Goal: Task Accomplishment & Management: Use online tool/utility

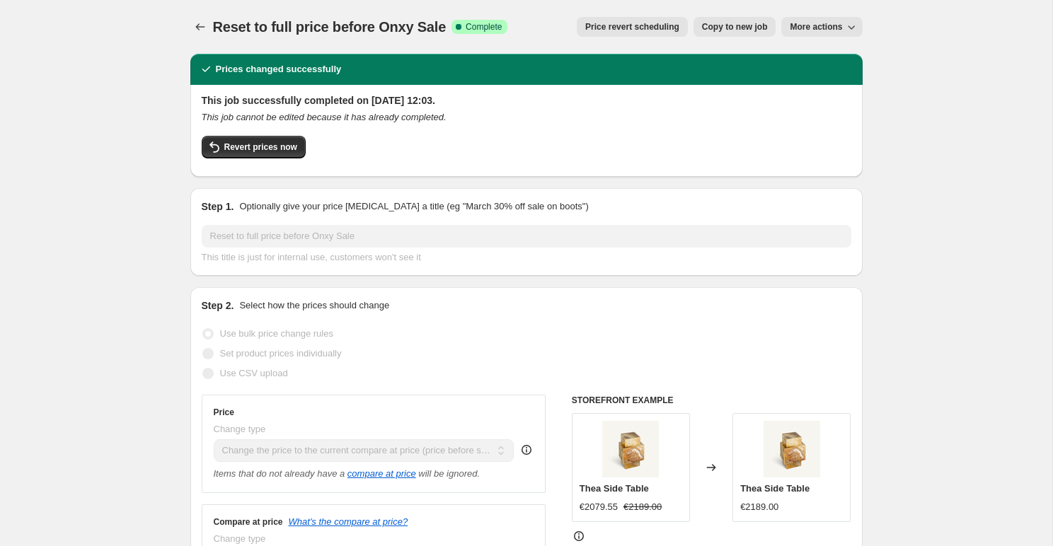
select select "ecap"
select select "collection"
click at [255, 146] on span "Revert prices now" at bounding box center [260, 147] width 73 height 11
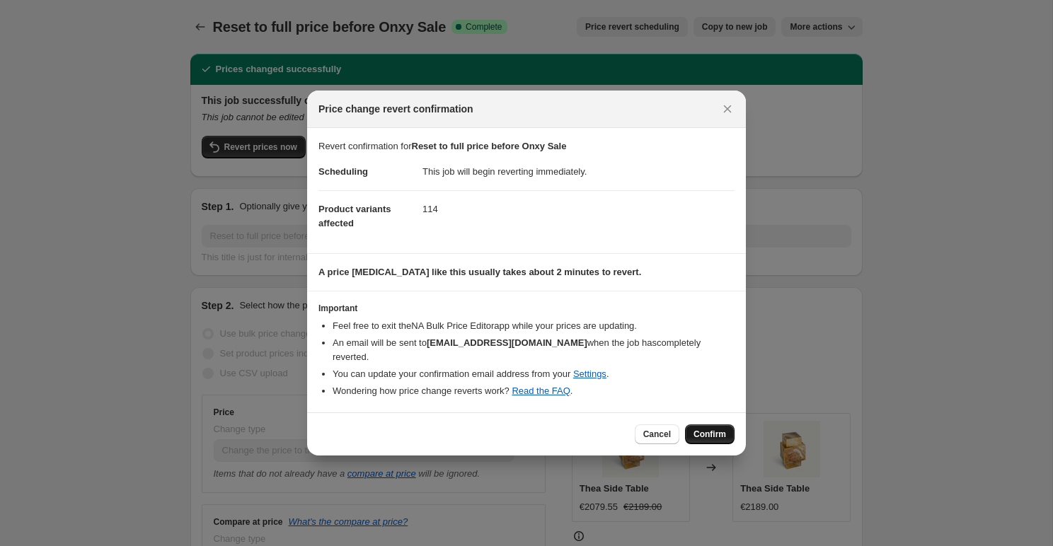
click at [720, 429] on span "Confirm" at bounding box center [709, 434] width 33 height 11
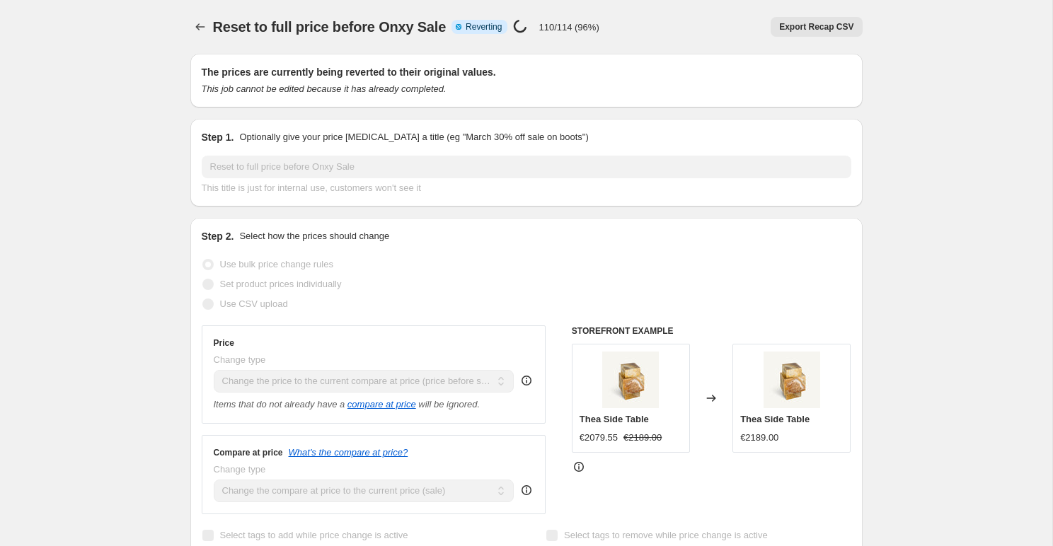
select select "ecap"
select select "collection"
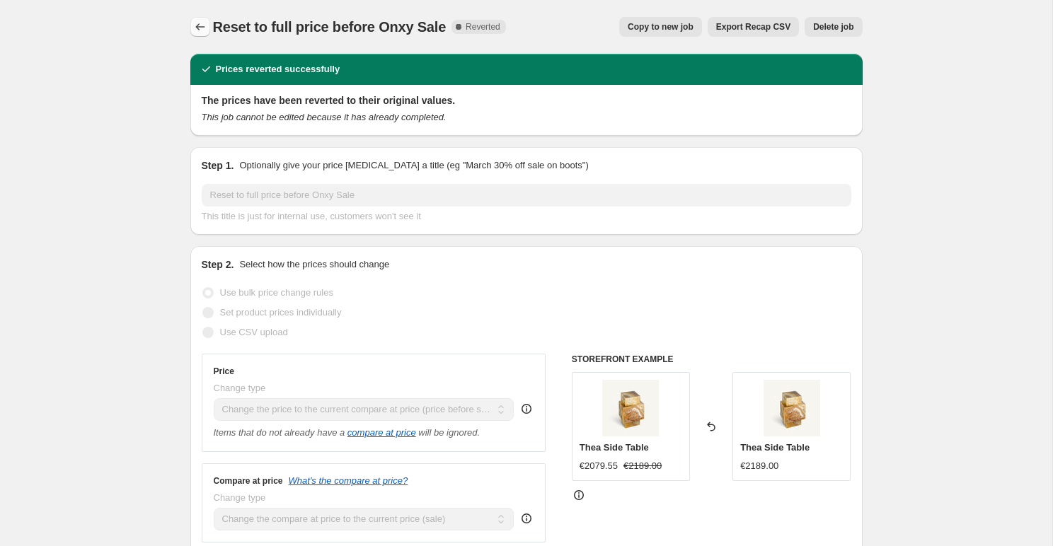
click at [202, 17] on button "Price change jobs" at bounding box center [200, 27] width 20 height 20
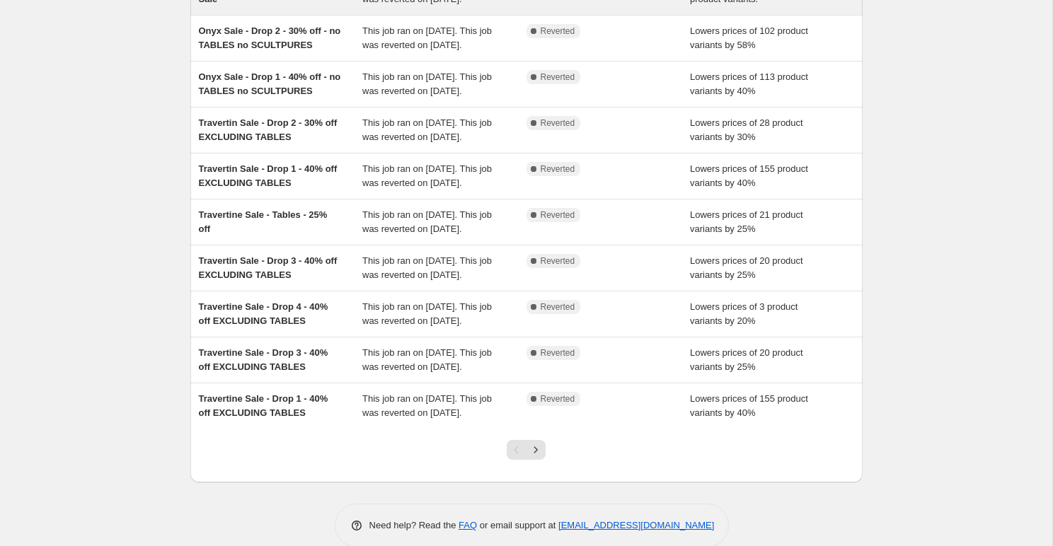
scroll to position [324, 0]
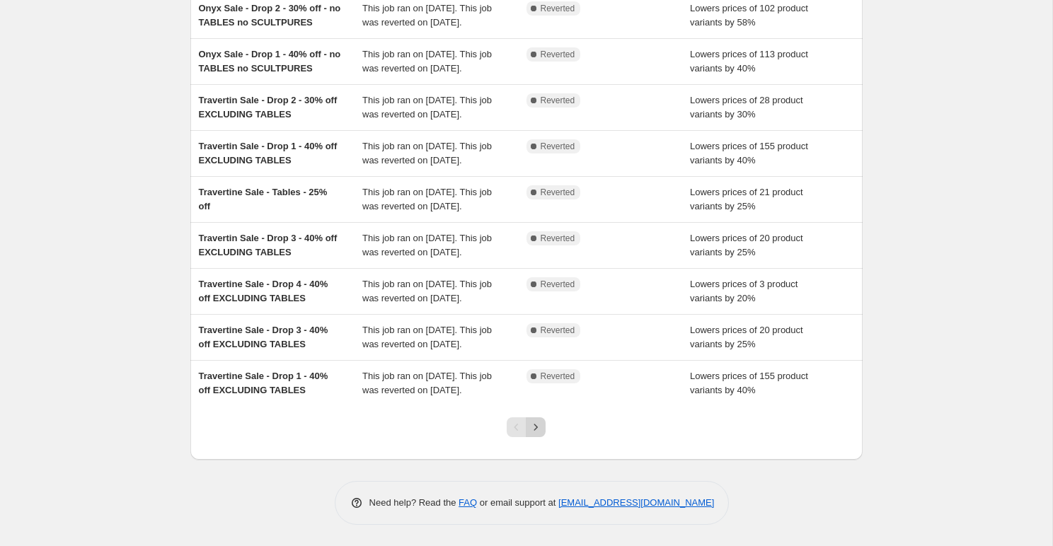
click at [537, 425] on icon "Next" at bounding box center [536, 427] width 14 height 14
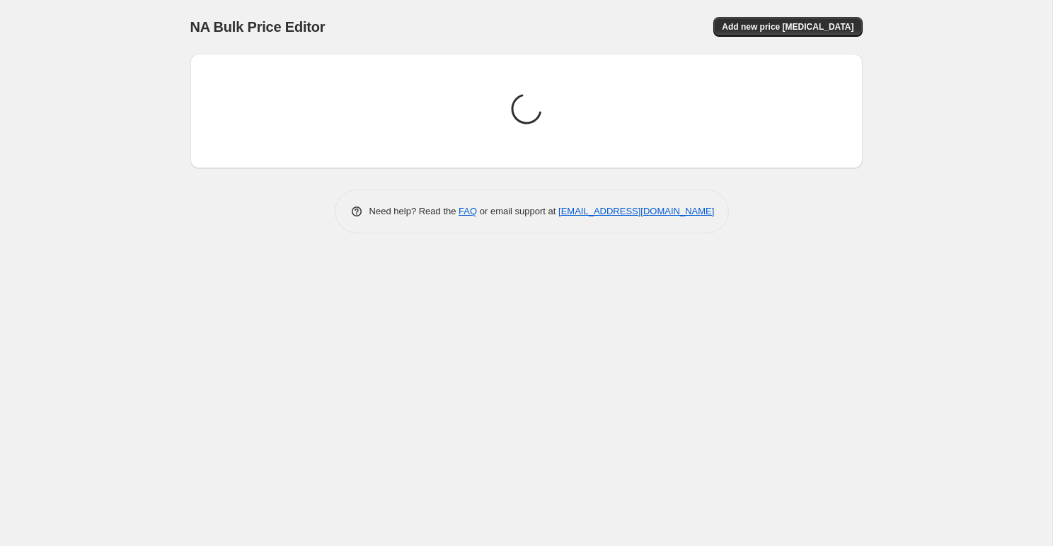
scroll to position [0, 0]
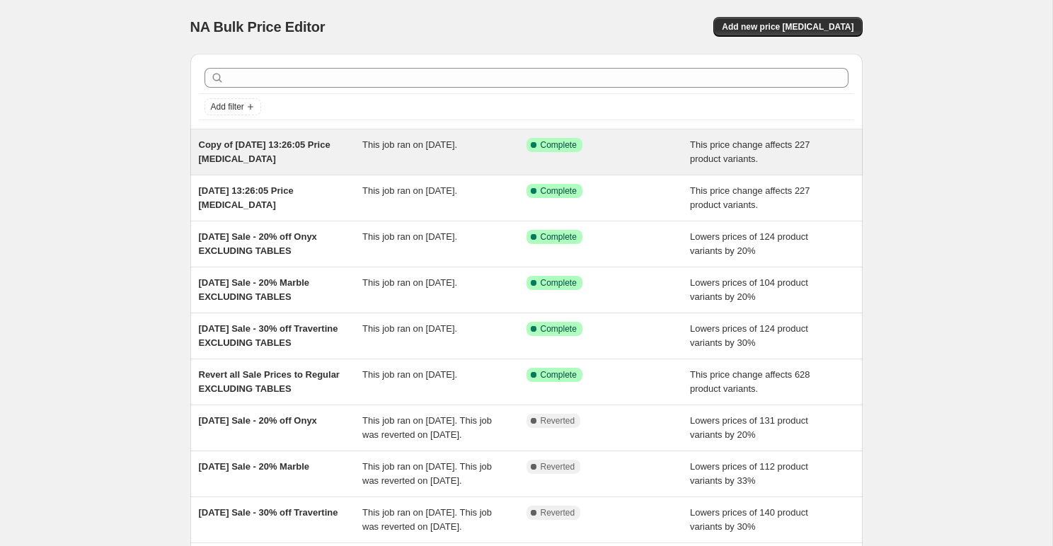
click at [457, 147] on span "This job ran on [DATE]." at bounding box center [409, 144] width 95 height 11
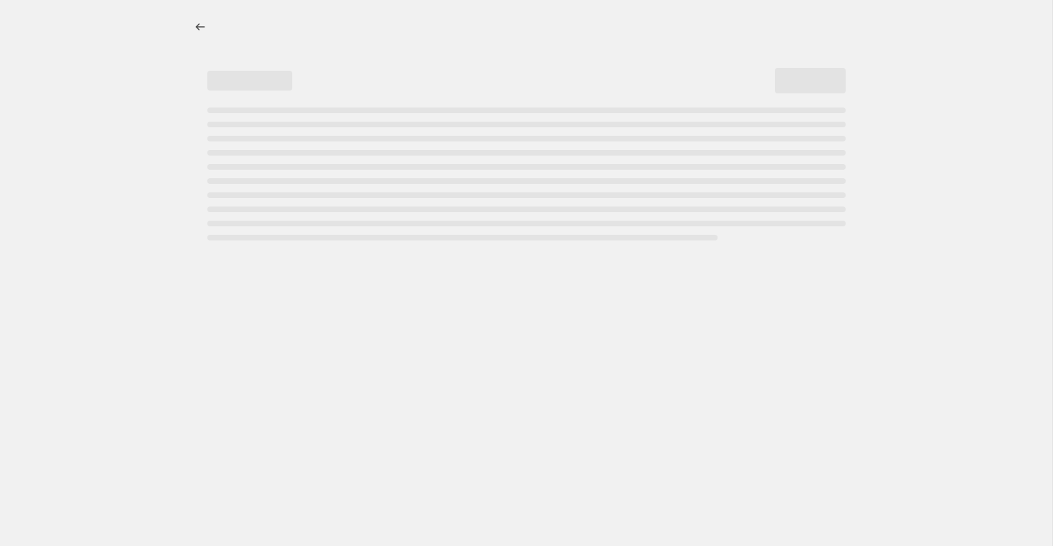
select select "no_change"
select select "remove"
select select "collection"
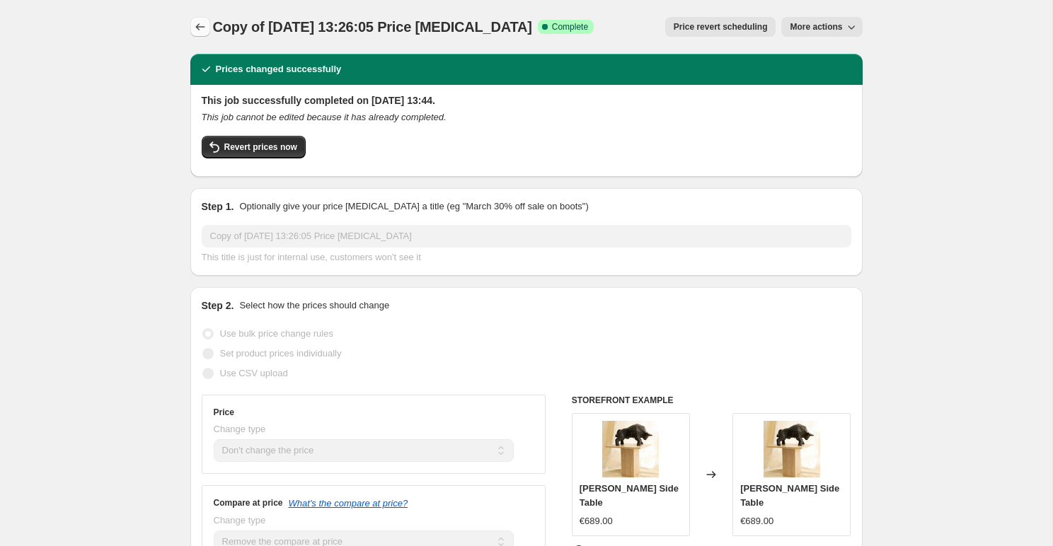
click at [196, 28] on icon "Price change jobs" at bounding box center [200, 27] width 14 height 14
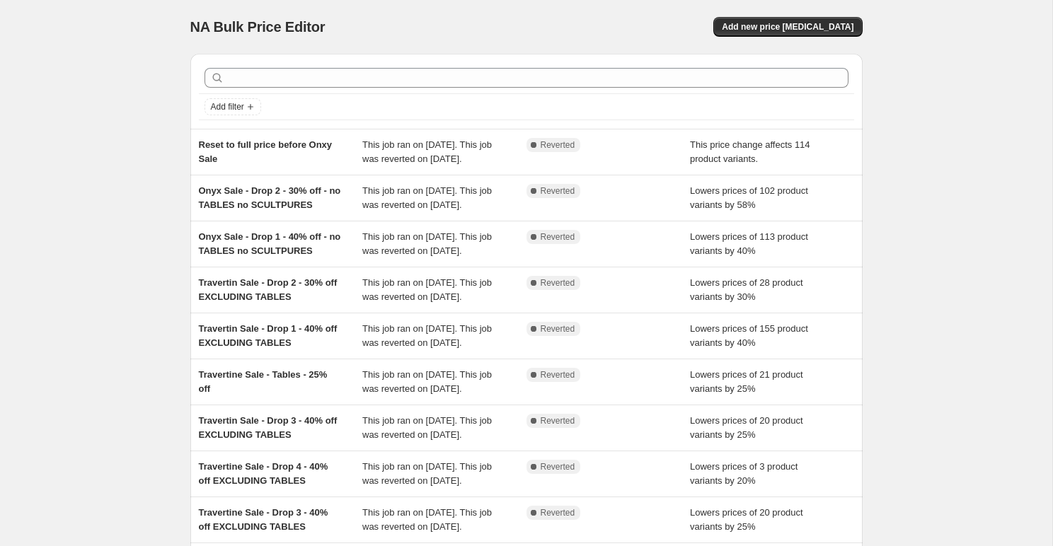
click at [212, 16] on div "NA Bulk Price Editor. This page is ready NA Bulk Price Editor Add new price [ME…" at bounding box center [526, 27] width 672 height 54
click at [220, 34] on span "NA Bulk Price Editor" at bounding box center [257, 27] width 135 height 16
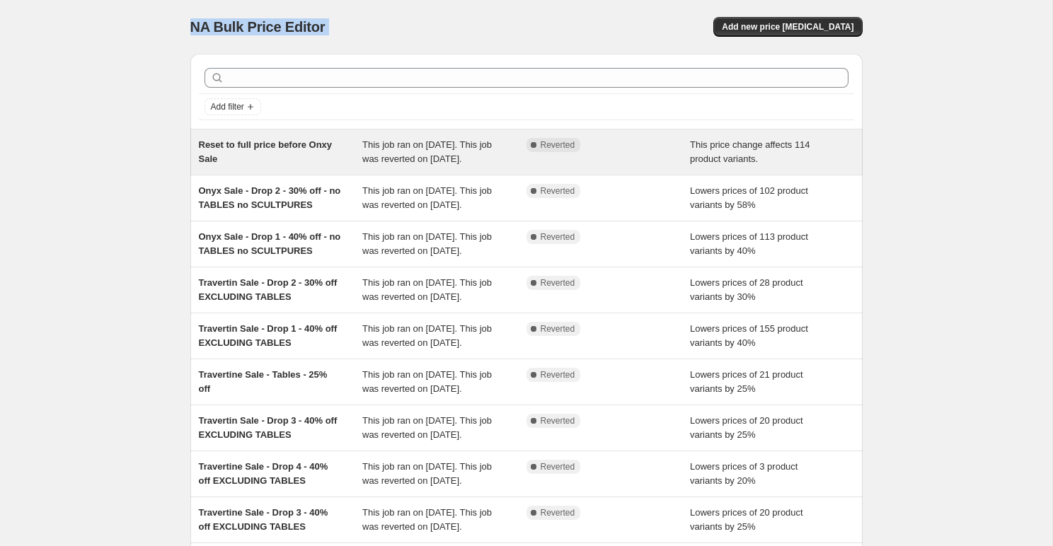
click at [339, 151] on div "Reset to full price before Onxy Sale" at bounding box center [281, 152] width 164 height 28
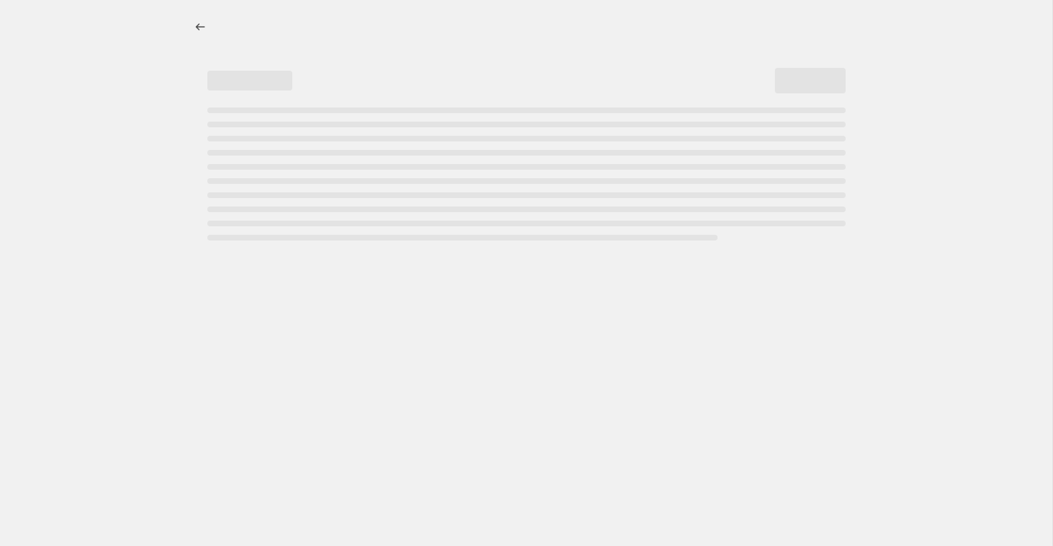
select select "ecap"
select select "collection"
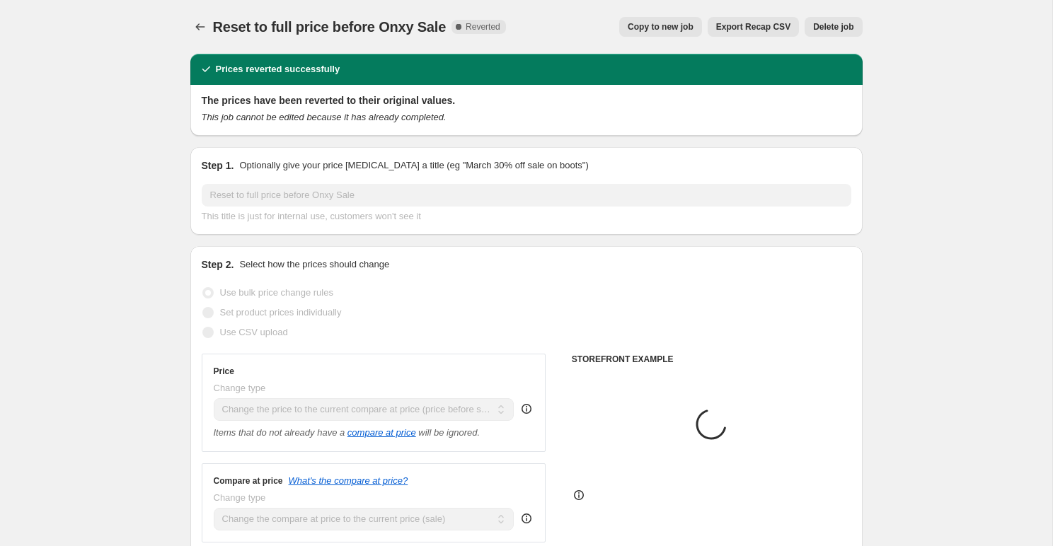
click at [637, 33] on button "Copy to new job" at bounding box center [660, 27] width 83 height 20
select select "ecap"
select select "collection"
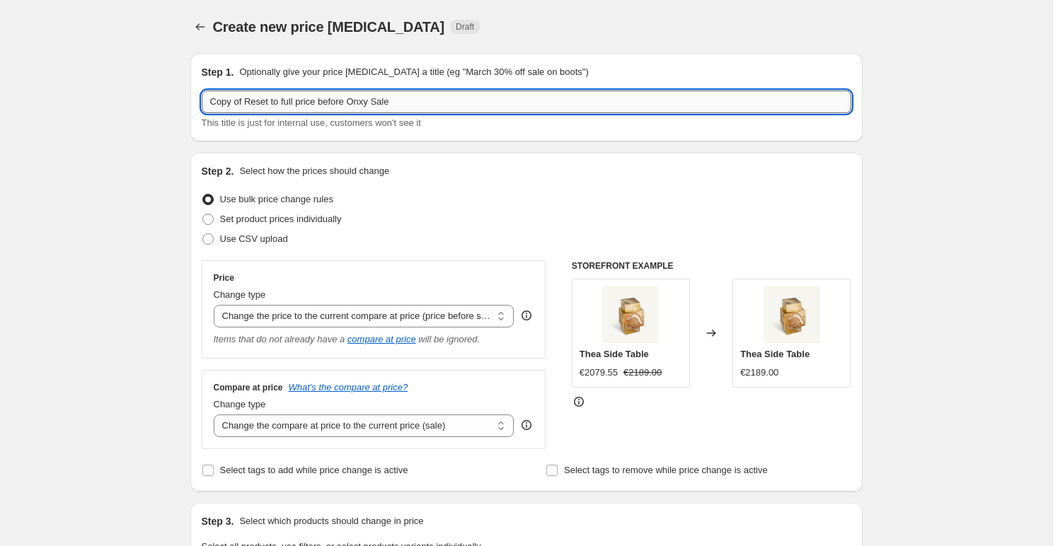
drag, startPoint x: 242, startPoint y: 100, endPoint x: 204, endPoint y: 107, distance: 38.7
click at [204, 107] on input "Copy of Reset to full price before Onxy Sale" at bounding box center [527, 102] width 650 height 23
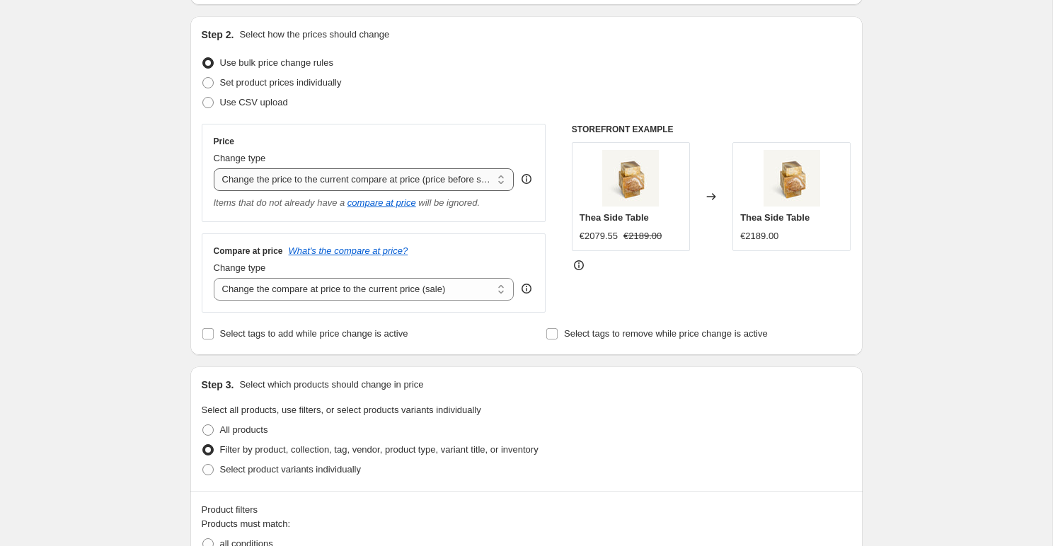
scroll to position [144, 0]
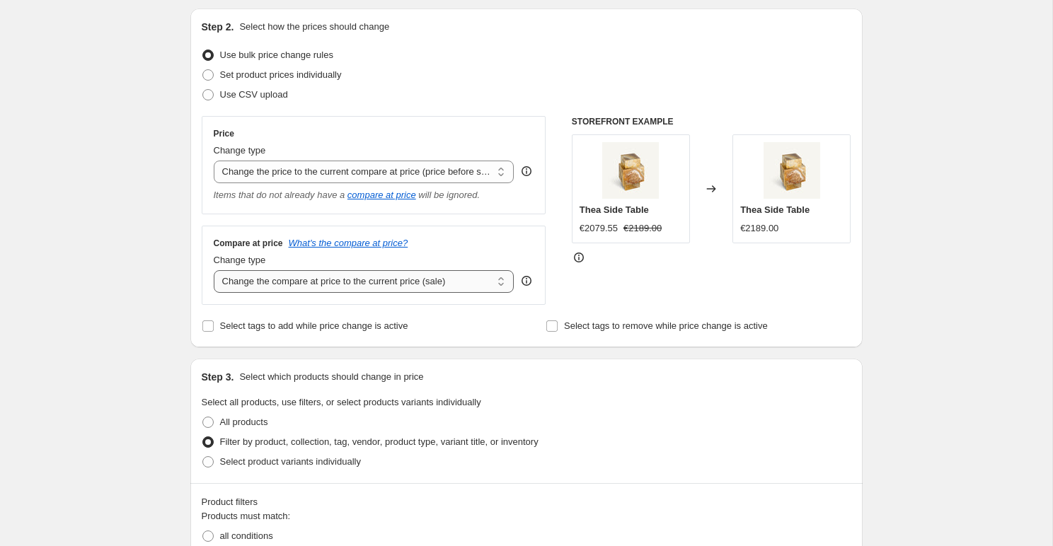
type input "Reset to full price before Onxy Sale"
click at [290, 279] on select "Change the compare at price to the current price (sale) Change the compare at p…" at bounding box center [364, 281] width 301 height 23
select select "remove"
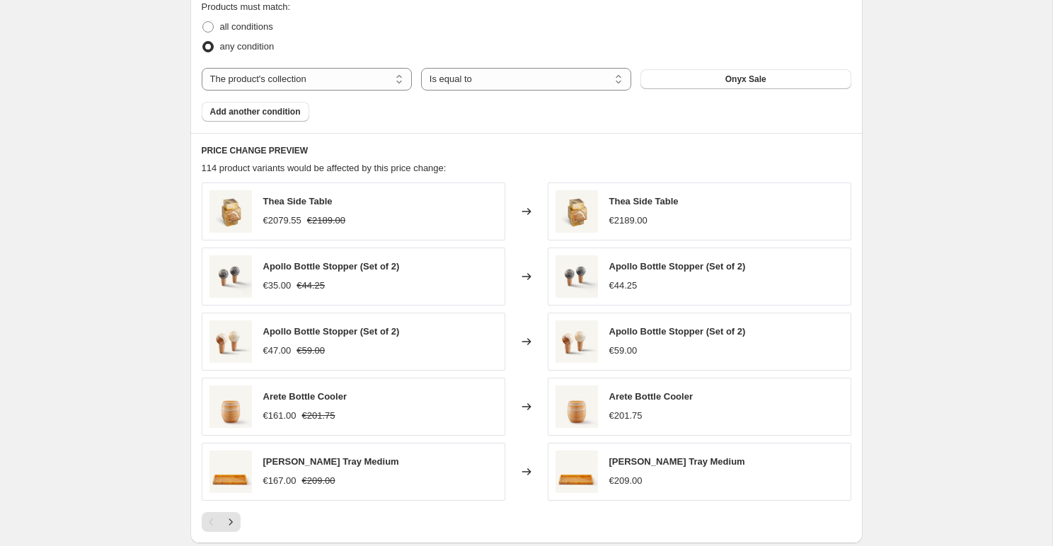
scroll to position [870, 0]
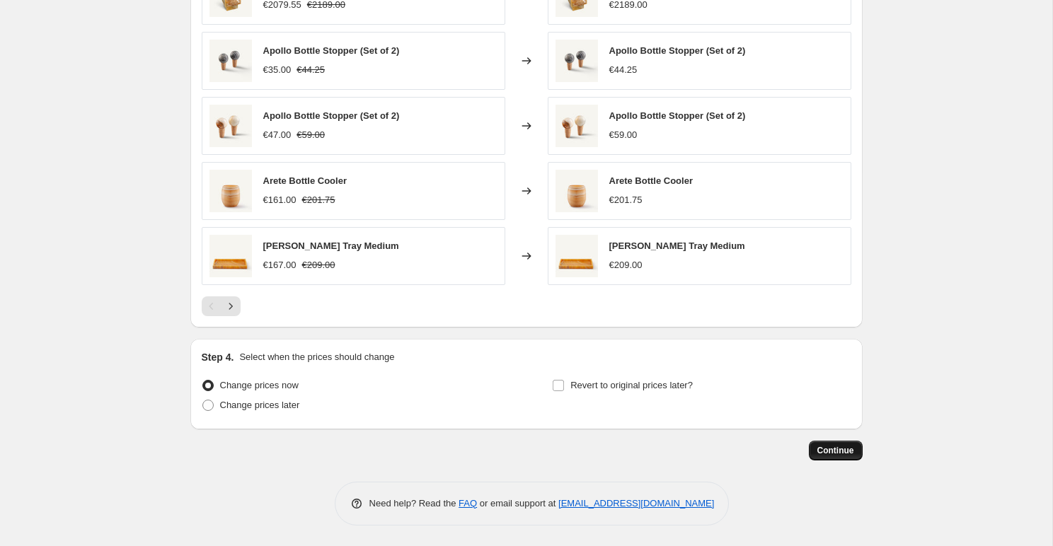
click at [826, 446] on span "Continue" at bounding box center [835, 450] width 37 height 11
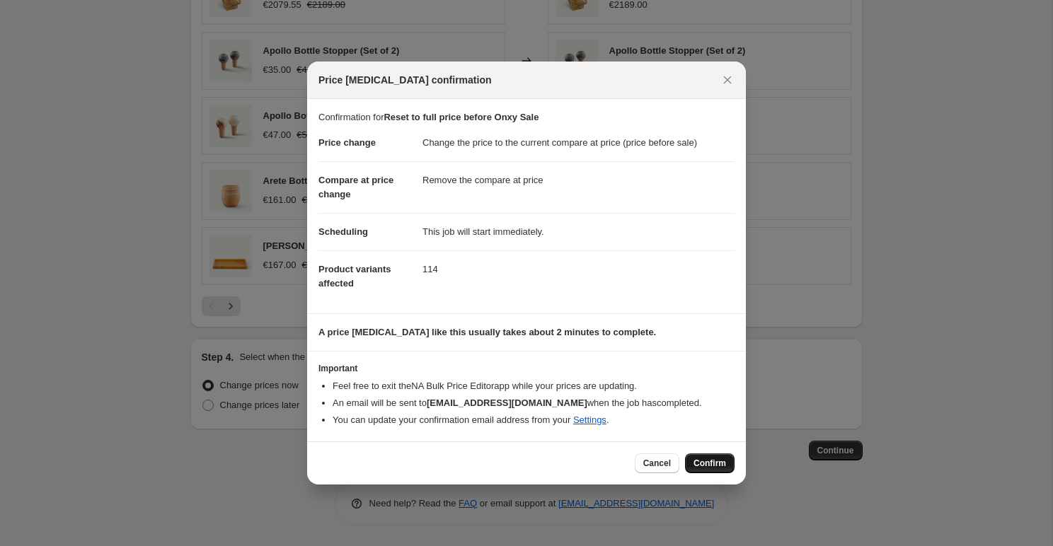
click at [712, 465] on span "Confirm" at bounding box center [709, 463] width 33 height 11
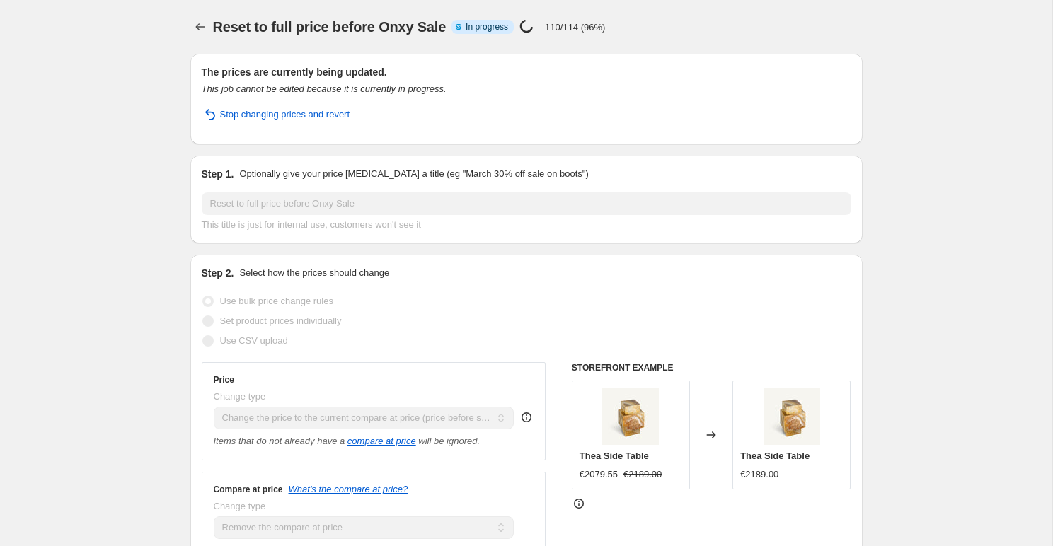
select select "ecap"
select select "remove"
select select "collection"
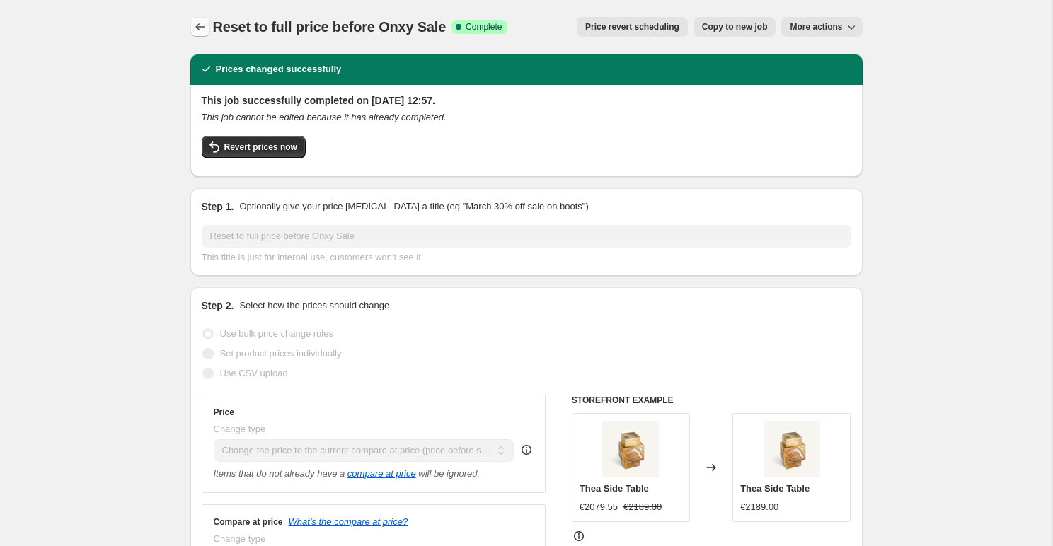
click at [208, 25] on button "Price change jobs" at bounding box center [200, 27] width 20 height 20
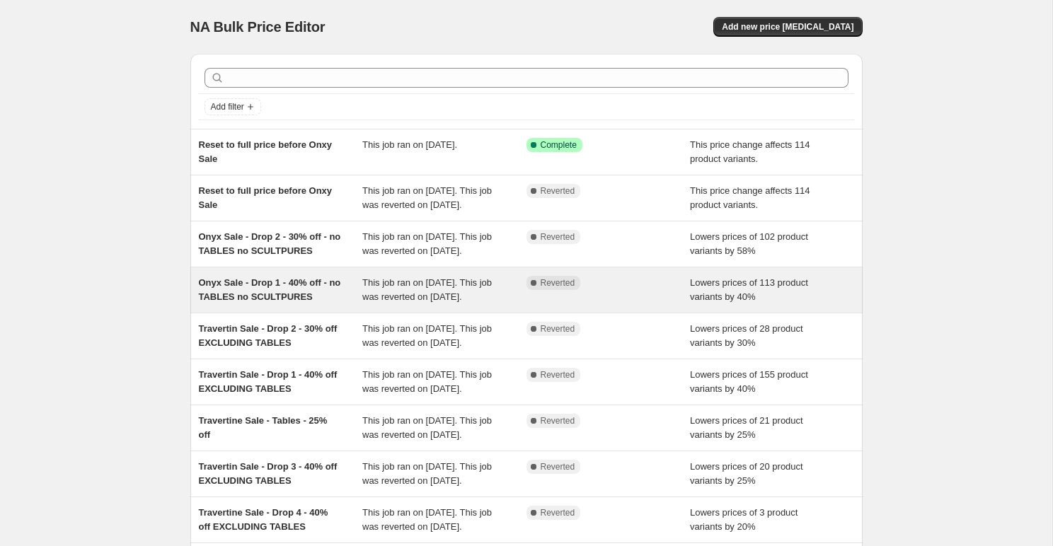
click at [455, 304] on div "This job ran on [DATE]. This job was reverted on [DATE]." at bounding box center [444, 290] width 164 height 28
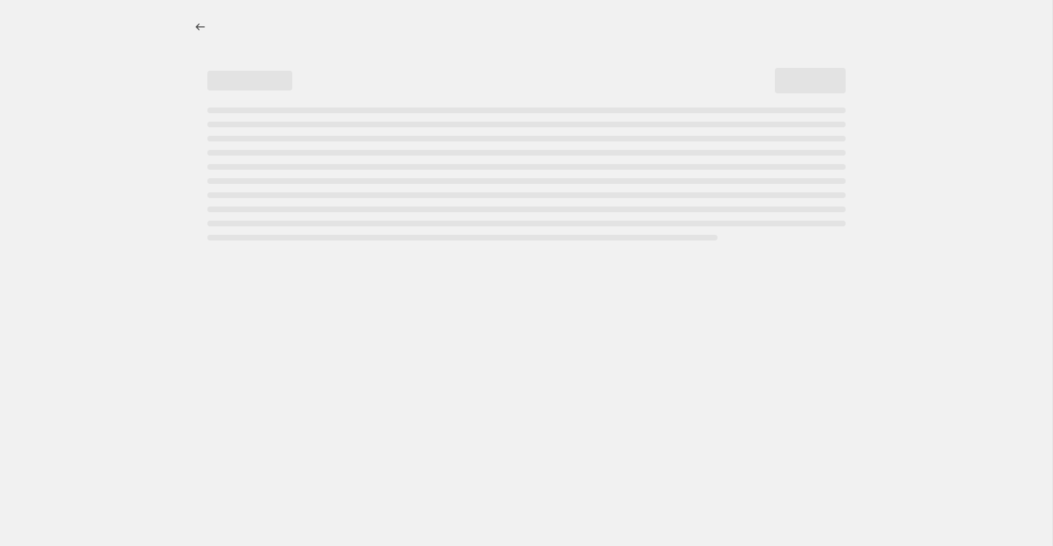
select select "percentage"
select select "tag"
select select "collection"
select select "product_type"
select select "not_equal"
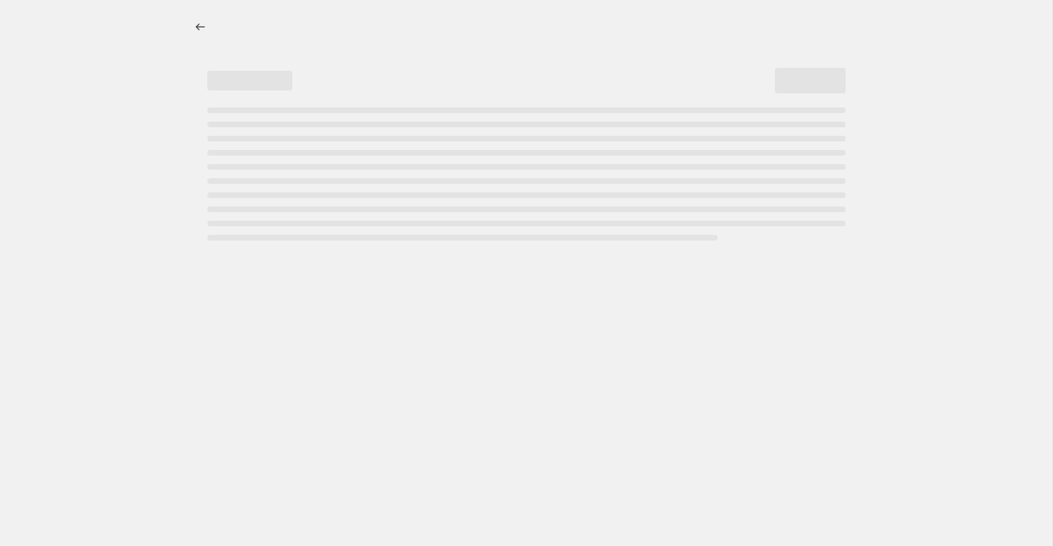
select select "product_type"
select select "not_equal"
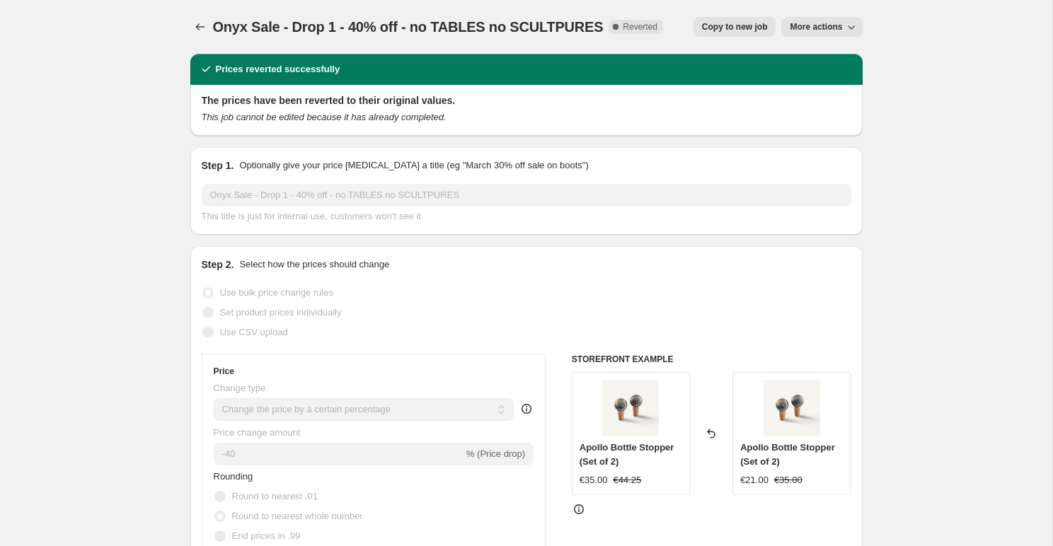
click at [708, 34] on button "Copy to new job" at bounding box center [734, 27] width 83 height 20
select select "percentage"
select select "tag"
select select "collection"
select select "product_type"
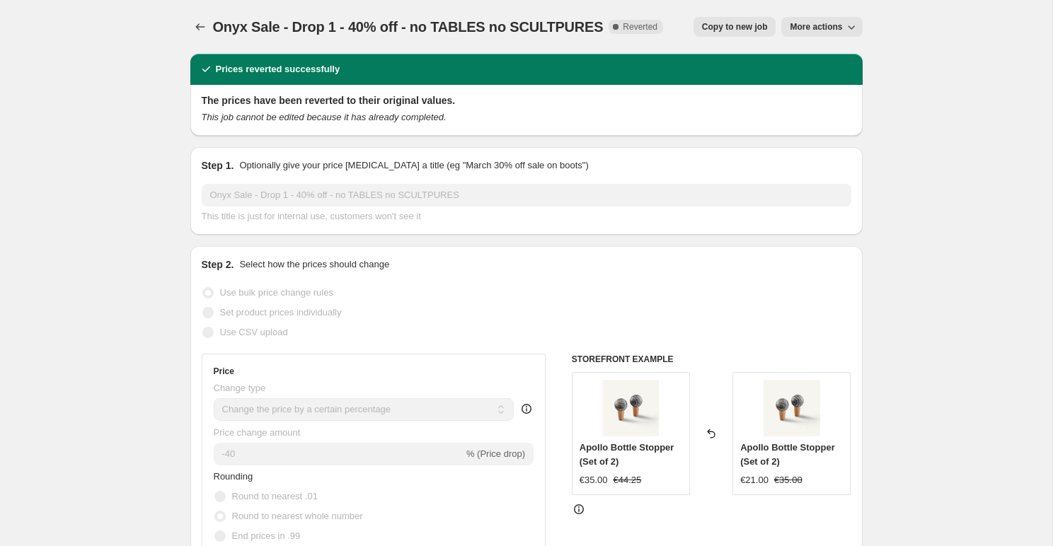
select select "not_equal"
select select "product_type"
select select "not_equal"
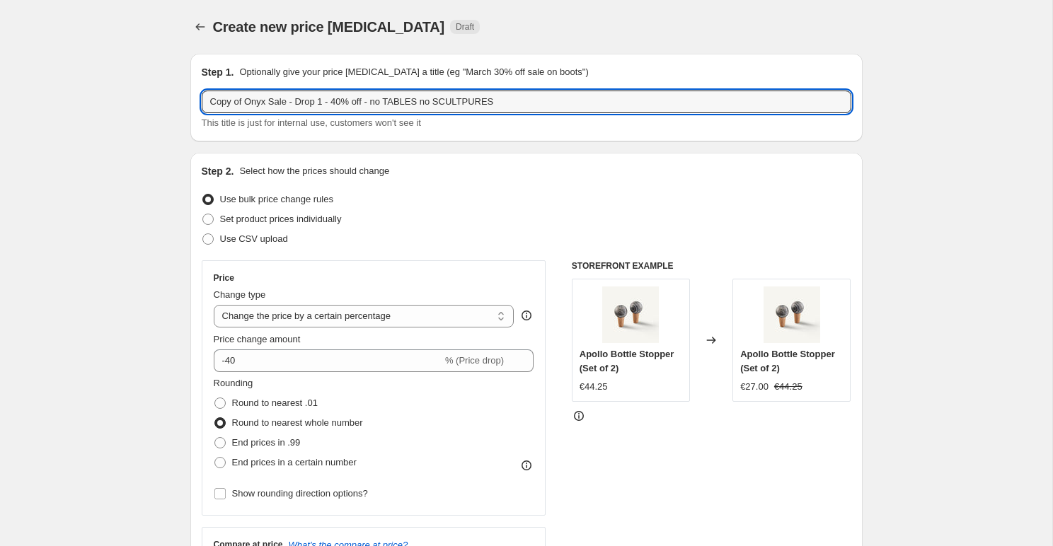
drag, startPoint x: 246, startPoint y: 107, endPoint x: 194, endPoint y: 105, distance: 51.7
click at [194, 105] on div "Step 1. Optionally give your price [MEDICAL_DATA] a title (eg "March 30% off sa…" at bounding box center [526, 98] width 672 height 88
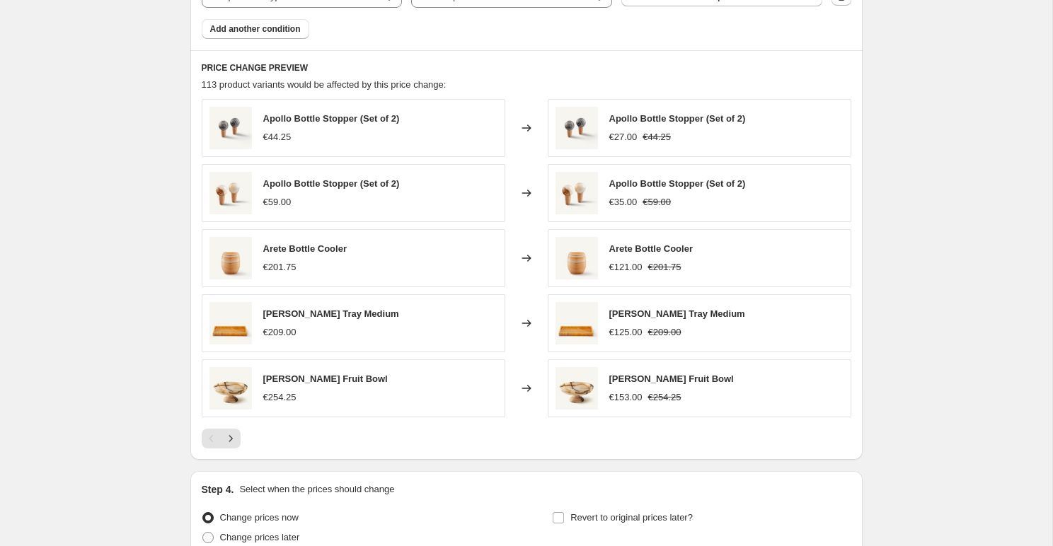
scroll to position [1121, 0]
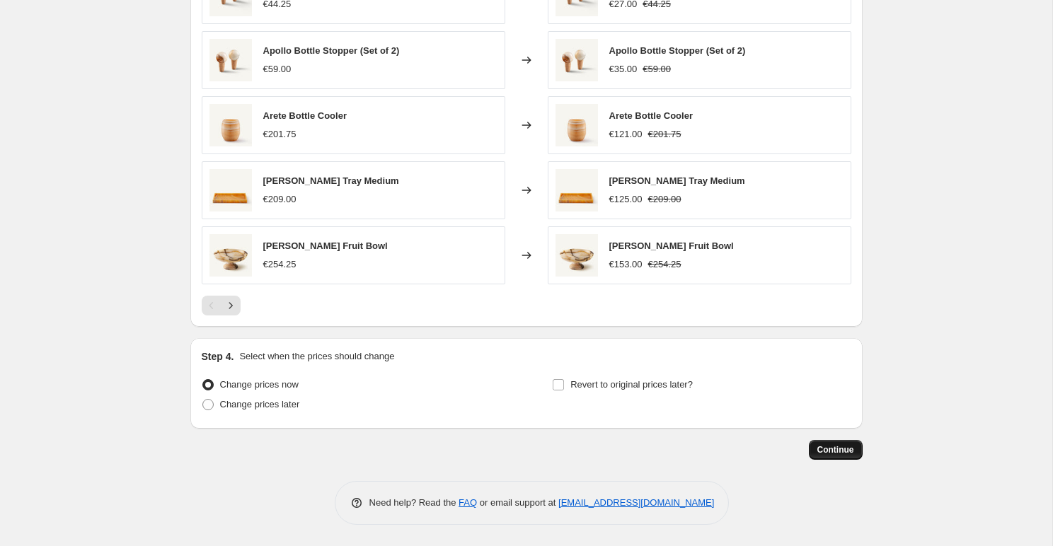
type input "REAL Onyx Sale - Drop 1 - 40% off - no TABLES no SCULTPURES"
click at [824, 444] on span "Continue" at bounding box center [835, 449] width 37 height 11
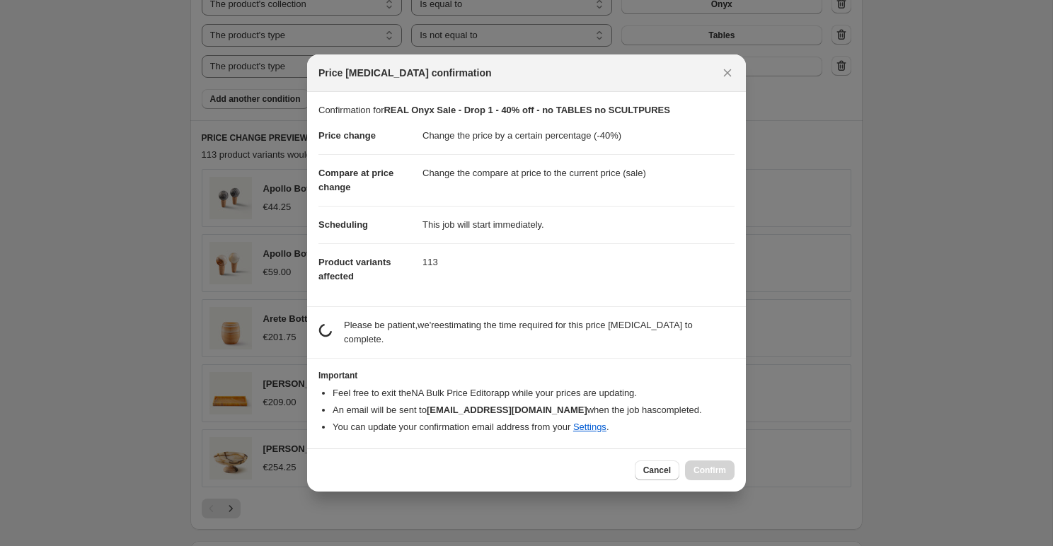
scroll to position [0, 0]
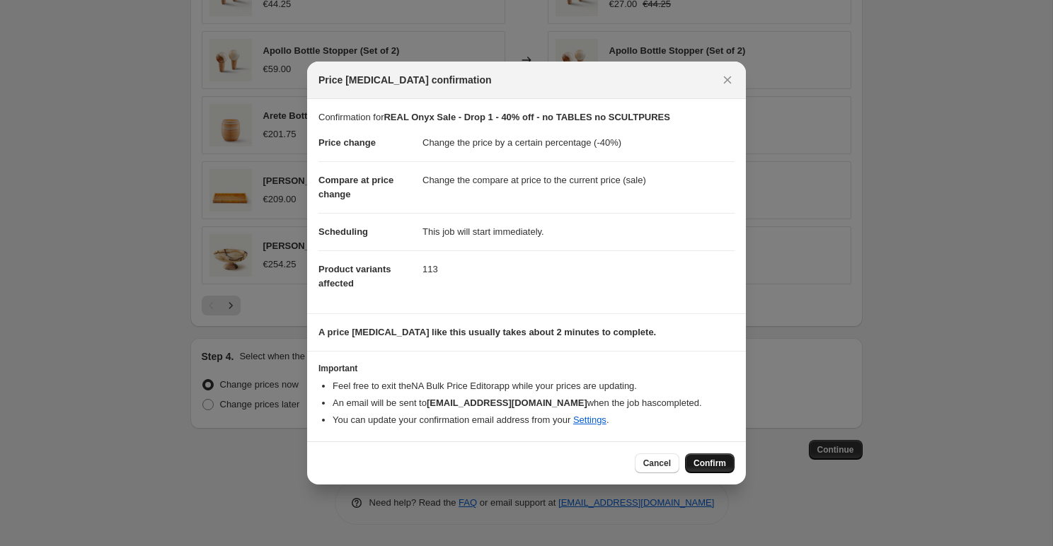
click at [708, 465] on span "Confirm" at bounding box center [709, 463] width 33 height 11
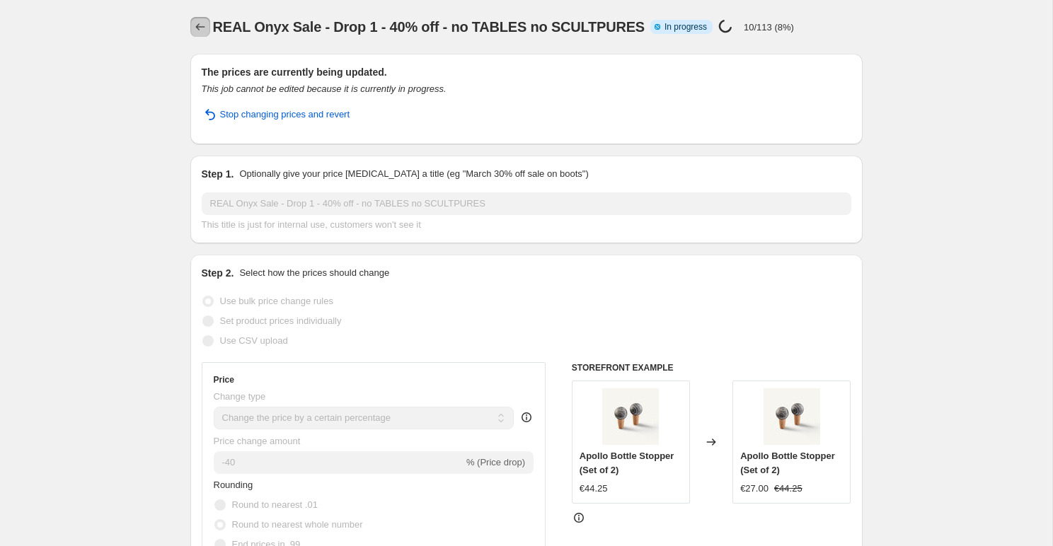
click at [200, 22] on icon "Price change jobs" at bounding box center [200, 27] width 14 height 14
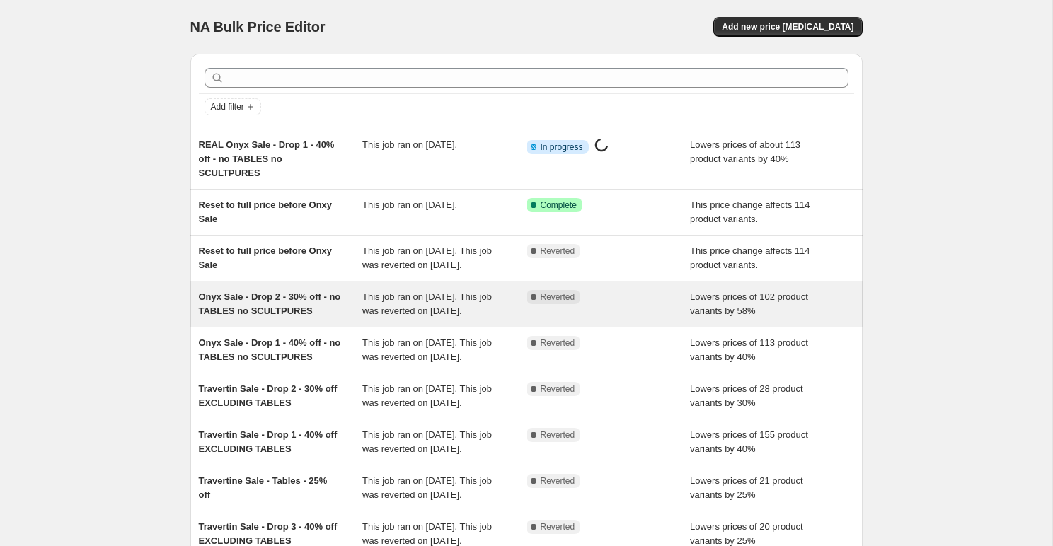
click at [340, 318] on div "Onyx Sale - Drop 2 - 30% off - no TABLES no SCULTPURES" at bounding box center [281, 304] width 164 height 28
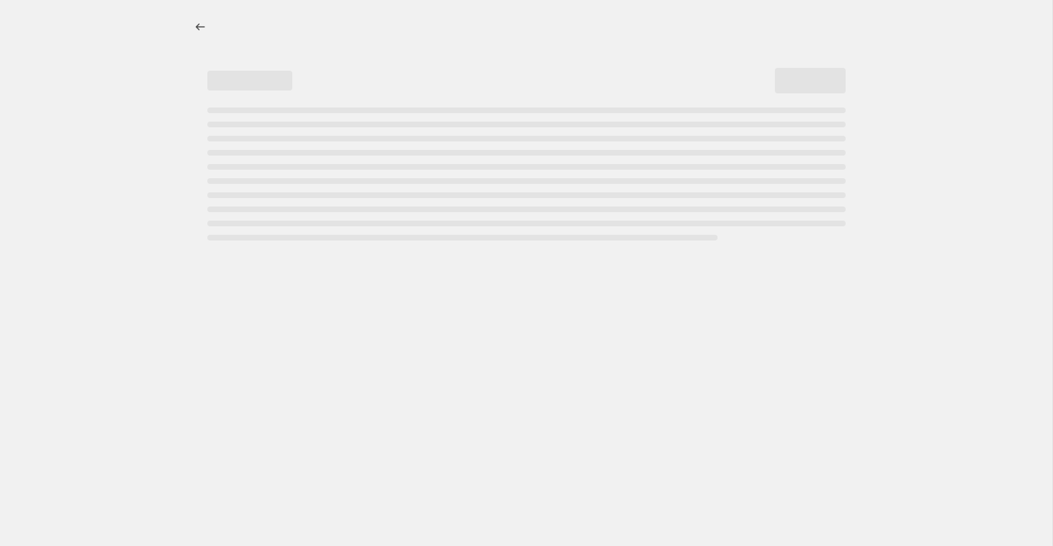
select select "percentage"
select select "tag"
select select "collection"
select select "product_type"
select select "not_equal"
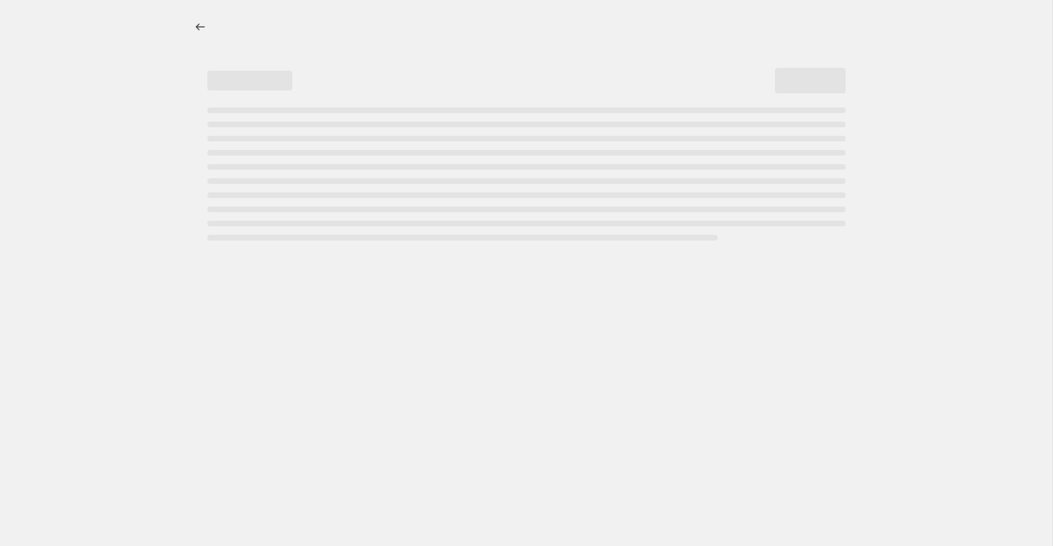
select select "product_type"
select select "not_equal"
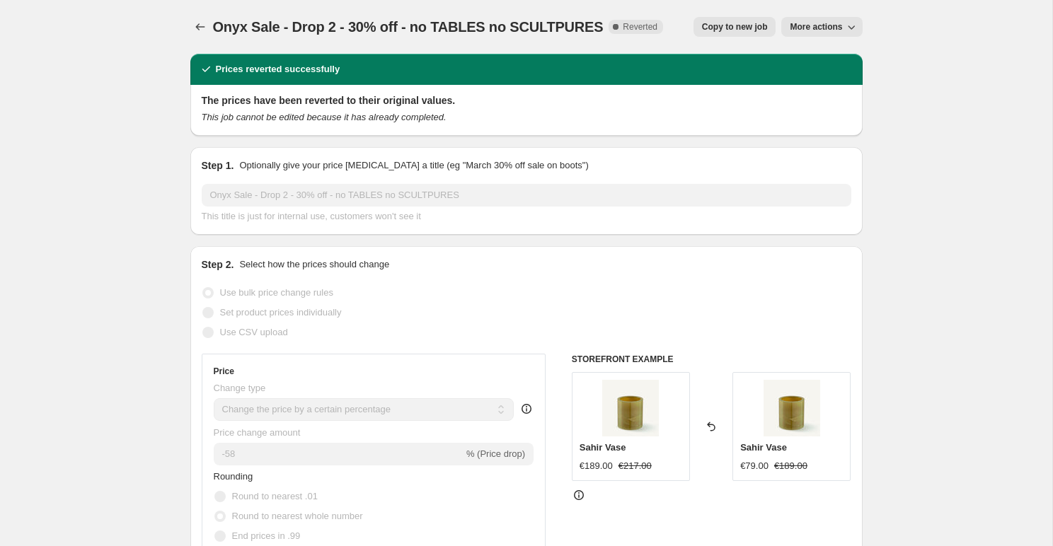
click at [708, 31] on span "Copy to new job" at bounding box center [735, 26] width 66 height 11
select select "percentage"
select select "tag"
select select "collection"
select select "product_type"
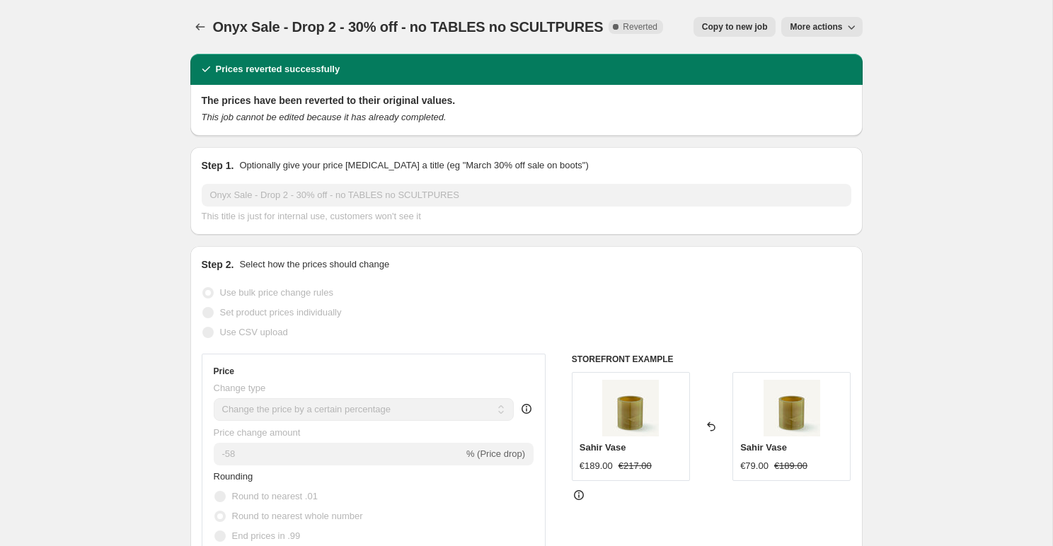
select select "not_equal"
select select "product_type"
select select "not_equal"
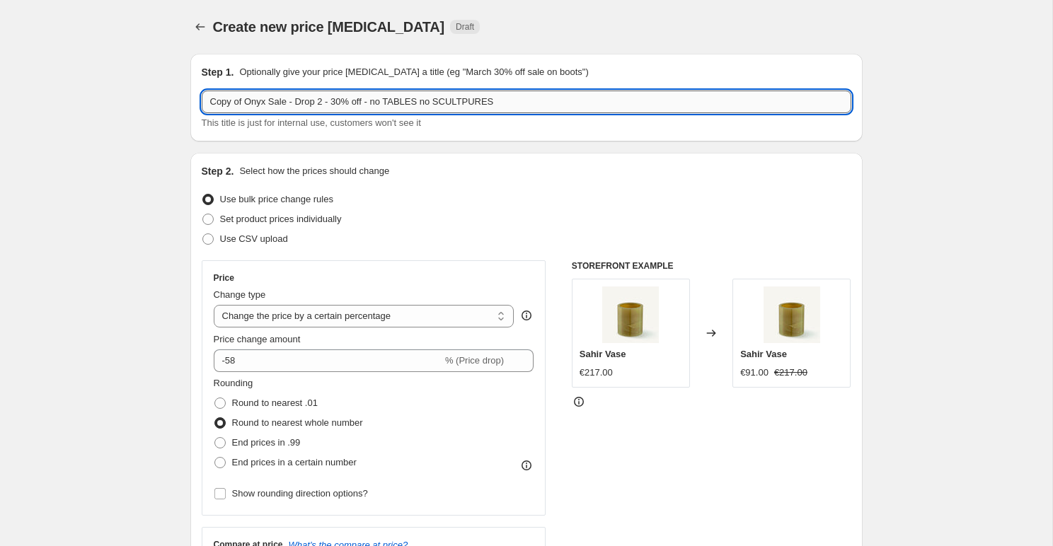
click at [213, 105] on input "Copy of Onyx Sale - Drop 2 - 30% off - no TABLES no SCULTPURES" at bounding box center [527, 102] width 650 height 23
click at [248, 100] on input "REAL of Onyx Sale - Drop 2 - 30% off - no TABLES no SCULTPURES" at bounding box center [527, 102] width 650 height 23
type input "REAL Onyx Sale - Drop 2 - 30% off - no TABLES no SCULTPURES"
click at [441, 183] on div "Step 2. Select how the prices should change Use bulk price change rules Set pro…" at bounding box center [527, 401] width 650 height 474
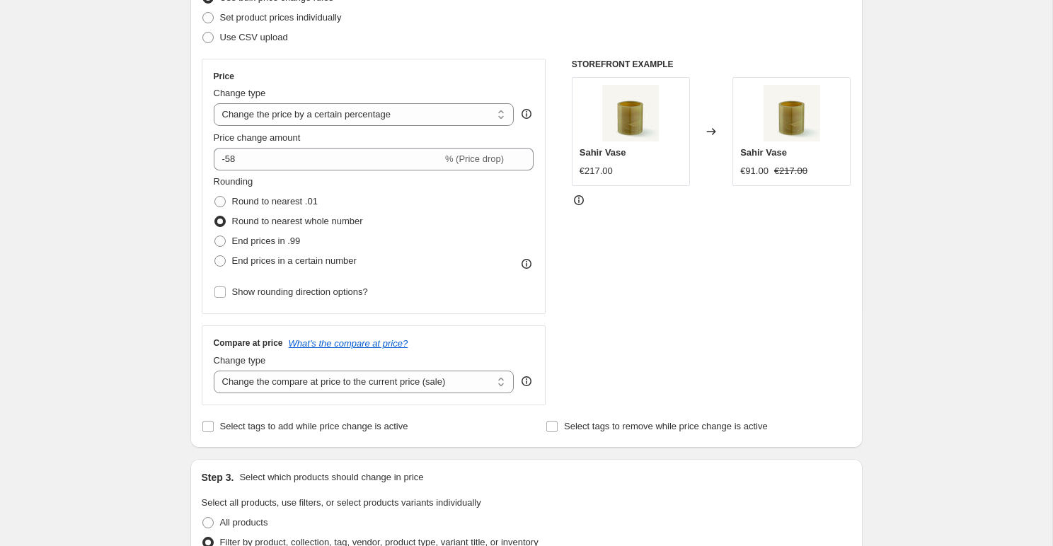
scroll to position [202, 0]
click at [348, 160] on input "-58" at bounding box center [328, 158] width 229 height 23
type input "-5"
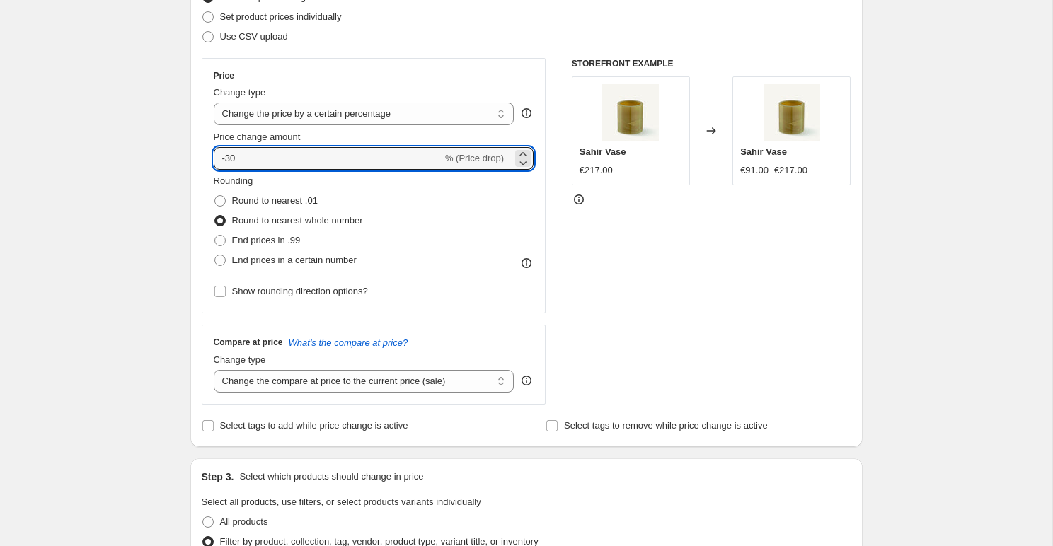
type input "-30"
click at [481, 238] on div "Rounding Round to nearest .01 Round to nearest whole number End prices in .99 E…" at bounding box center [374, 222] width 321 height 96
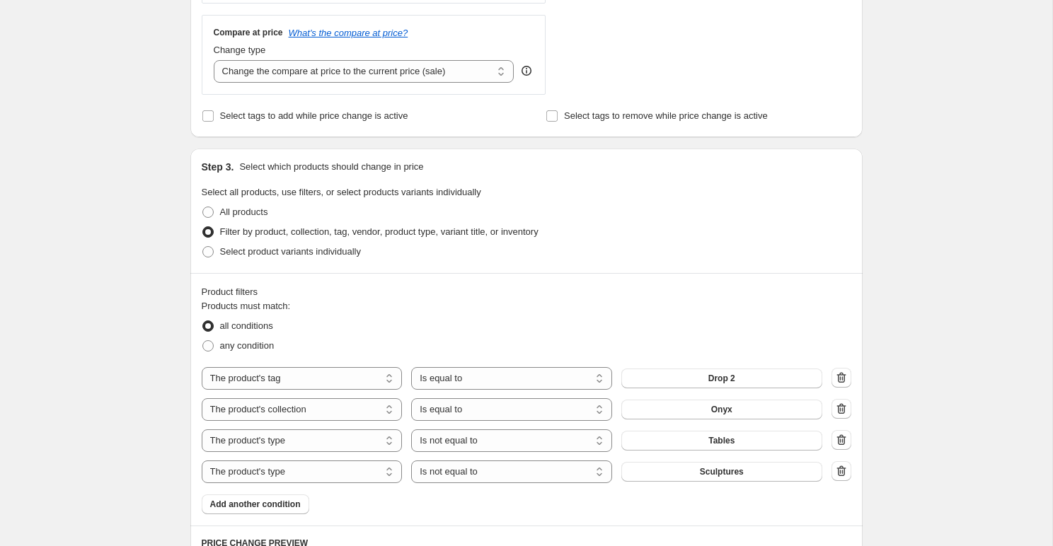
scroll to position [418, 0]
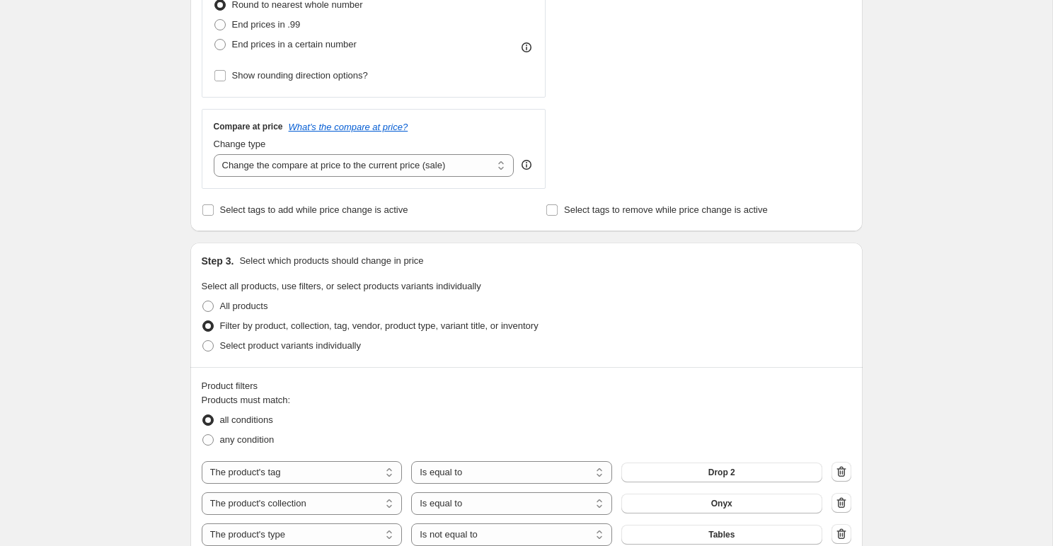
select select "percentage"
select select "tag"
select select "collection"
select select "product_type"
select select "not_equal"
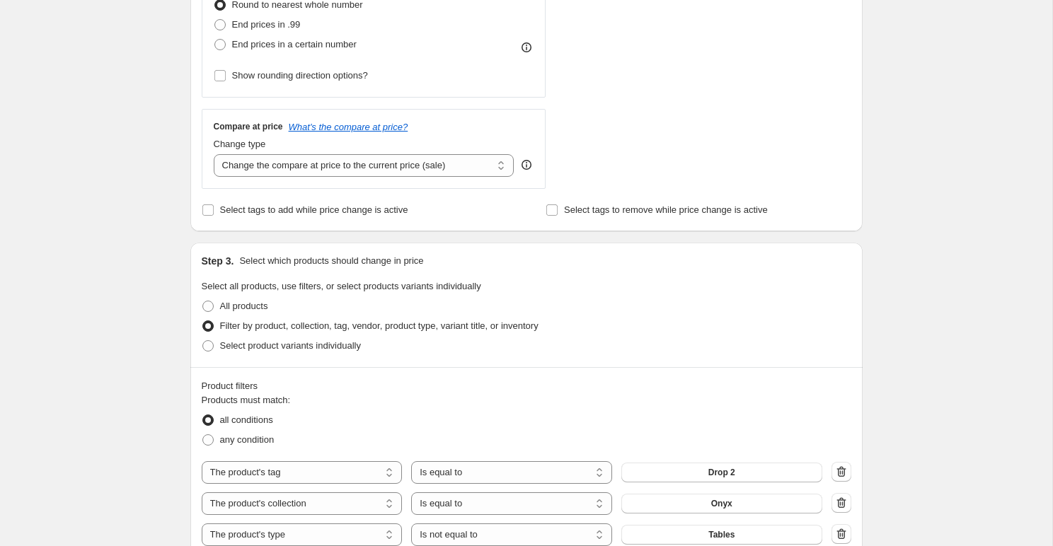
select select "product_type"
select select "not_equal"
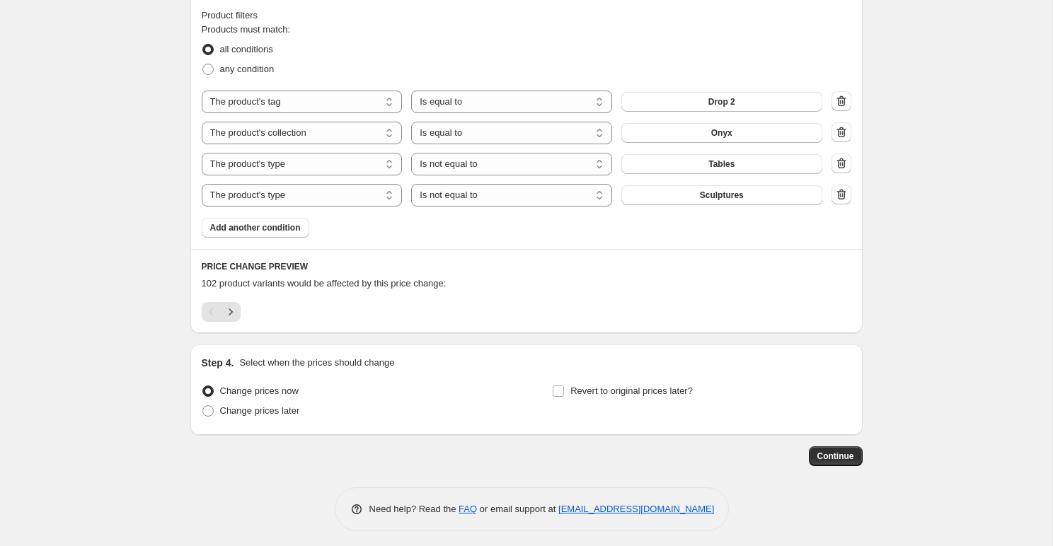
scroll to position [795, 0]
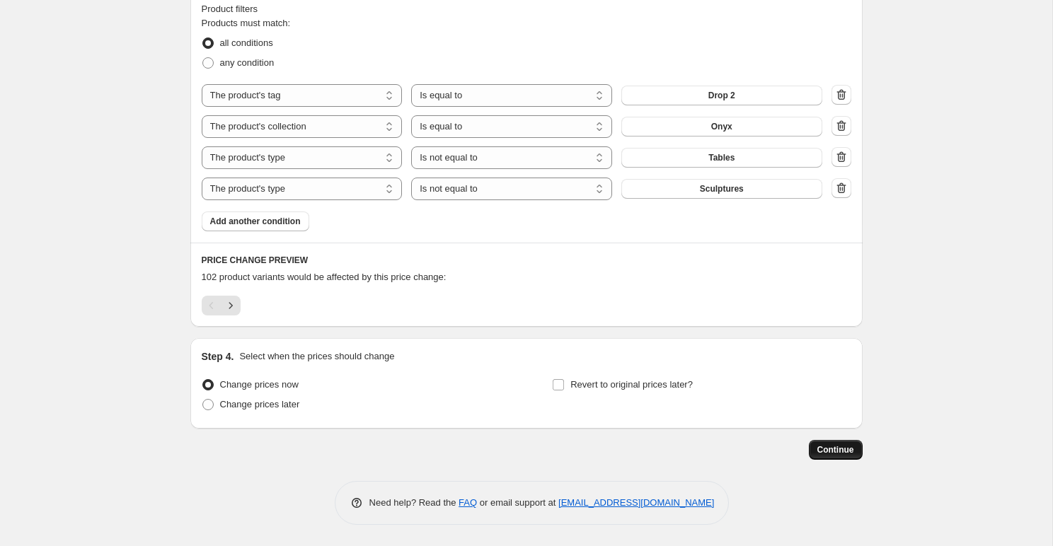
click at [811, 446] on button "Continue" at bounding box center [836, 450] width 54 height 20
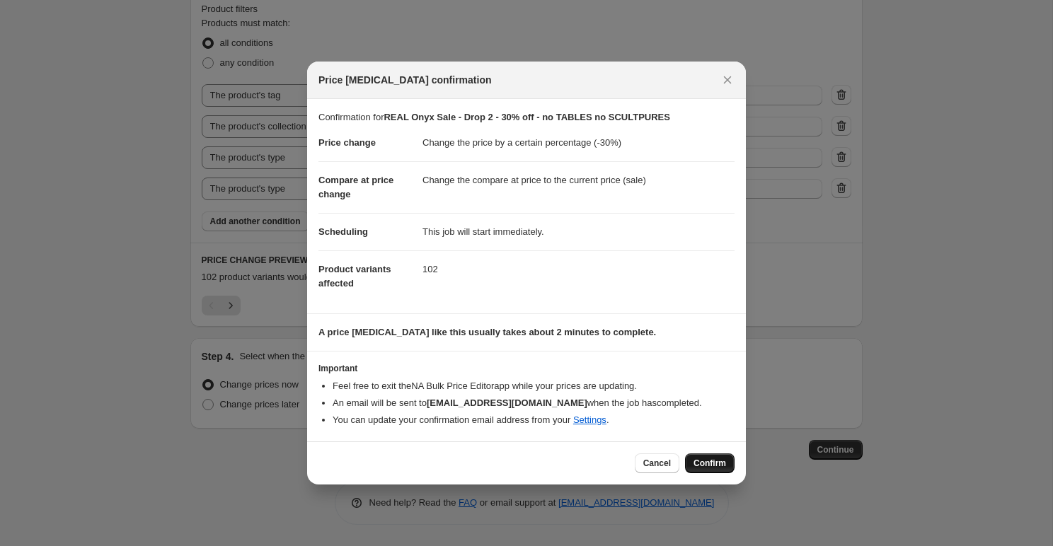
click at [699, 454] on button "Confirm" at bounding box center [710, 464] width 50 height 20
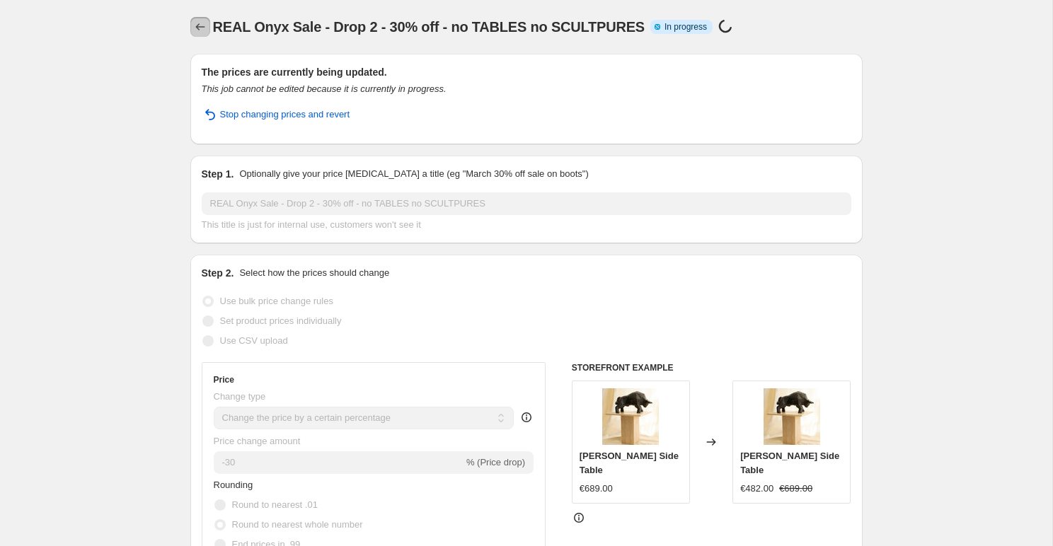
click at [194, 35] on button "Price change jobs" at bounding box center [200, 27] width 20 height 20
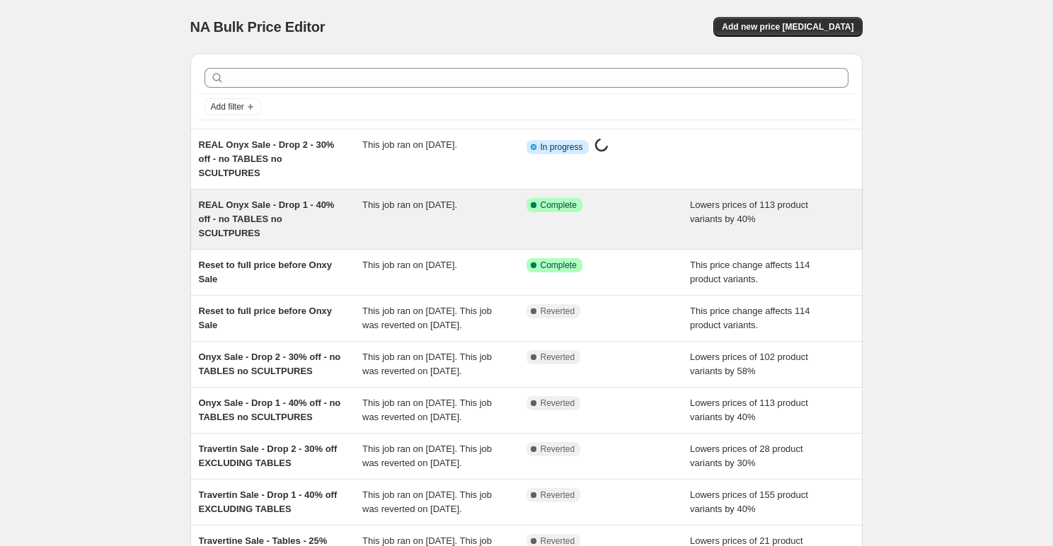
click at [322, 203] on span "REAL Onyx Sale - Drop 1 - 40% off - no TABLES no SCULTPURES" at bounding box center [267, 219] width 136 height 39
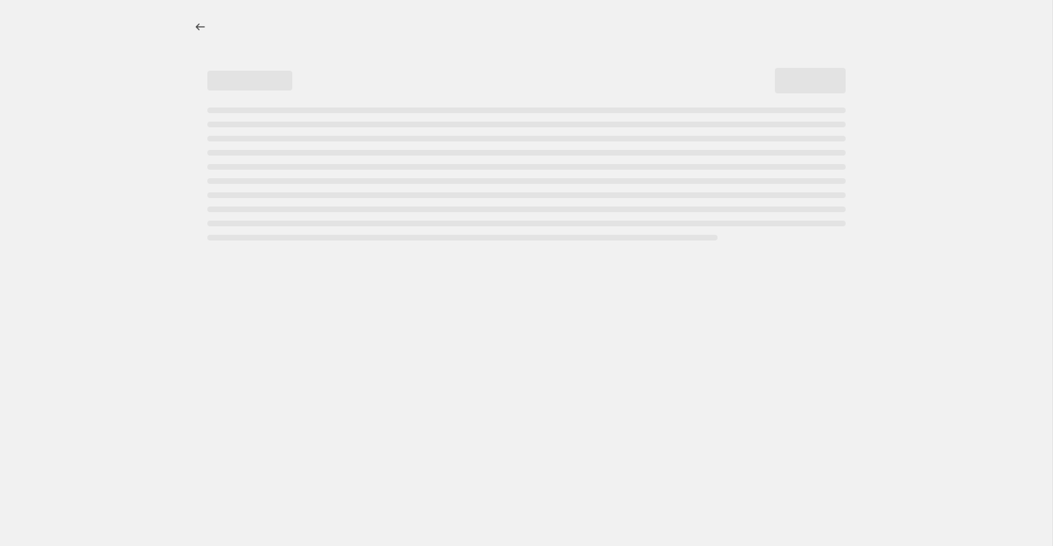
select select "percentage"
select select "tag"
select select "collection"
select select "product_type"
select select "not_equal"
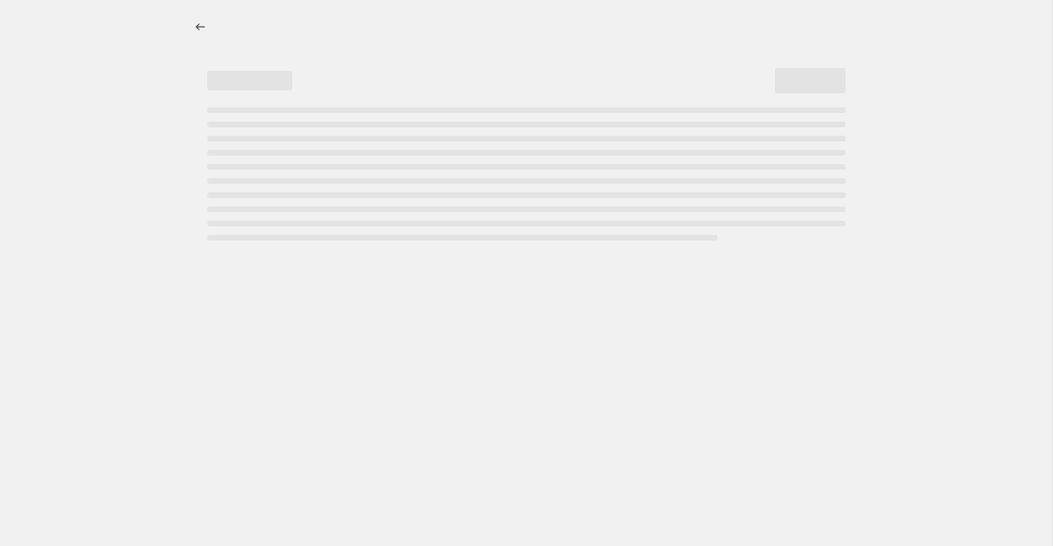
select select "product_type"
select select "not_equal"
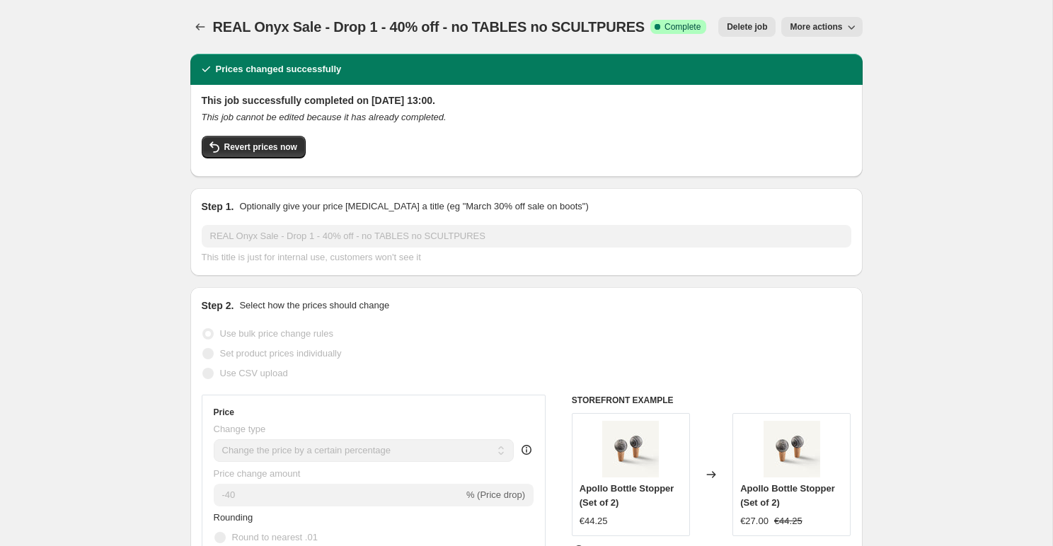
click at [781, 29] on button "More actions" at bounding box center [821, 27] width 81 height 20
click at [787, 75] on button "Copy to new job" at bounding box center [836, 80] width 102 height 23
select select "percentage"
select select "tag"
select select "collection"
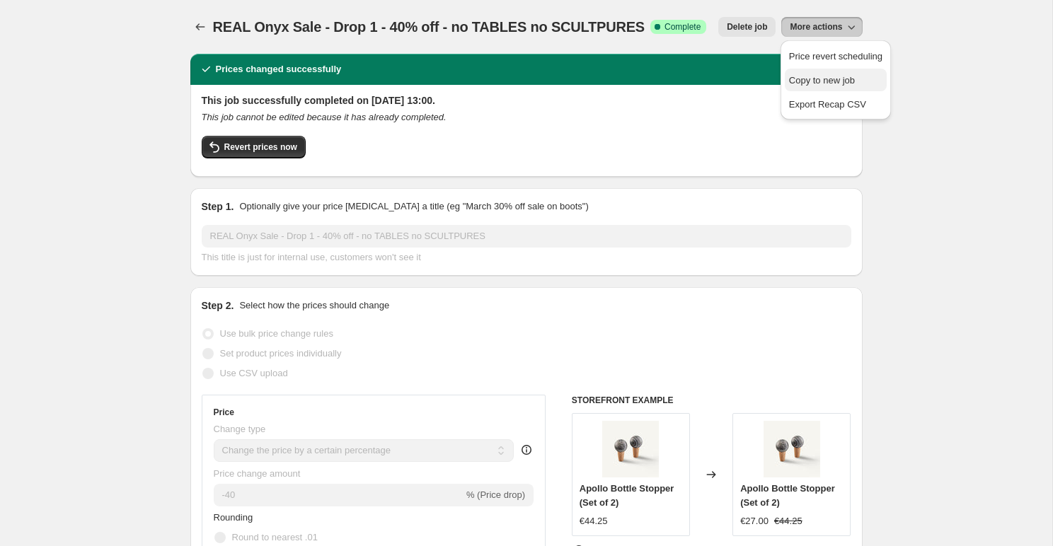
select select "product_type"
select select "not_equal"
select select "product_type"
select select "not_equal"
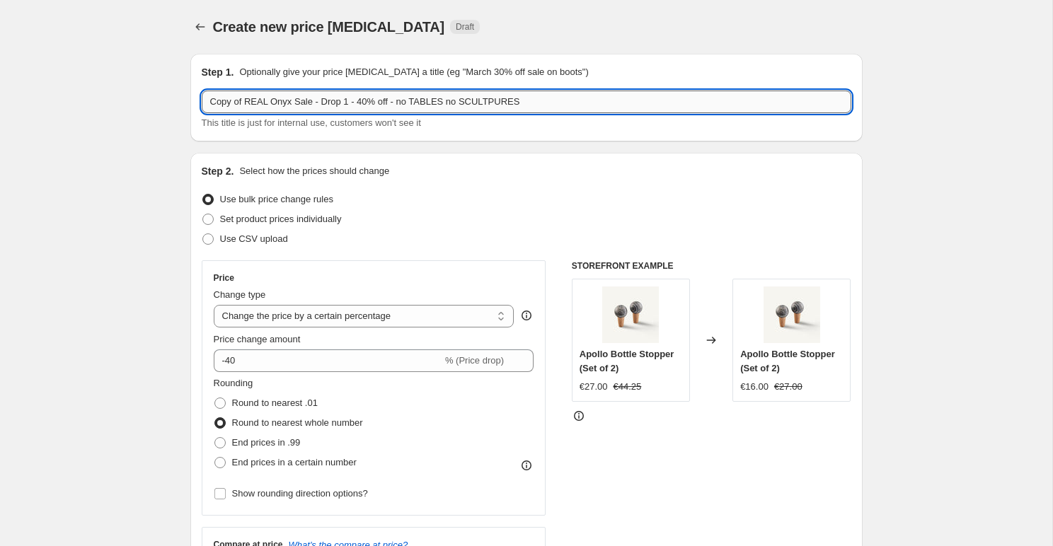
click at [225, 101] on input "Copy of REAL Onyx Sale - Drop 1 - 40% off - no TABLES no SCULTPURES" at bounding box center [527, 102] width 650 height 23
click at [317, 97] on input "REAL Onyx Sale - Drop 1 - 40% off - no TABLES no SCULTPURES" at bounding box center [527, 102] width 650 height 23
click at [335, 100] on input "REAL Onyx Sale - Drop 3 - 40% off - no TABLES no SCULTPURES" at bounding box center [527, 102] width 650 height 23
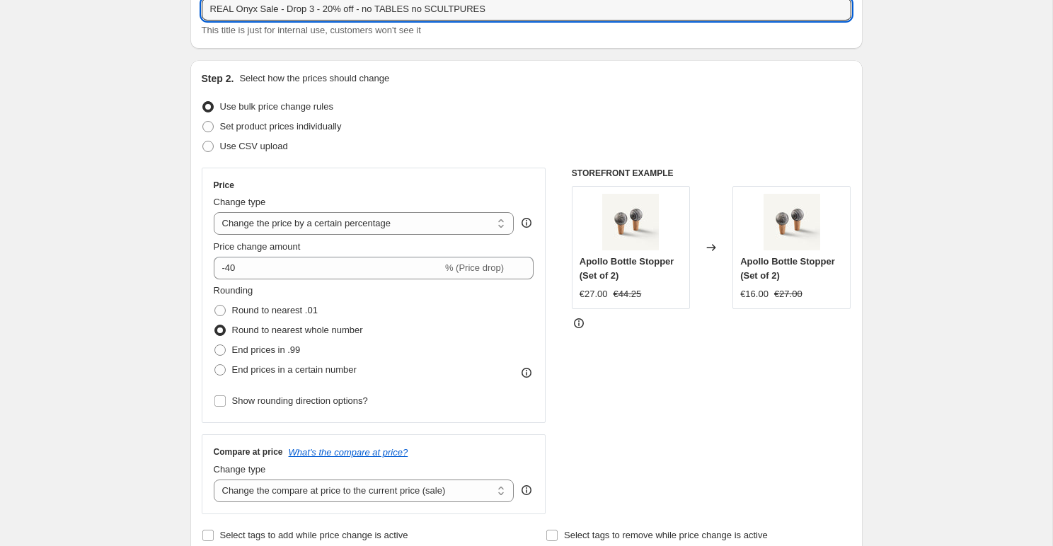
scroll to position [94, 0]
type input "REAL Onyx Sale - Drop 3 - 20% off - no TABLES no SCULTPURES"
click at [284, 265] on input "-40" at bounding box center [328, 266] width 229 height 23
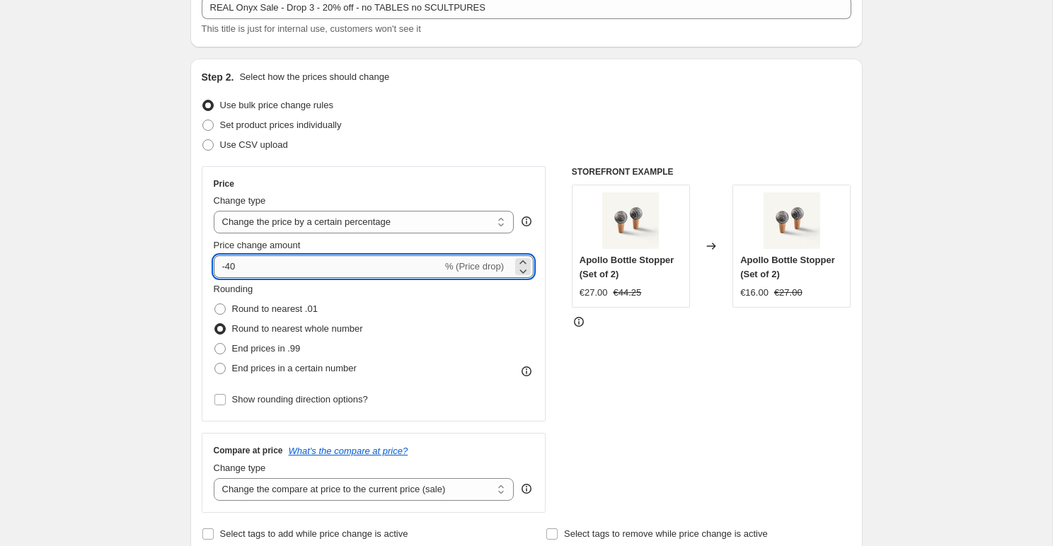
type input "-4"
type input "2"
type input "-20"
click at [415, 357] on div "Rounding Round to nearest .01 Round to nearest whole number End prices in .99 E…" at bounding box center [374, 330] width 321 height 96
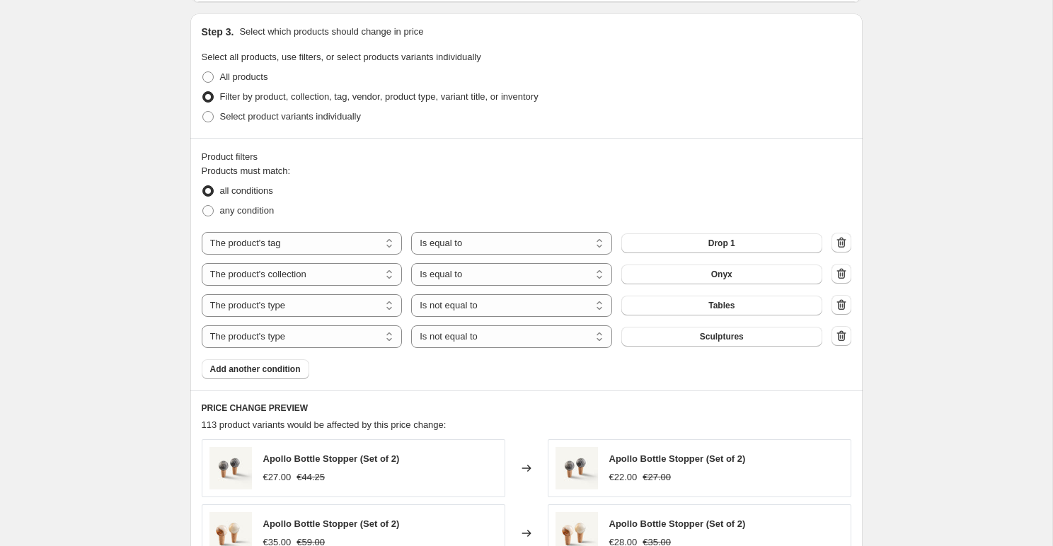
scroll to position [657, 0]
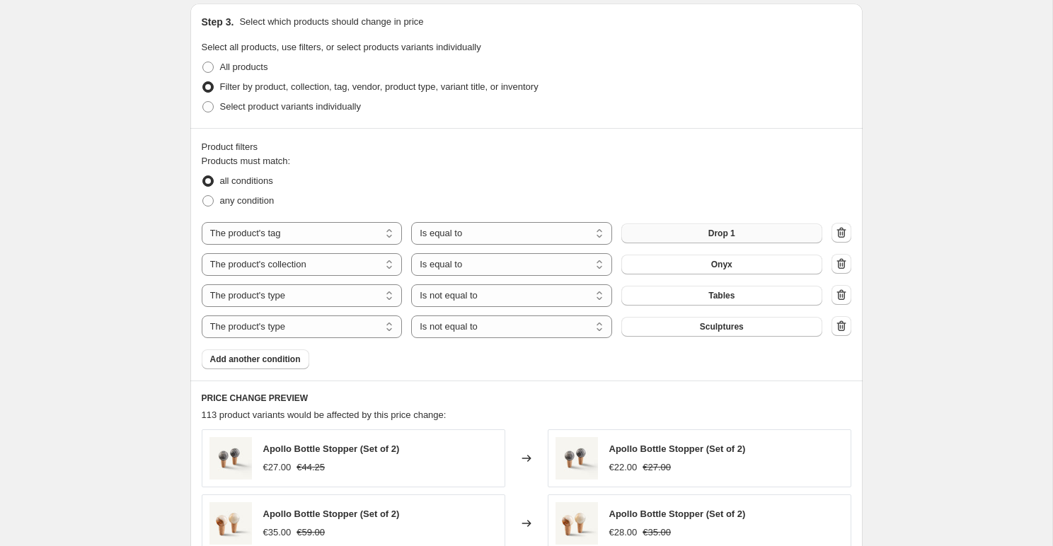
click at [654, 241] on button "Drop 1" at bounding box center [721, 234] width 201 height 20
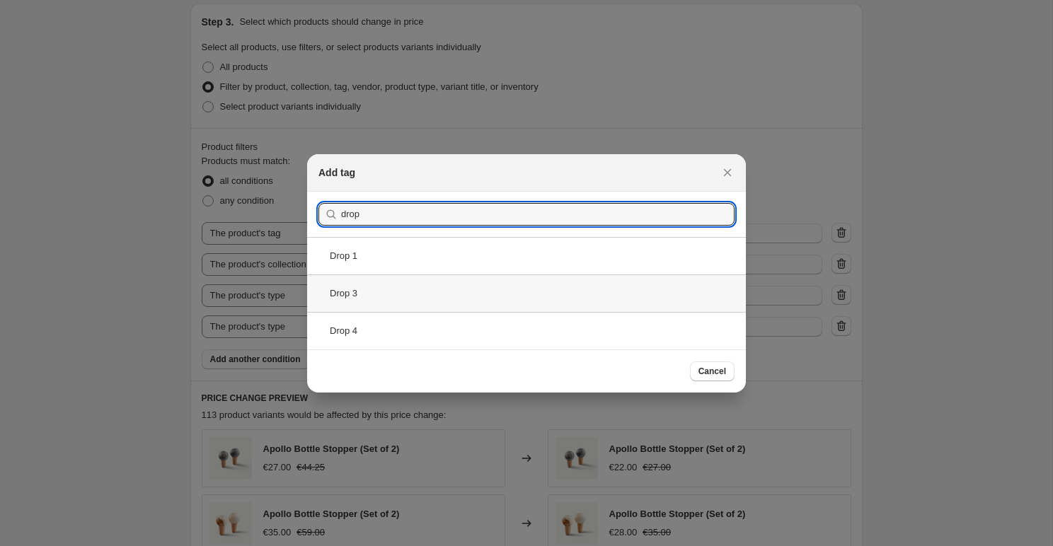
type input "drop"
click at [456, 291] on div "Drop 3" at bounding box center [526, 293] width 439 height 37
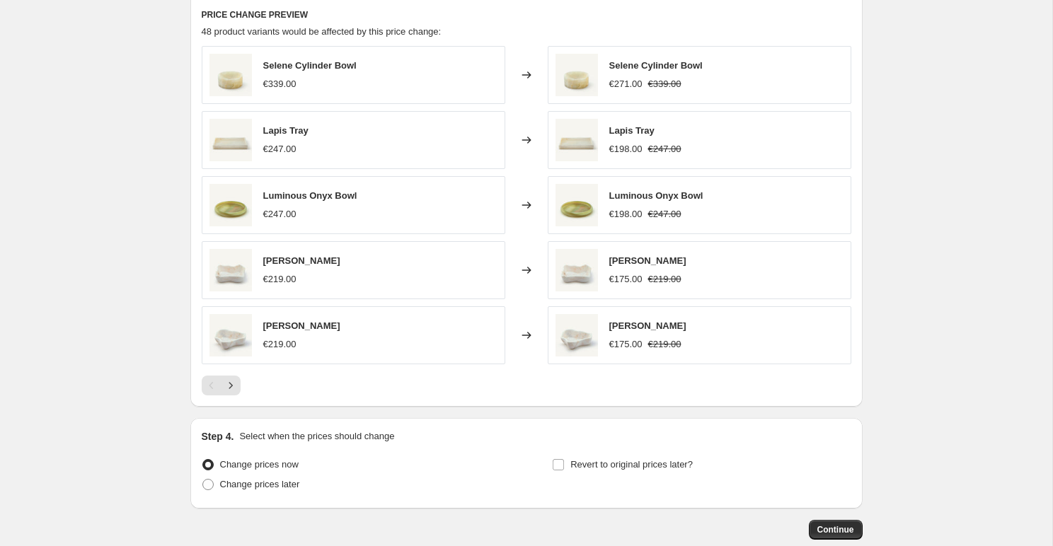
scroll to position [1121, 0]
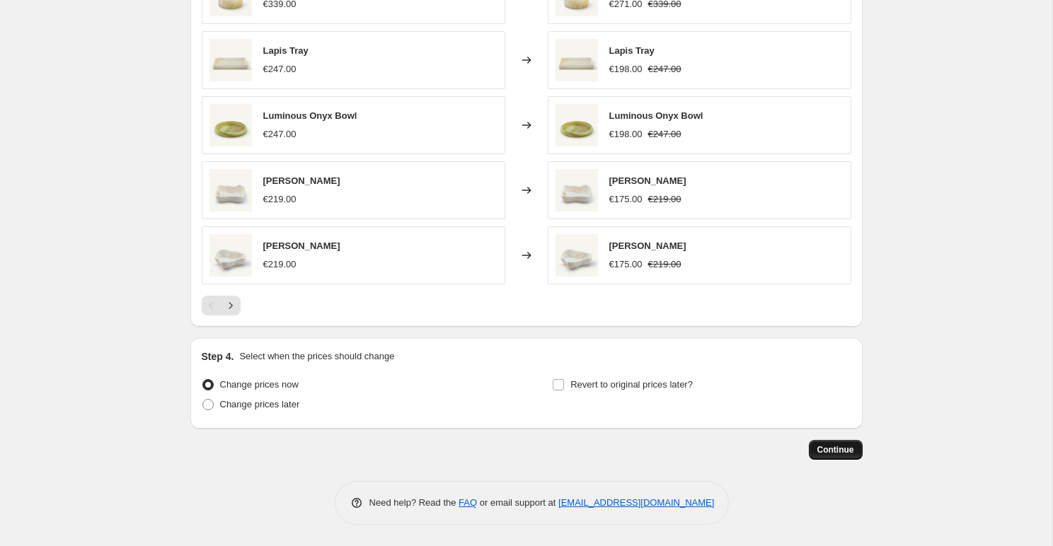
click at [824, 445] on span "Continue" at bounding box center [835, 449] width 37 height 11
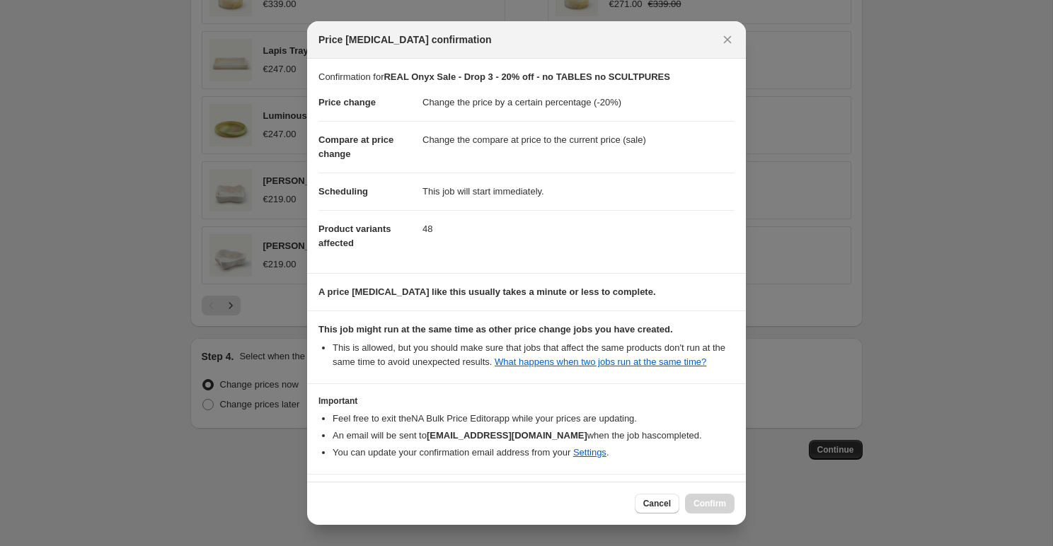
scroll to position [64, 0]
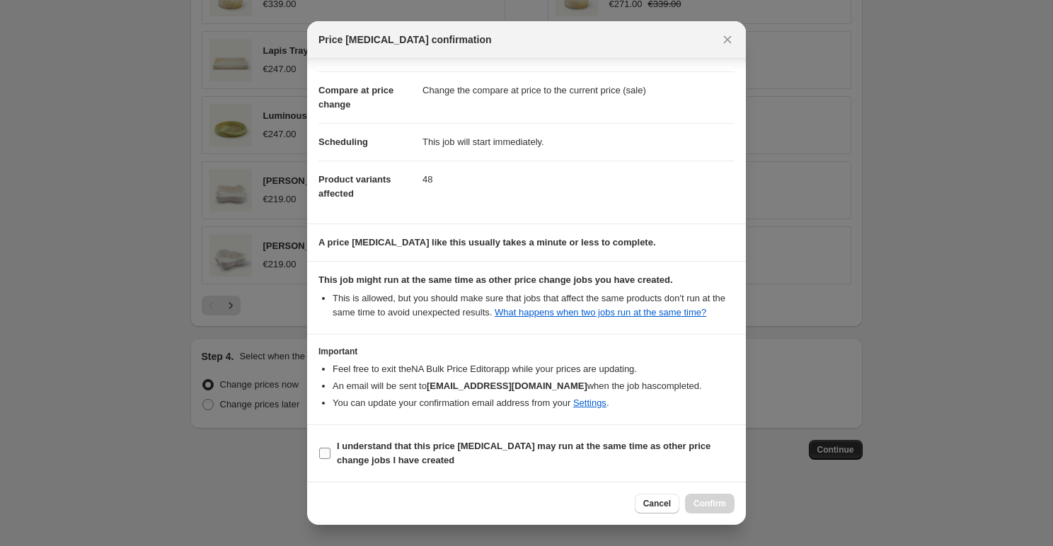
click at [466, 443] on b "I understand that this price [MEDICAL_DATA] may run at the same time as other p…" at bounding box center [524, 453] width 374 height 25
click at [330, 448] on input "I understand that this price [MEDICAL_DATA] may run at the same time as other p…" at bounding box center [324, 453] width 11 height 11
click at [466, 443] on b "I understand that this price [MEDICAL_DATA] may run at the same time as other p…" at bounding box center [524, 453] width 374 height 25
click at [330, 448] on input "I understand that this price [MEDICAL_DATA] may run at the same time as other p…" at bounding box center [324, 453] width 11 height 11
checkbox input "false"
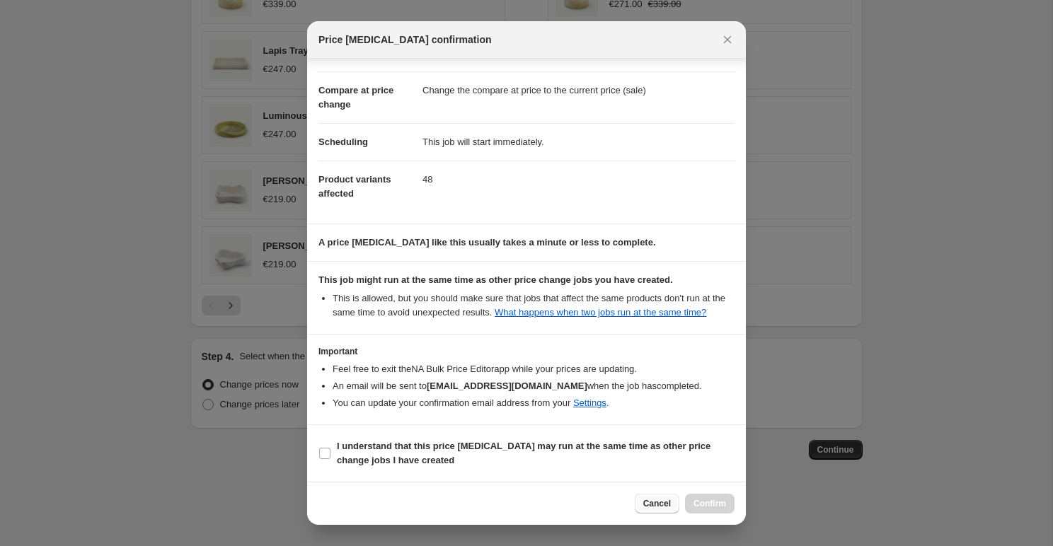
click at [637, 499] on button "Cancel" at bounding box center [657, 504] width 45 height 20
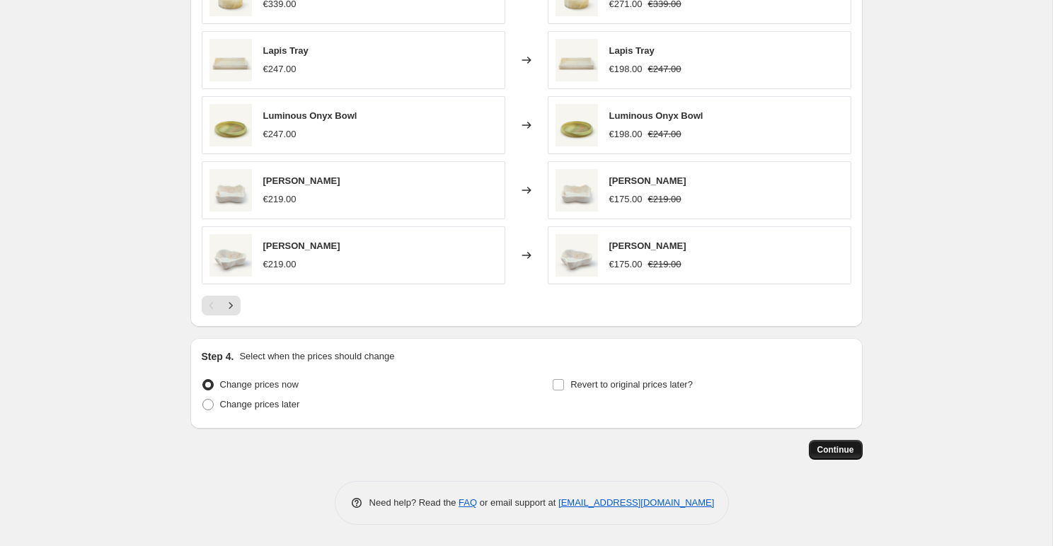
click at [829, 455] on span "Continue" at bounding box center [835, 449] width 37 height 11
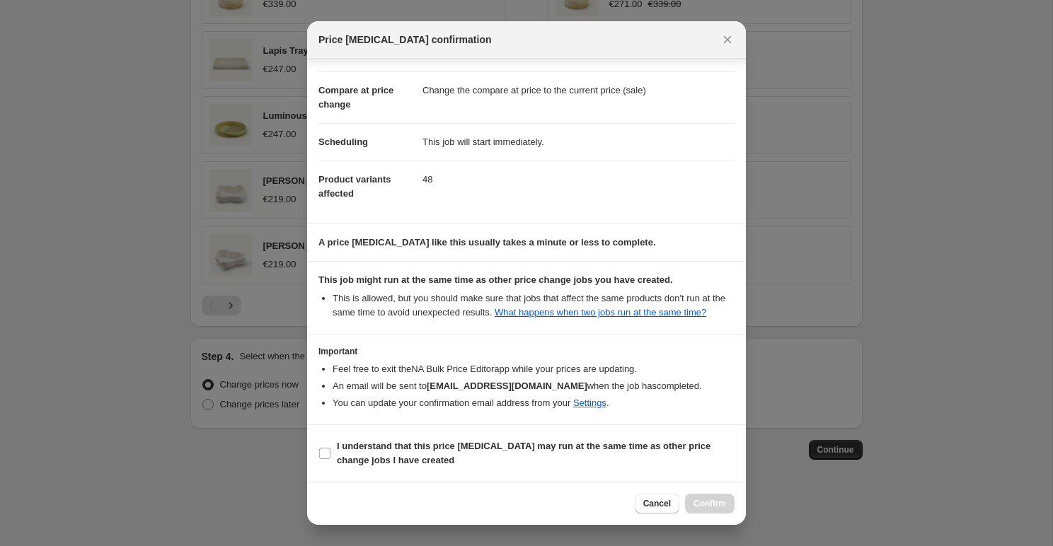
scroll to position [64, 0]
click at [567, 446] on b "I understand that this price [MEDICAL_DATA] may run at the same time as other p…" at bounding box center [524, 453] width 374 height 25
click at [330, 448] on input "I understand that this price [MEDICAL_DATA] may run at the same time as other p…" at bounding box center [324, 453] width 11 height 11
checkbox input "true"
click at [683, 495] on div "Cancel Confirm" at bounding box center [685, 504] width 100 height 20
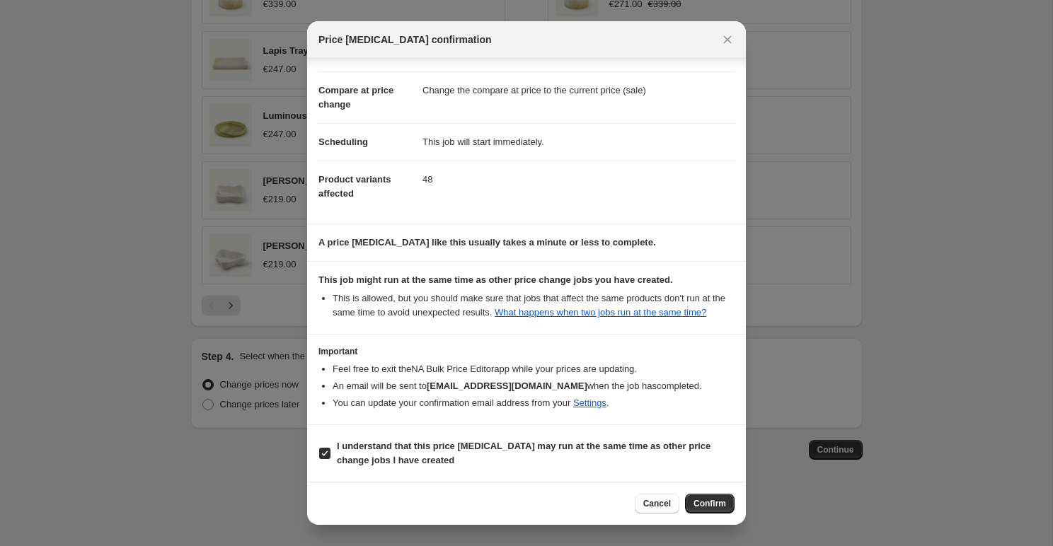
click at [684, 496] on div "Cancel Confirm" at bounding box center [685, 504] width 100 height 20
click at [688, 498] on button "Confirm" at bounding box center [710, 504] width 50 height 20
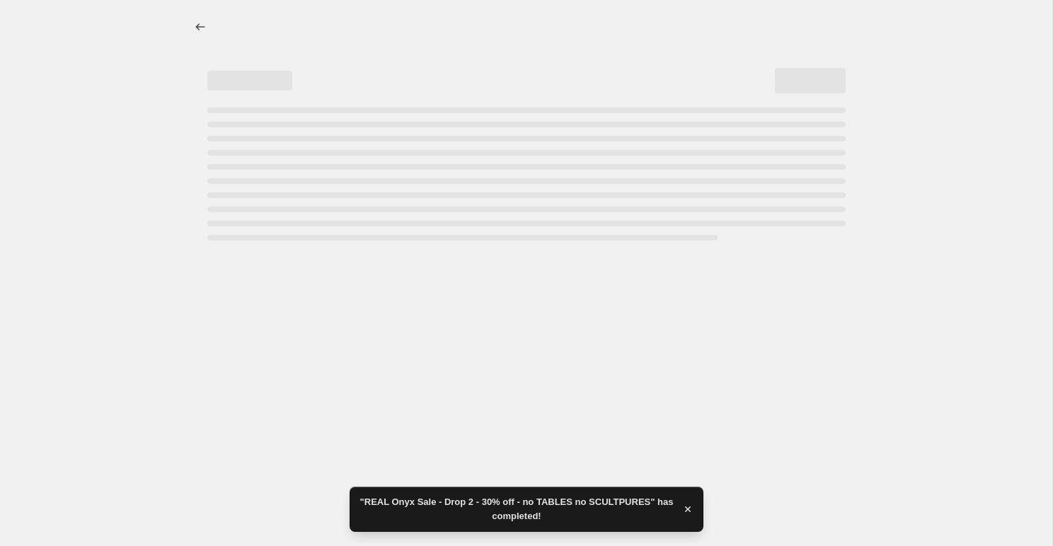
select select "percentage"
select select "tag"
select select "collection"
select select "product_type"
select select "not_equal"
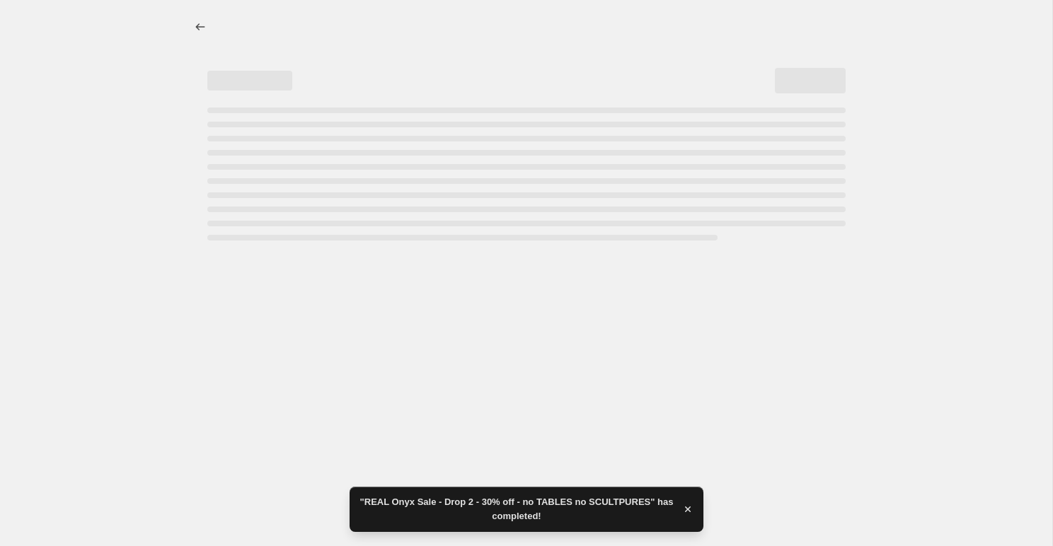
select select "product_type"
select select "not_equal"
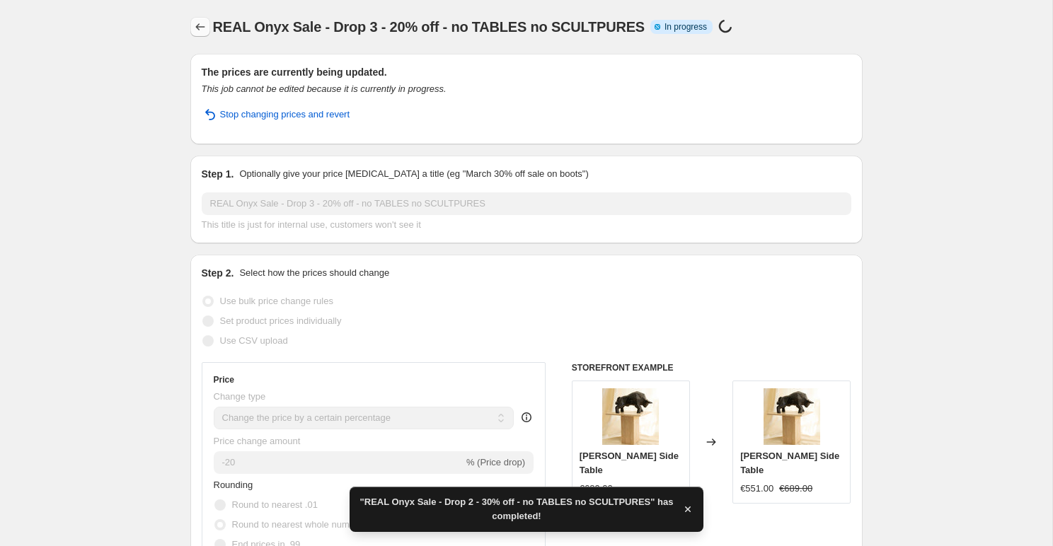
click at [201, 23] on icon "Price change jobs" at bounding box center [200, 27] width 14 height 14
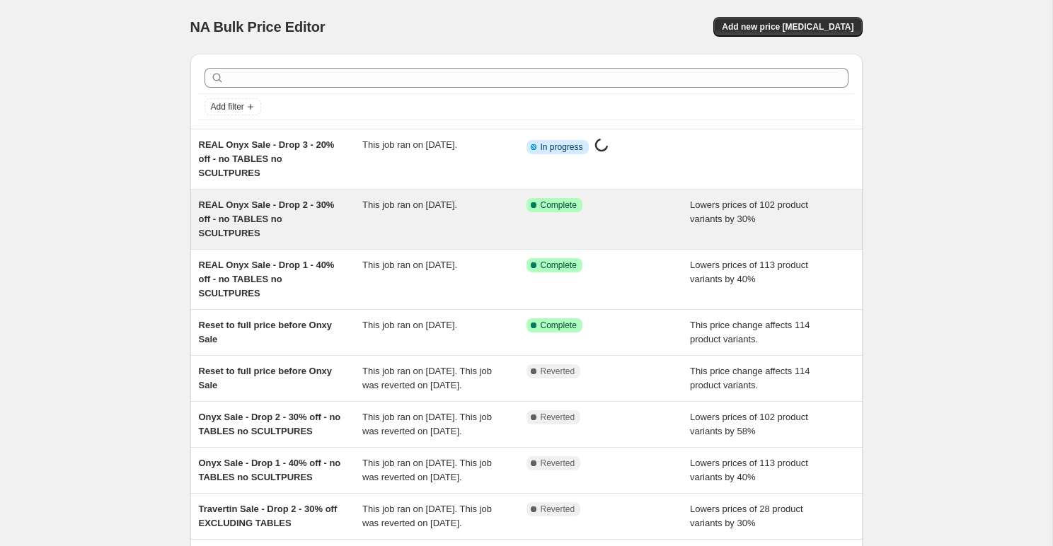
click at [321, 204] on span "REAL Onyx Sale - Drop 2 - 30% off - no TABLES no SCULTPURES" at bounding box center [267, 219] width 136 height 39
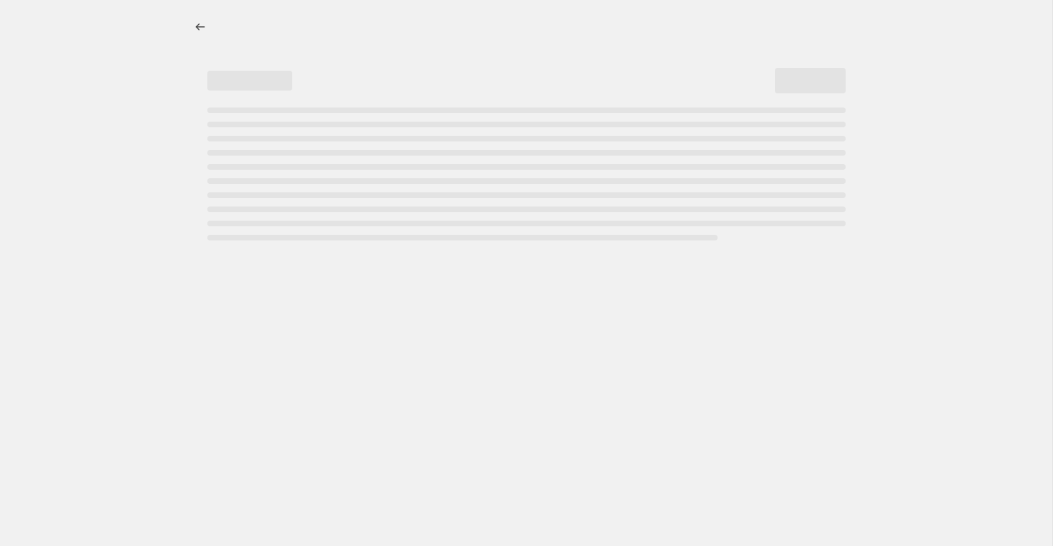
select select "percentage"
select select "tag"
select select "collection"
select select "product_type"
select select "not_equal"
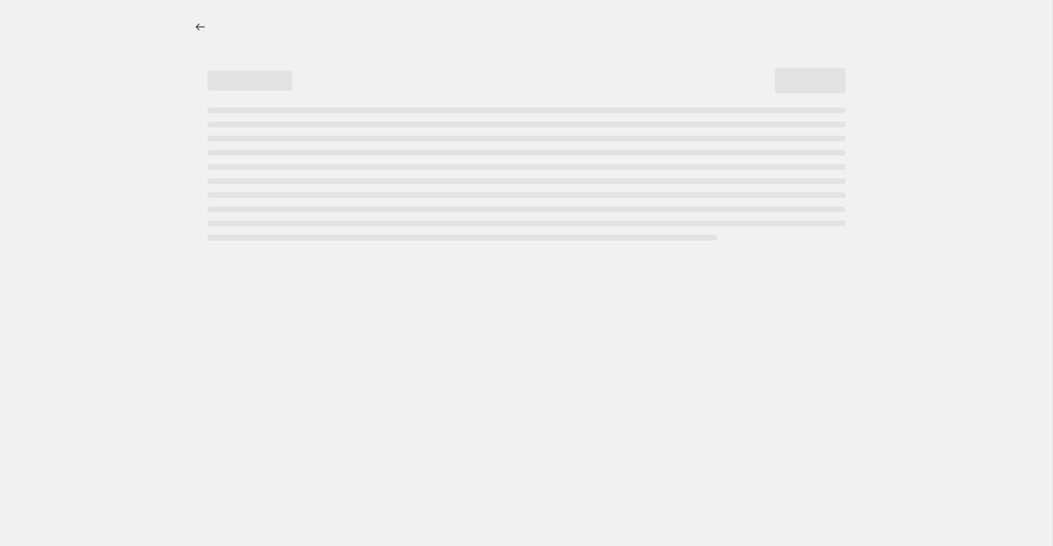
select select "product_type"
select select "not_equal"
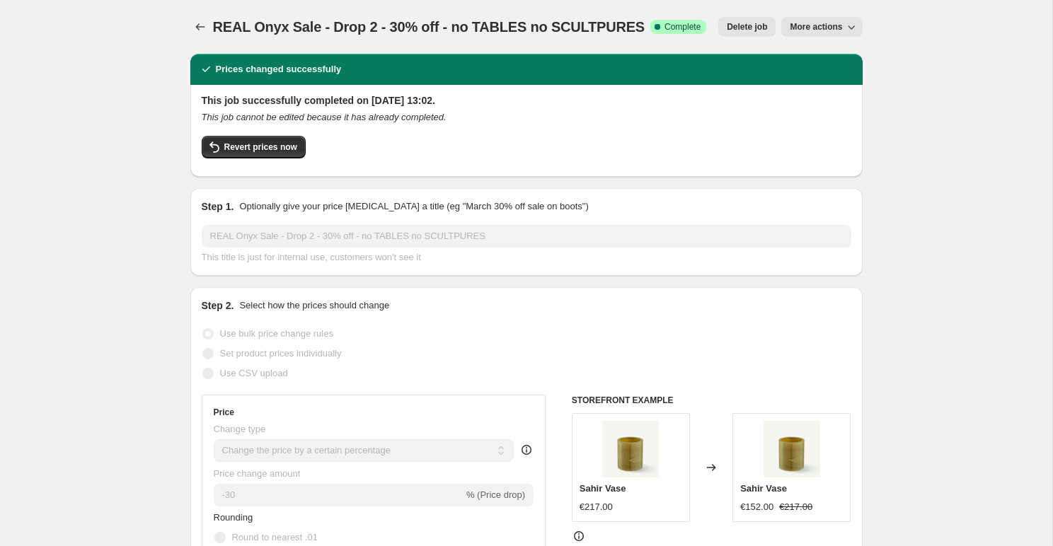
click at [787, 25] on button "More actions" at bounding box center [821, 27] width 81 height 20
click at [786, 70] on button "Copy to new job" at bounding box center [836, 80] width 102 height 23
select select "percentage"
select select "tag"
select select "collection"
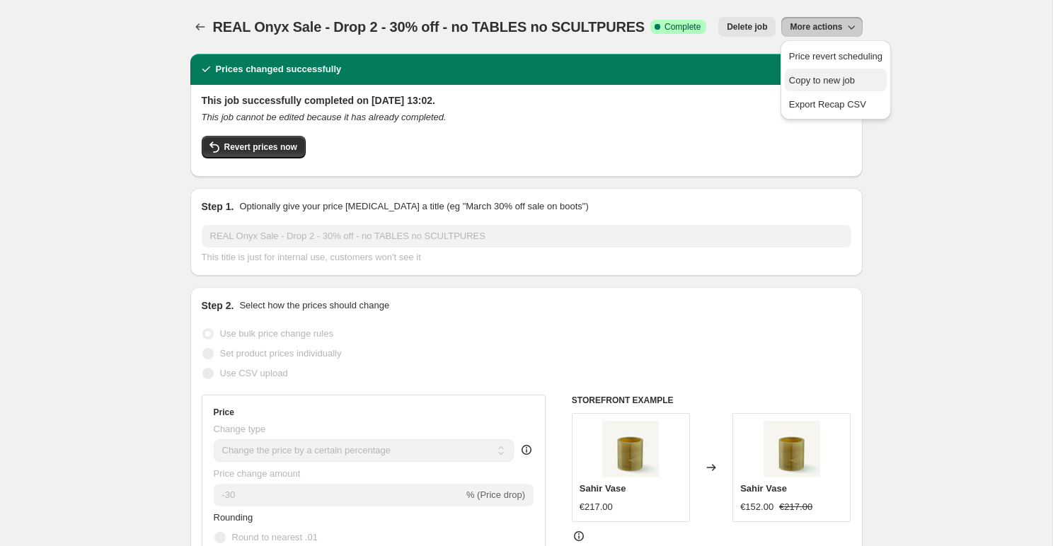
select select "product_type"
select select "not_equal"
select select "product_type"
select select "not_equal"
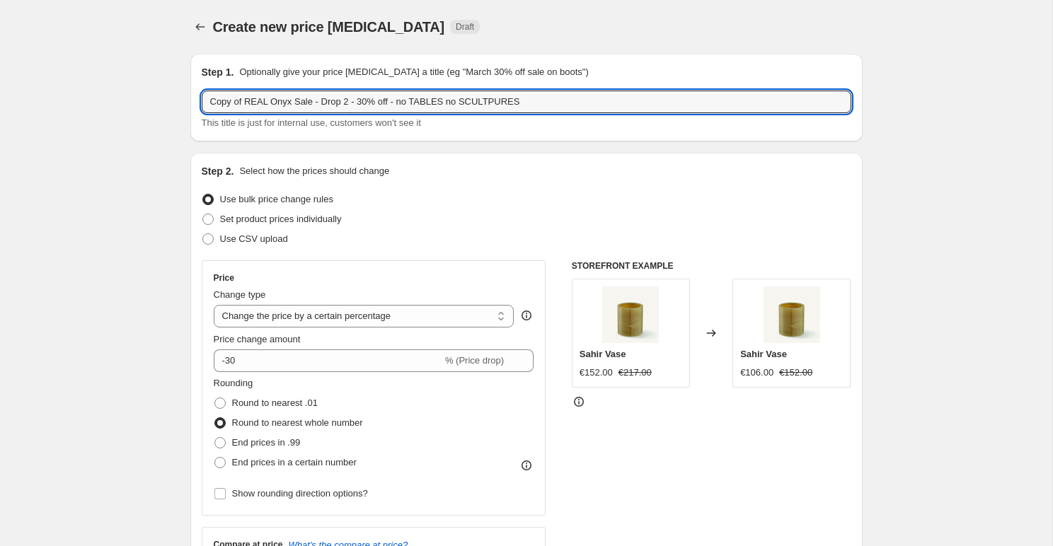
drag, startPoint x: 245, startPoint y: 101, endPoint x: 197, endPoint y: 101, distance: 48.1
click at [197, 101] on div "Step 1. Optionally give your price [MEDICAL_DATA] a title (eg "March 30% off sa…" at bounding box center [526, 98] width 672 height 88
click at [330, 103] on input "REAL Onyx Sale - Drop 2 - 30% off - no TABLES no SCULTPURES" at bounding box center [527, 102] width 650 height 23
click at [313, 98] on input "REAL Onyx Sale - Drop 2 - 10% off - no TABLES no SCULTPURES" at bounding box center [527, 102] width 650 height 23
click at [315, 100] on input "REAL Onyx Sale - Drop 2 - 10% off - no TABLES no SCULTPURES" at bounding box center [527, 102] width 650 height 23
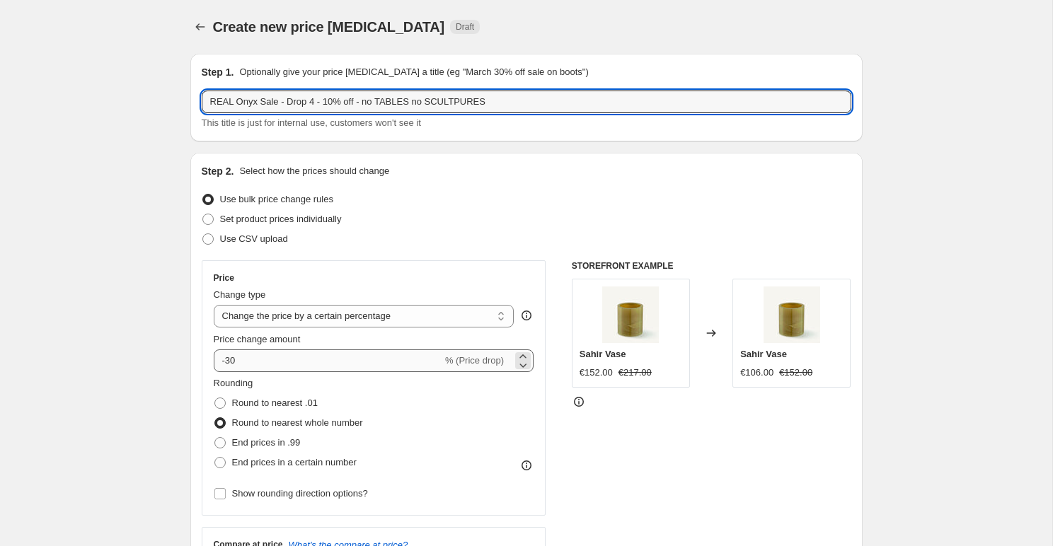
type input "REAL Onyx Sale - Drop 4 - 10% off - no TABLES no SCULTPURES"
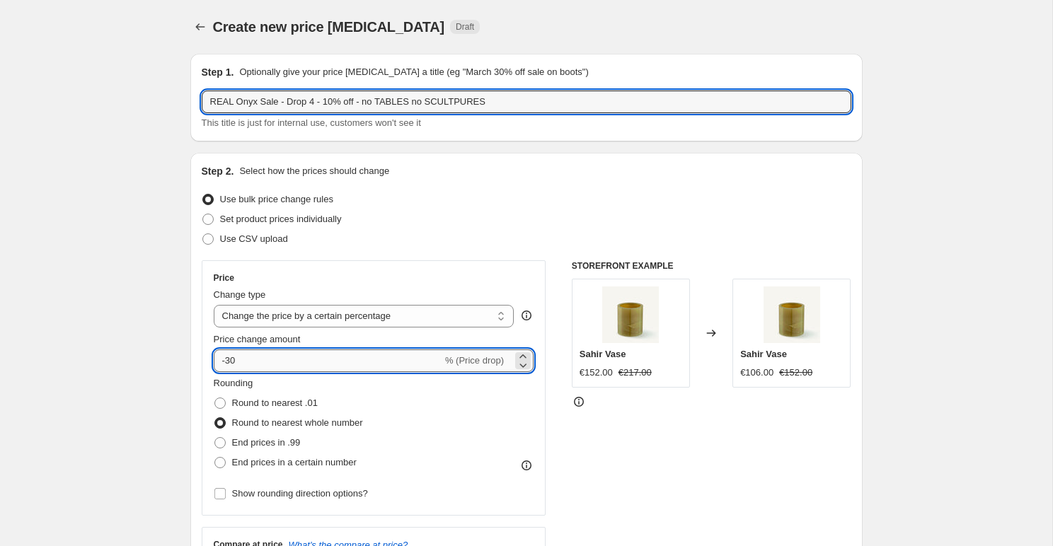
click at [243, 351] on input "-30" at bounding box center [328, 361] width 229 height 23
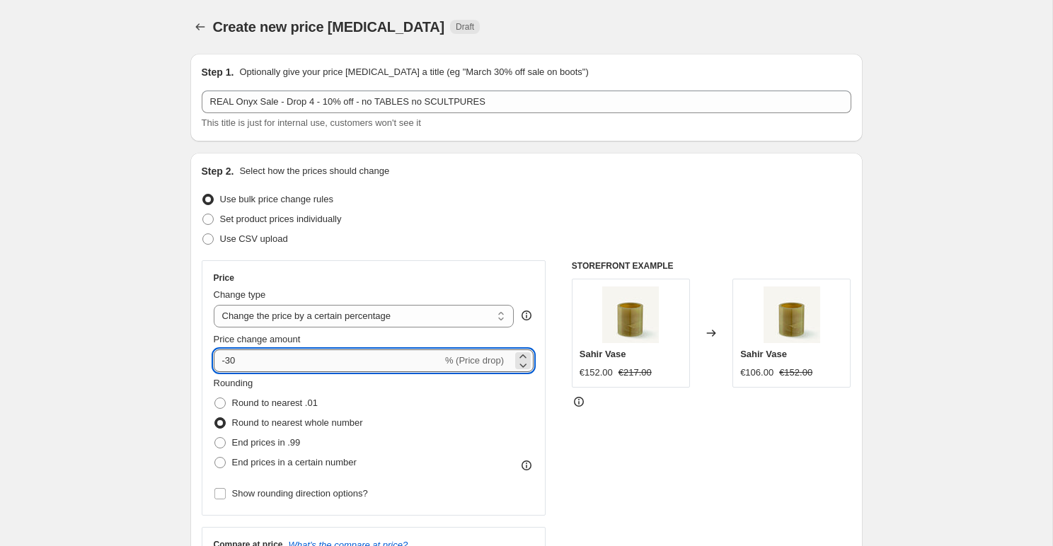
click at [246, 368] on input "-30" at bounding box center [328, 361] width 229 height 23
type input "-3"
type input "-1"
type input "-10"
click at [327, 272] on div "Price" at bounding box center [374, 277] width 321 height 11
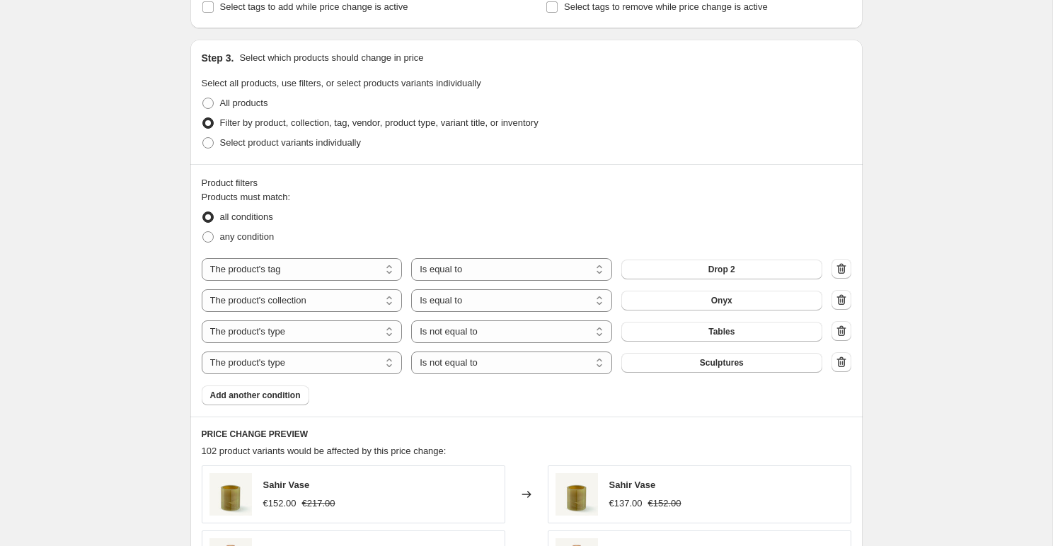
scroll to position [632, 0]
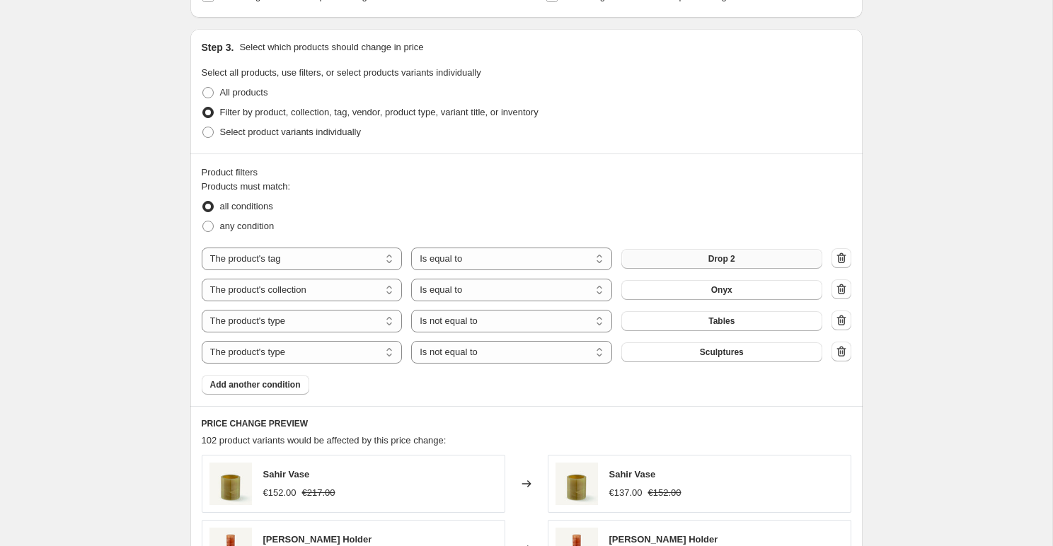
click at [633, 258] on button "Drop 2" at bounding box center [721, 259] width 201 height 20
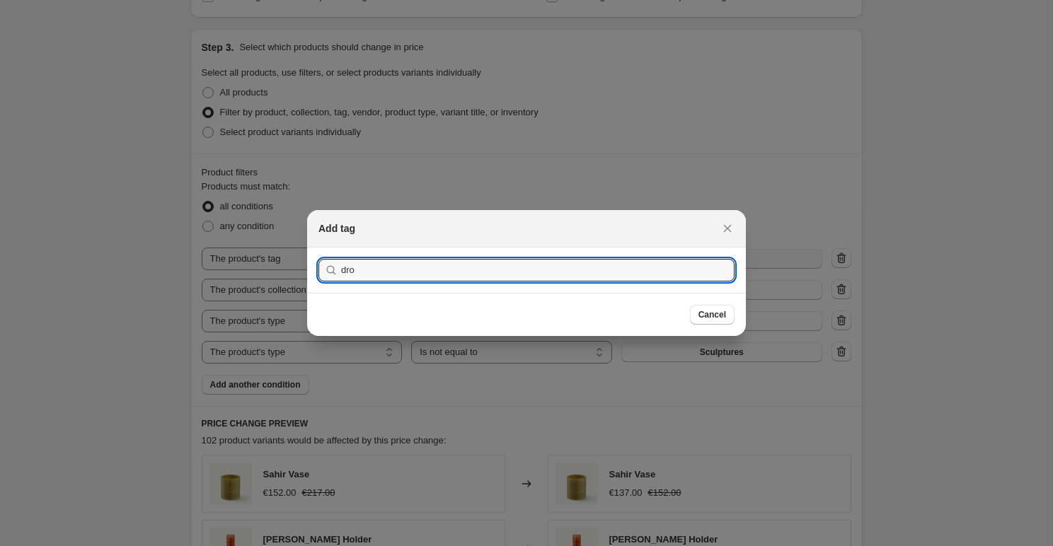
type input "drop"
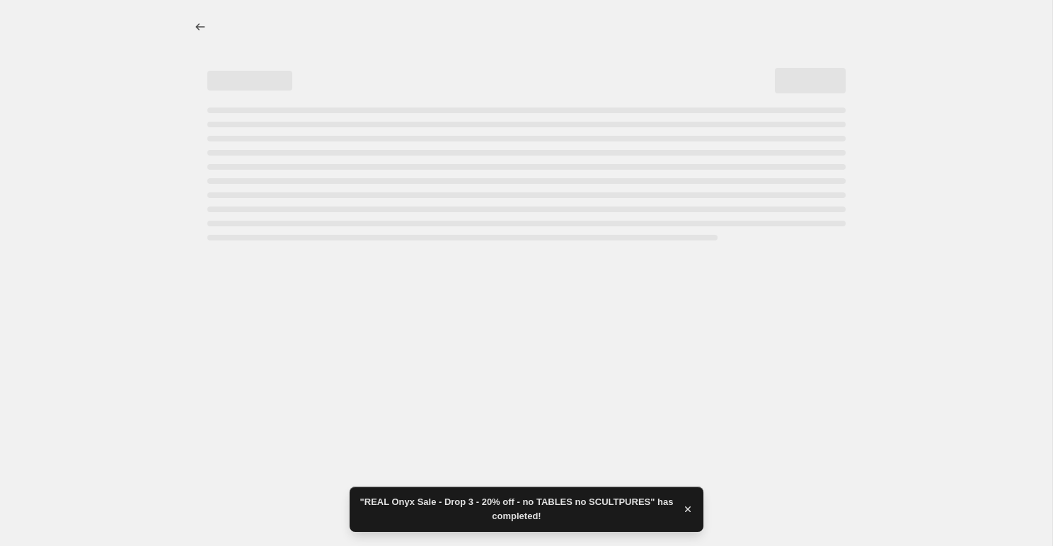
select select "percentage"
select select "tag"
select select "collection"
select select "product_type"
select select "not_equal"
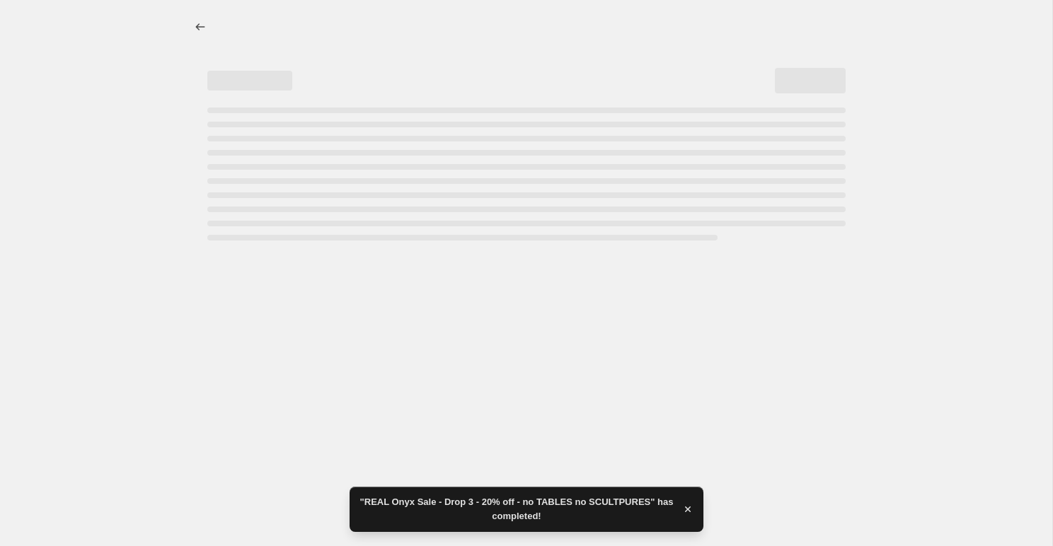
select select "product_type"
select select "not_equal"
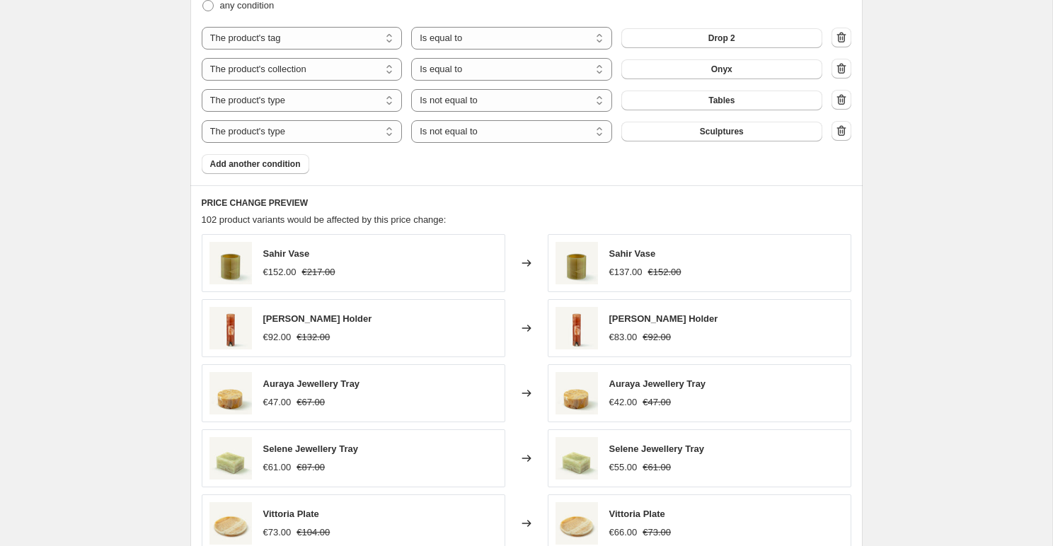
scroll to position [854, 0]
click at [737, 35] on button "Drop 2" at bounding box center [721, 37] width 201 height 20
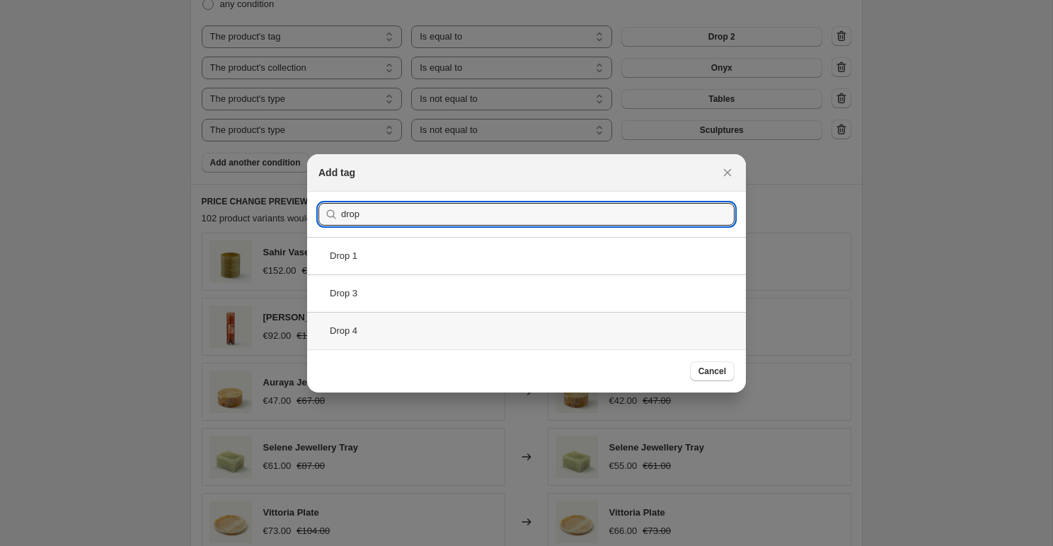
type input "drop"
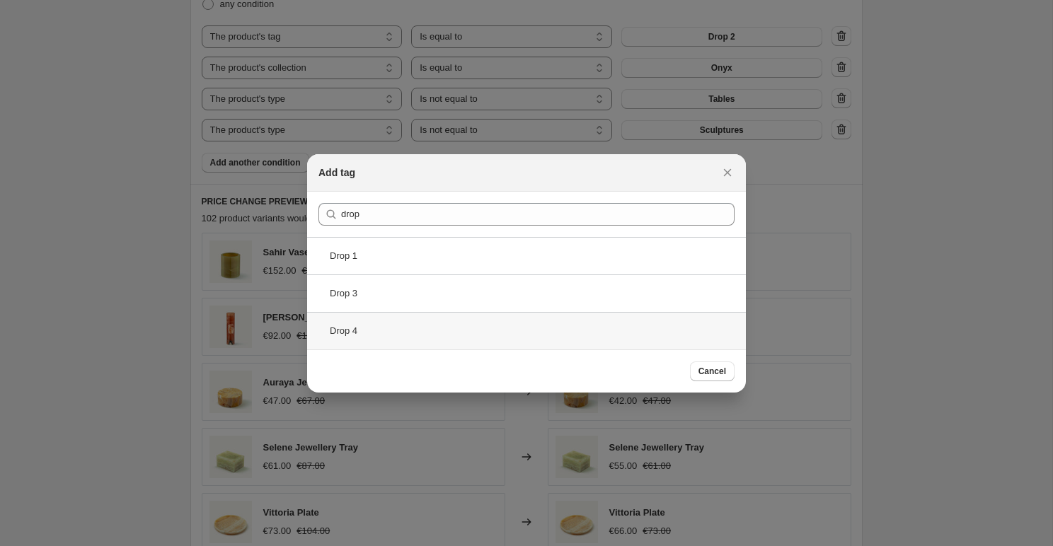
click at [412, 335] on div "Drop 4" at bounding box center [526, 330] width 439 height 37
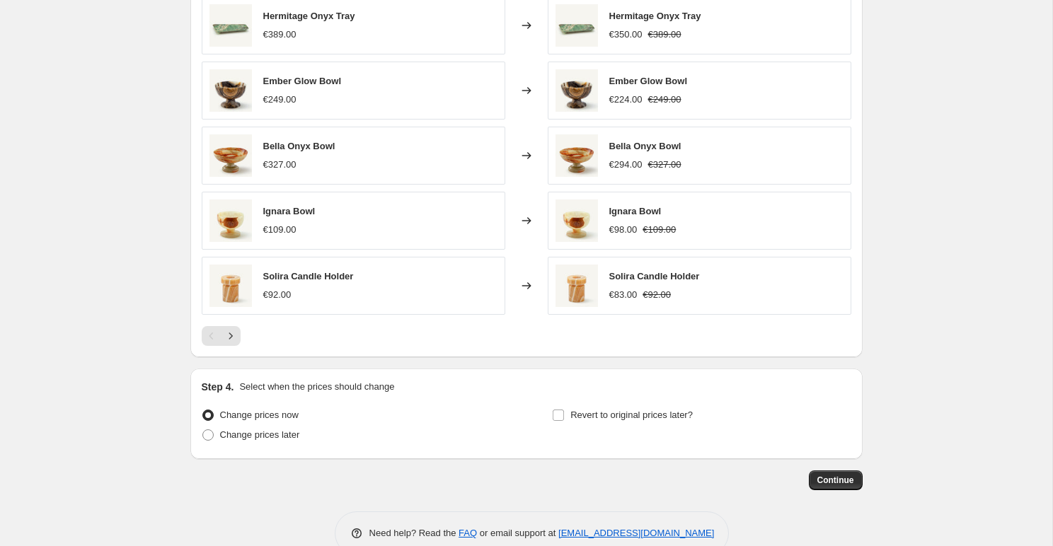
scroll to position [1107, 0]
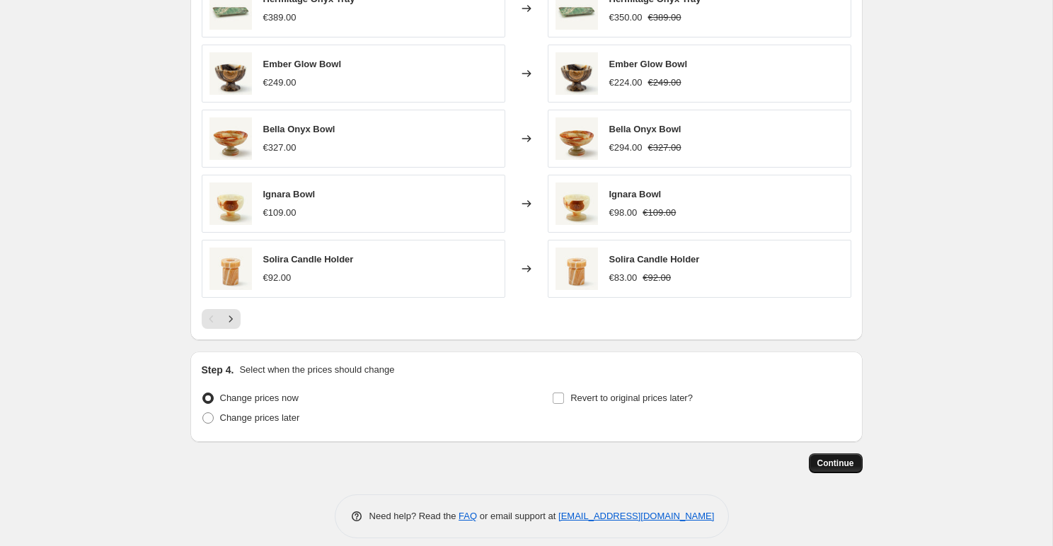
click at [830, 470] on button "Continue" at bounding box center [836, 464] width 54 height 20
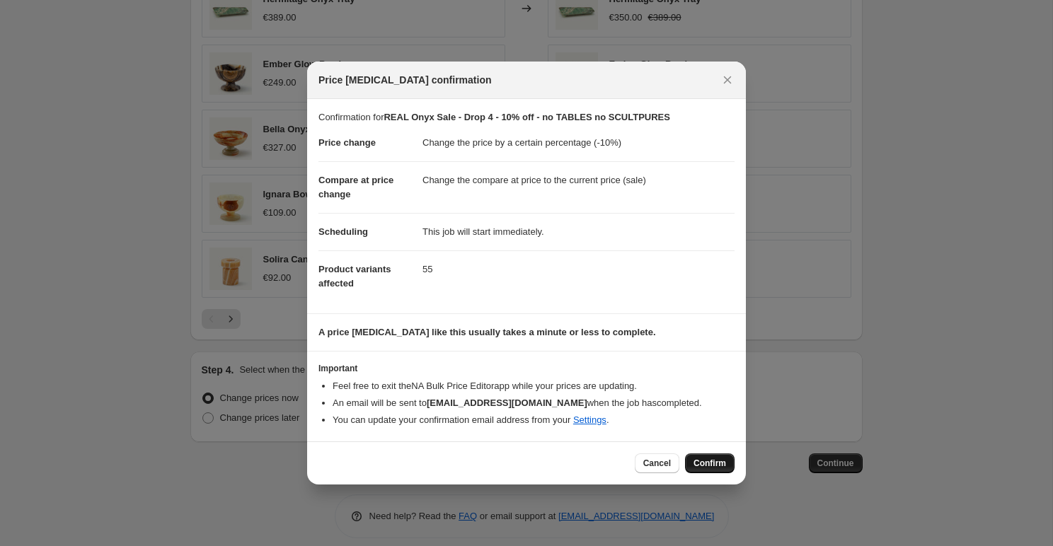
click at [695, 458] on button "Confirm" at bounding box center [710, 464] width 50 height 20
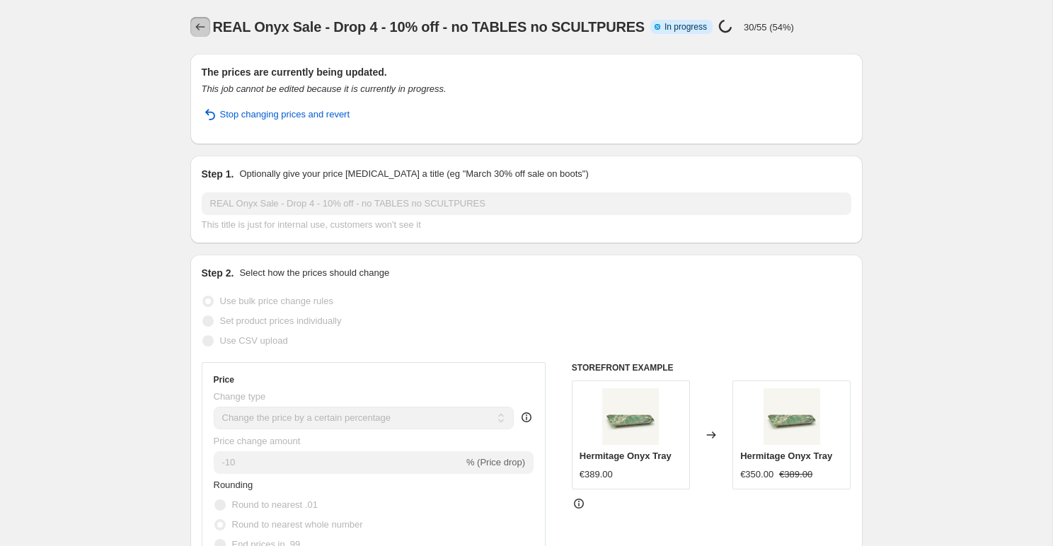
click at [197, 25] on icon "Price change jobs" at bounding box center [199, 26] width 9 height 7
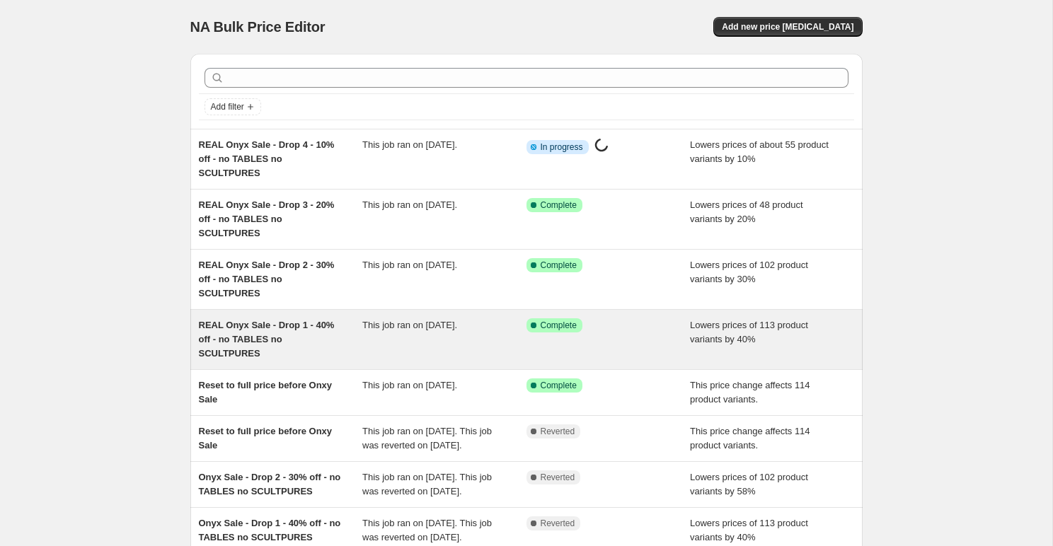
click at [319, 339] on div "REAL Onyx Sale - Drop 1 - 40% off - no TABLES no SCULTPURES" at bounding box center [281, 339] width 164 height 42
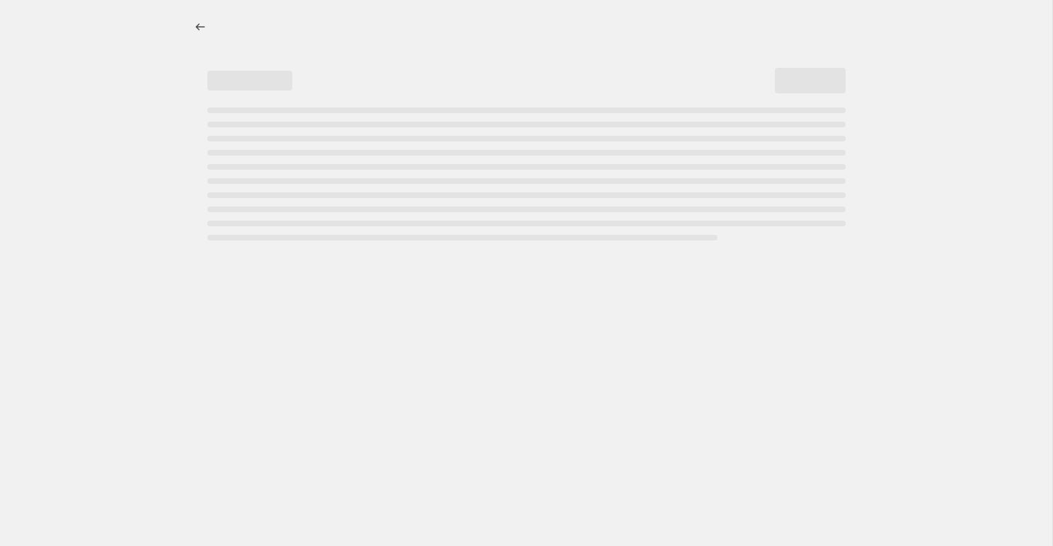
select select "percentage"
select select "tag"
select select "collection"
select select "product_type"
select select "not_equal"
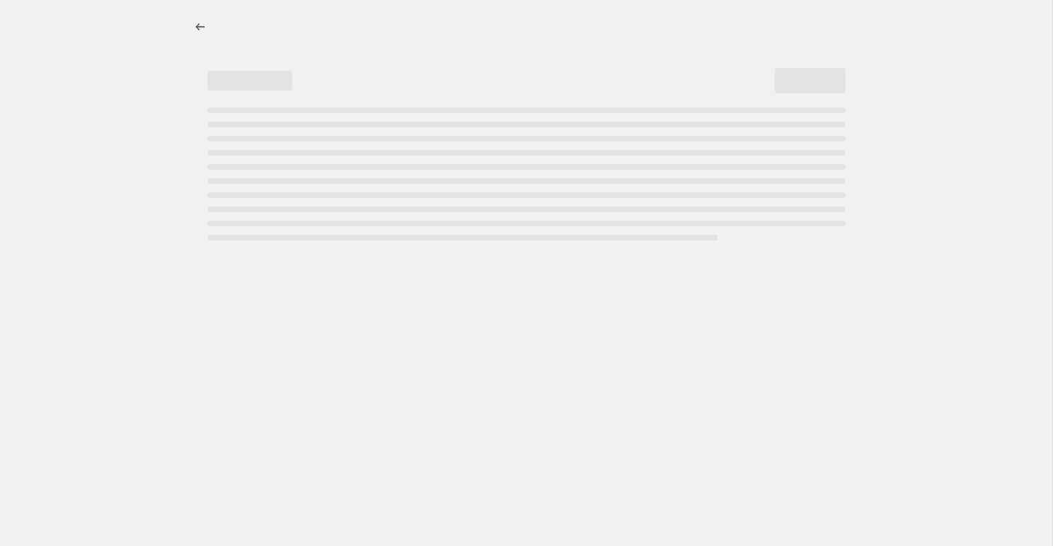
select select "product_type"
select select "not_equal"
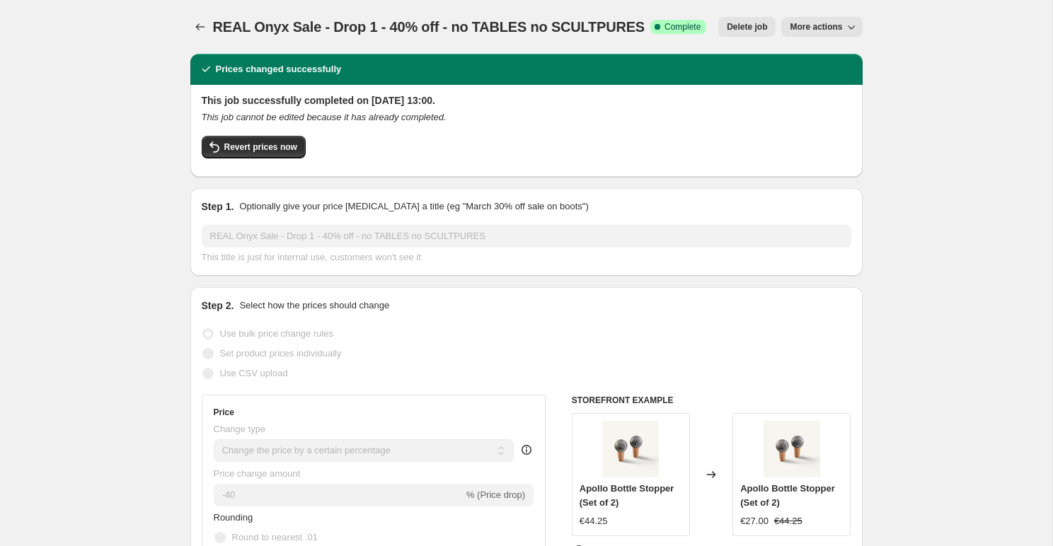
click at [795, 35] on button "More actions" at bounding box center [821, 27] width 81 height 20
click at [789, 83] on span "Copy to new job" at bounding box center [822, 80] width 66 height 11
select select "percentage"
select select "tag"
select select "collection"
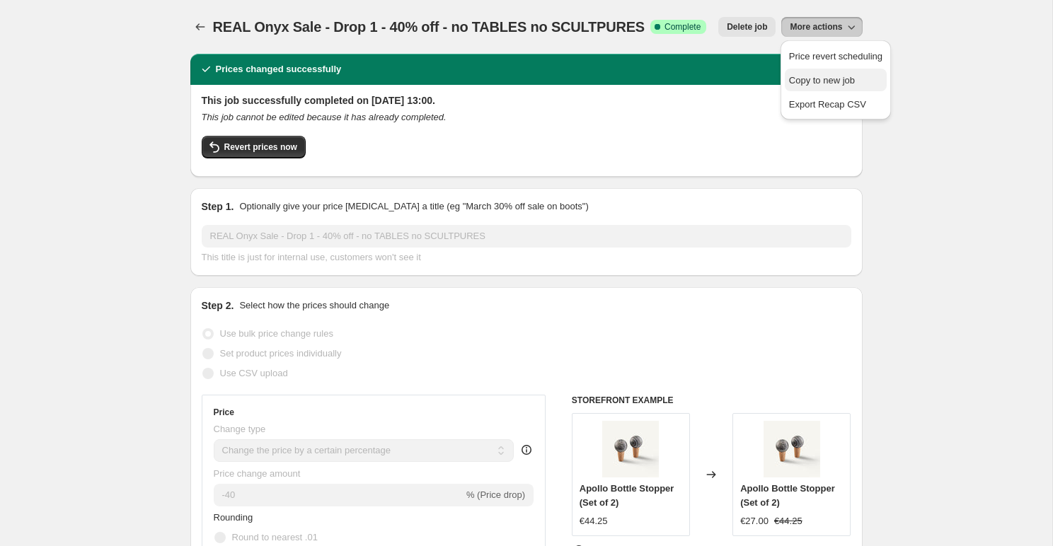
select select "product_type"
select select "not_equal"
select select "product_type"
select select "not_equal"
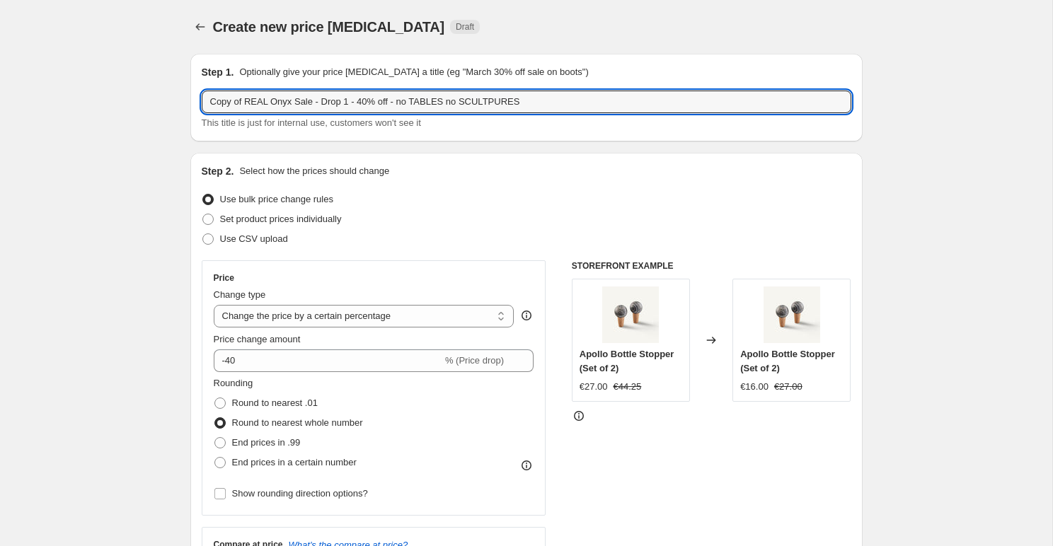
drag, startPoint x: 246, startPoint y: 100, endPoint x: 196, endPoint y: 100, distance: 49.5
click at [197, 100] on div "Step 1. Optionally give your price [MEDICAL_DATA] a title (eg "March 30% off sa…" at bounding box center [526, 98] width 672 height 88
click at [309, 102] on input "REAL Onyx Sale - Drop 1 - 40% off - no TABLES no SCULTPURES" at bounding box center [527, 102] width 650 height 23
click at [318, 102] on input "REAL Onyx Sale - Drop 1 - 40% off - no TABLES no SCULTPURES" at bounding box center [527, 102] width 650 height 23
type input "REAL Onyx Sale - Drop - 40% off - no TABLES no SCULTPURES"
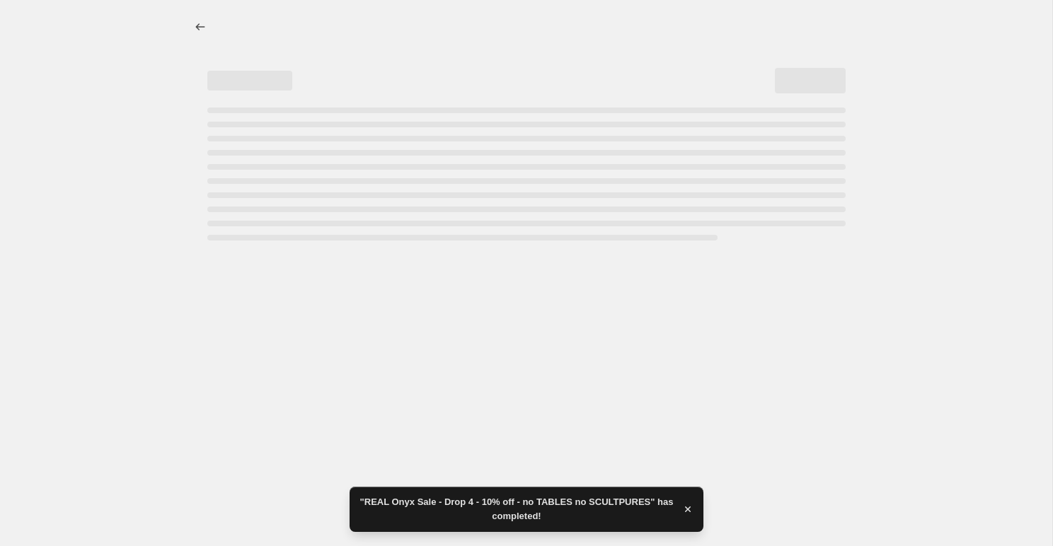
select select "percentage"
select select "tag"
select select "collection"
select select "product_type"
select select "not_equal"
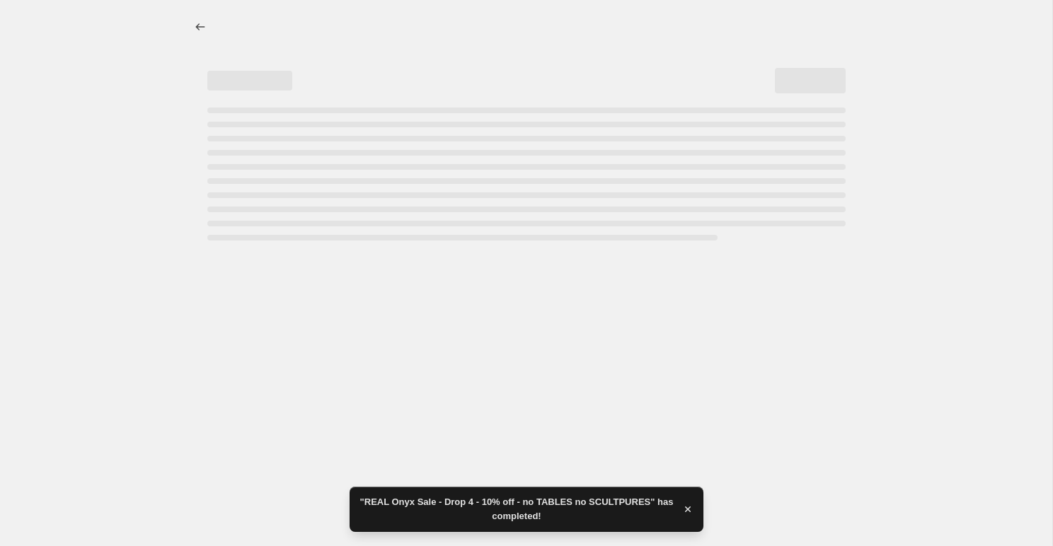
select select "product_type"
select select "not_equal"
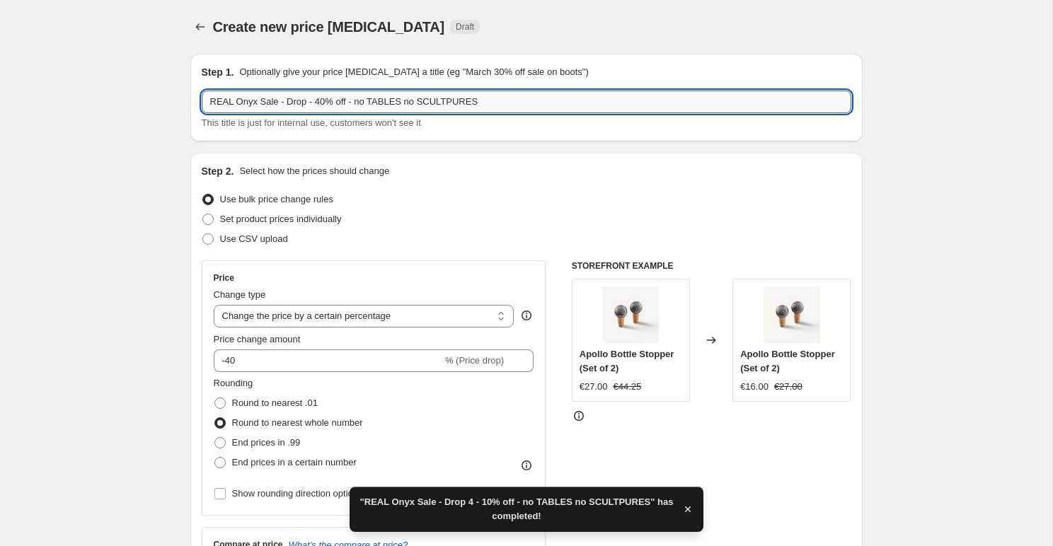
click at [301, 101] on input "REAL Onyx Sale - Drop - 40% off - no TABLES no SCULTPURES" at bounding box center [527, 102] width 650 height 23
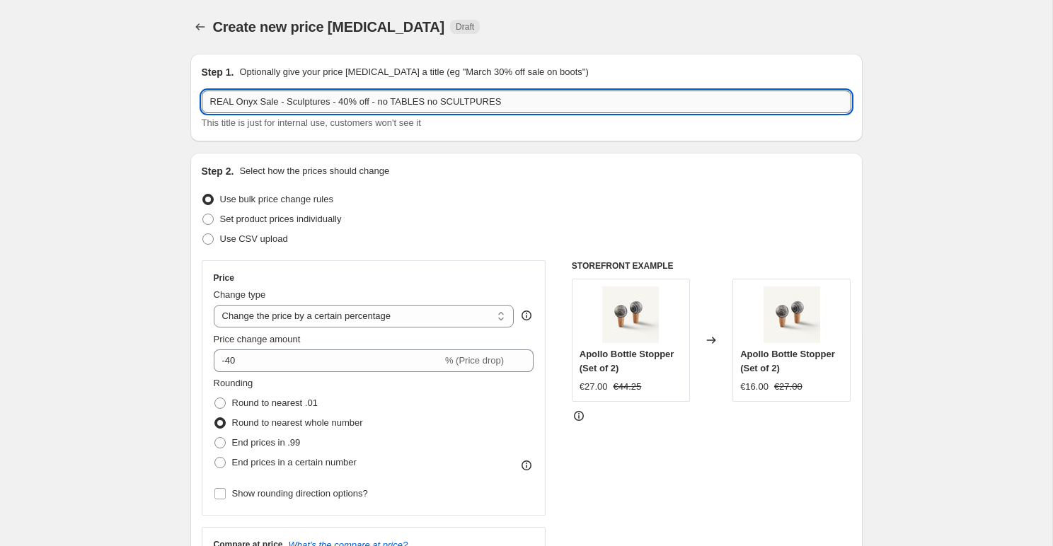
click at [347, 105] on input "REAL Onyx Sale - Sculptures - 40% off - no TABLES no SCULTPURES" at bounding box center [527, 102] width 650 height 23
click at [384, 101] on input "REAL Onyx Sale - Sculptures - 30% off - no TABLES no SCULTPURES" at bounding box center [527, 102] width 650 height 23
drag, startPoint x: 381, startPoint y: 101, endPoint x: 520, endPoint y: 100, distance: 138.7
click at [519, 100] on input "REAL Onyx Sale - Sculptures - 30% off - no TABLES no SCULTPURES" at bounding box center [527, 102] width 650 height 23
click at [307, 101] on input "REAL Onyx Sale - Sculptures - 30% off" at bounding box center [527, 102] width 650 height 23
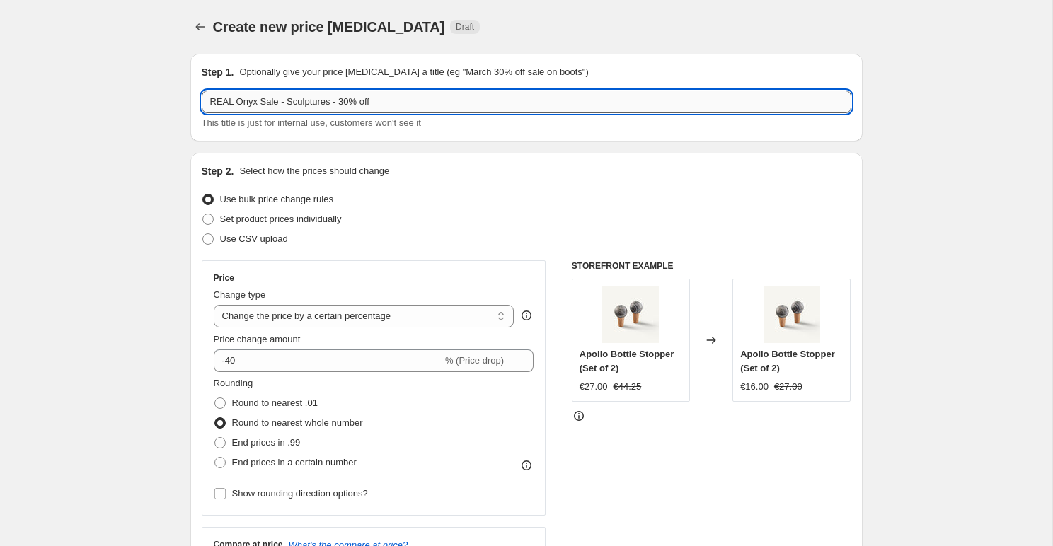
click at [307, 101] on input "REAL Onyx Sale - Sculptures - 30% off" at bounding box center [527, 102] width 650 height 23
click at [335, 103] on input "REAL Onyx Sale - 30% off" at bounding box center [527, 102] width 650 height 23
paste input "Sculptures"
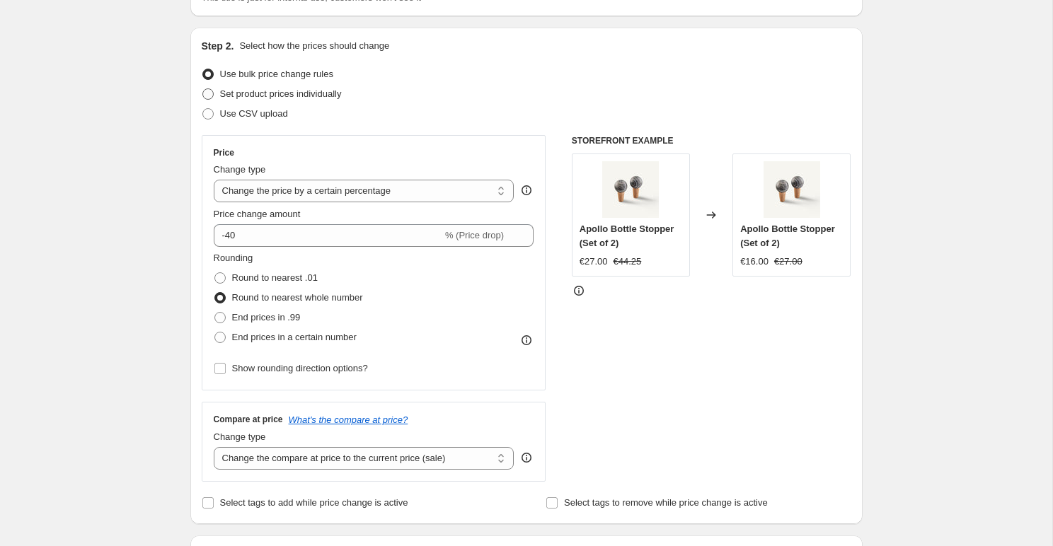
scroll to position [139, 0]
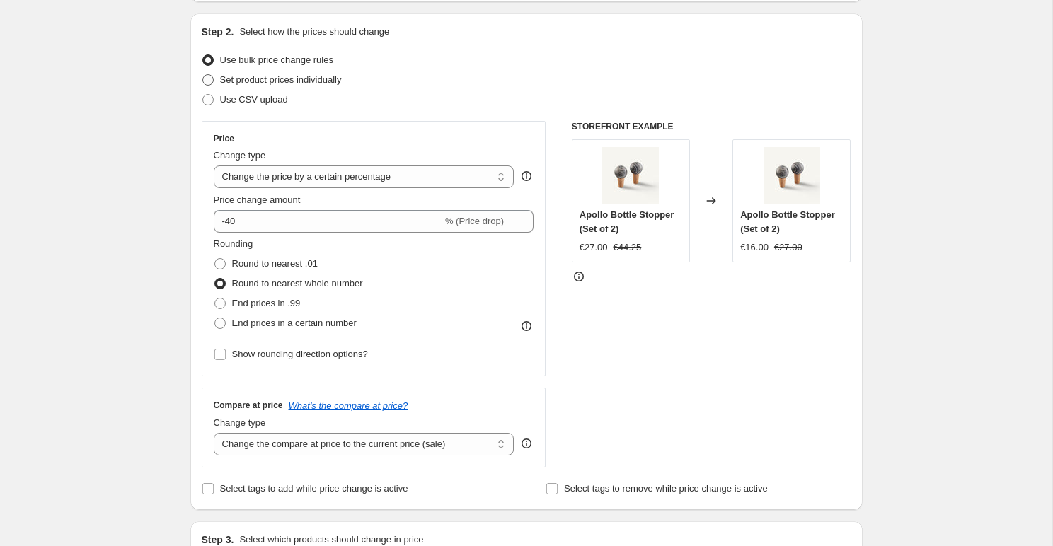
type input "REAL Onyx Sale - 30% off - Sculptures"
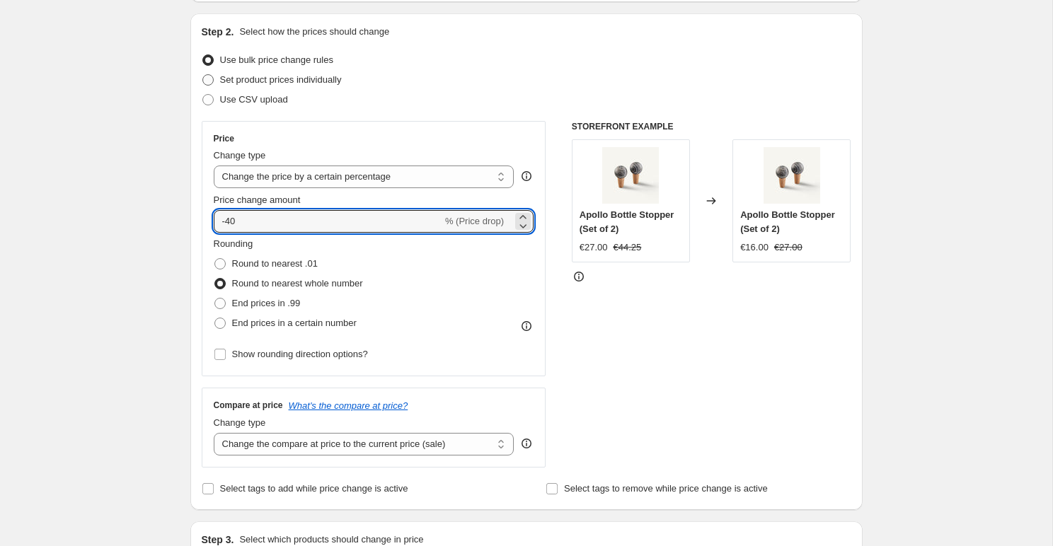
click at [253, 224] on input "-40" at bounding box center [328, 221] width 229 height 23
type input "-4"
type input "-30"
click at [645, 355] on div "STOREFRONT EXAMPLE Apollo Bottle Stopper (Set of 2) €27.00 €44.25 Changed to Ap…" at bounding box center [711, 294] width 279 height 347
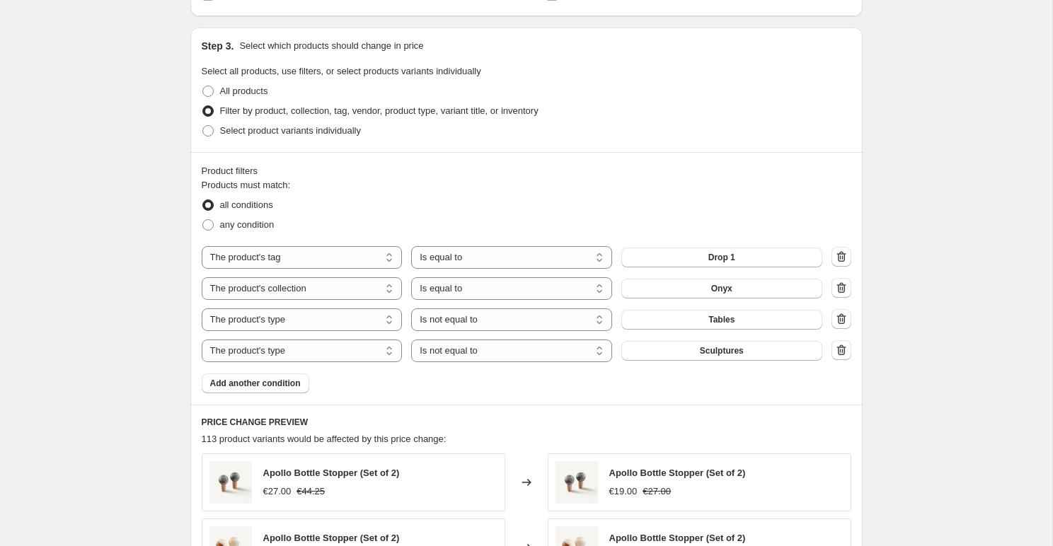
scroll to position [642, 0]
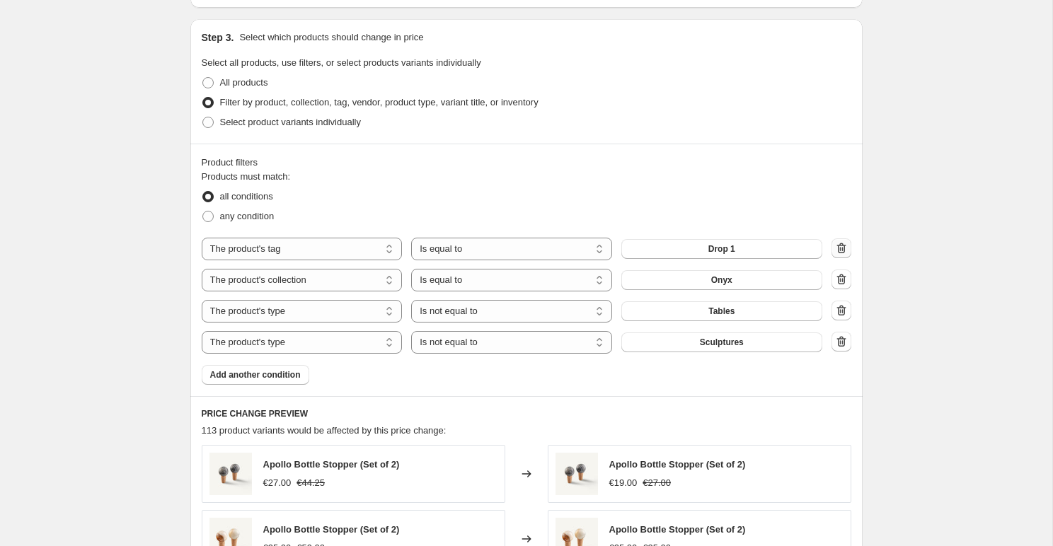
click at [841, 243] on icon "button" at bounding box center [841, 248] width 14 height 14
select select "collection"
select select "product_type"
select select "not_equal"
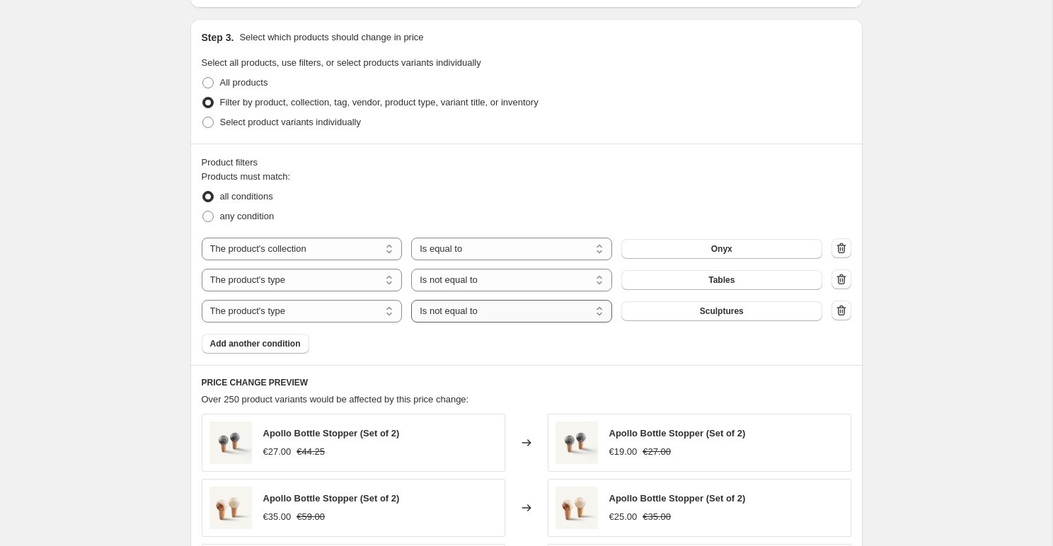
click at [572, 312] on select "Is equal to Is not equal to" at bounding box center [511, 311] width 201 height 23
select select "equal"
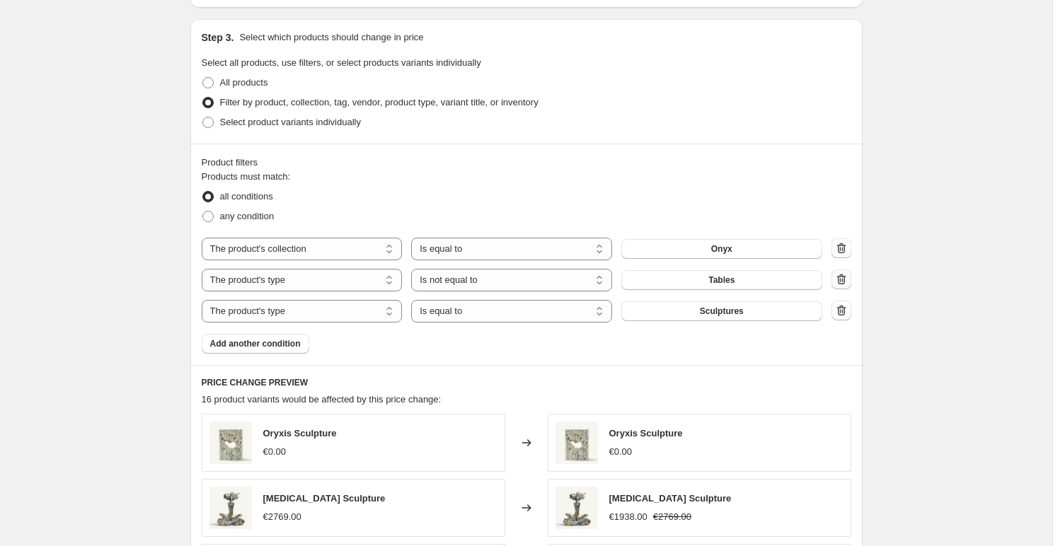
click at [841, 279] on icon "button" at bounding box center [841, 280] width 1 height 4
select select "equal"
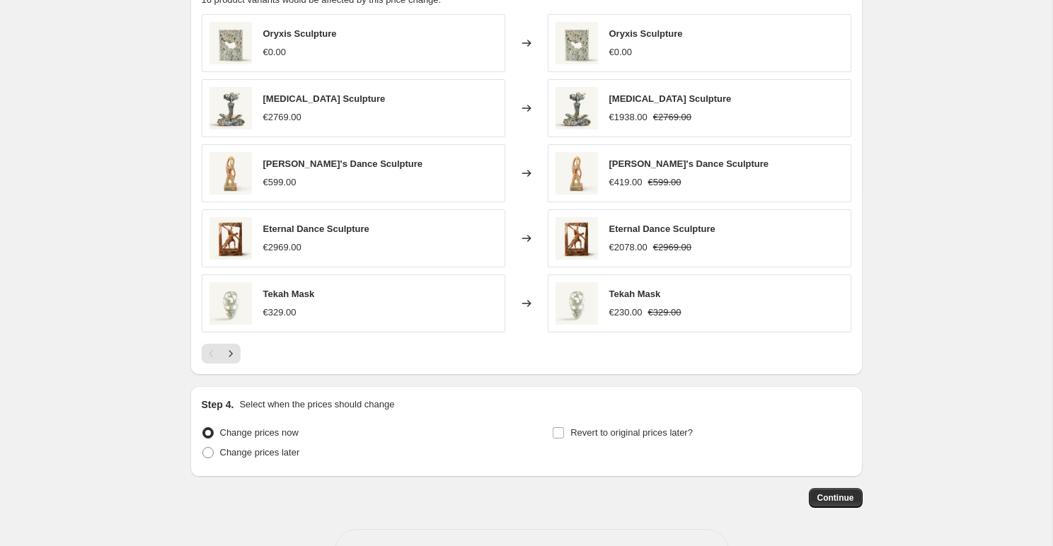
scroll to position [1058, 0]
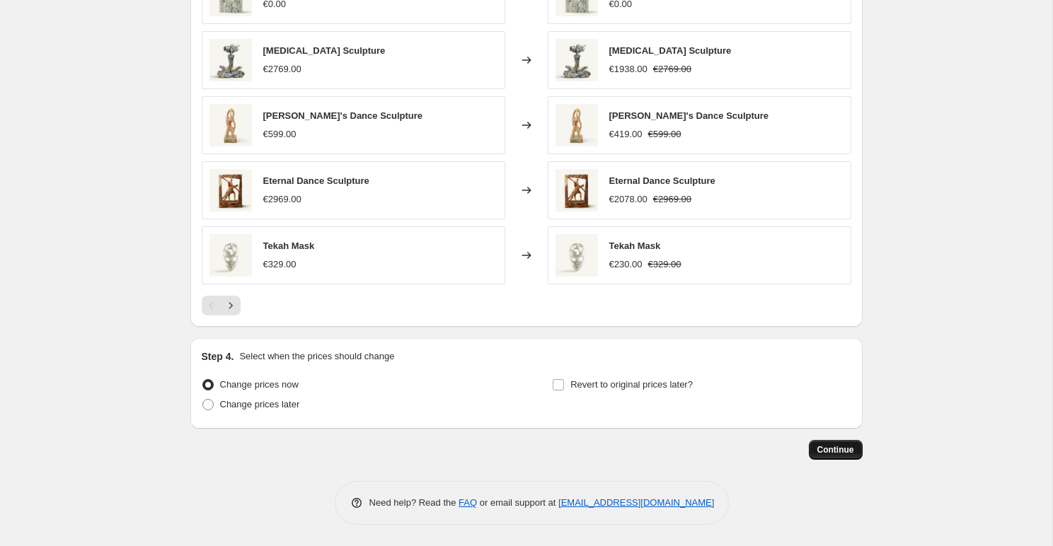
click at [819, 443] on button "Continue" at bounding box center [836, 450] width 54 height 20
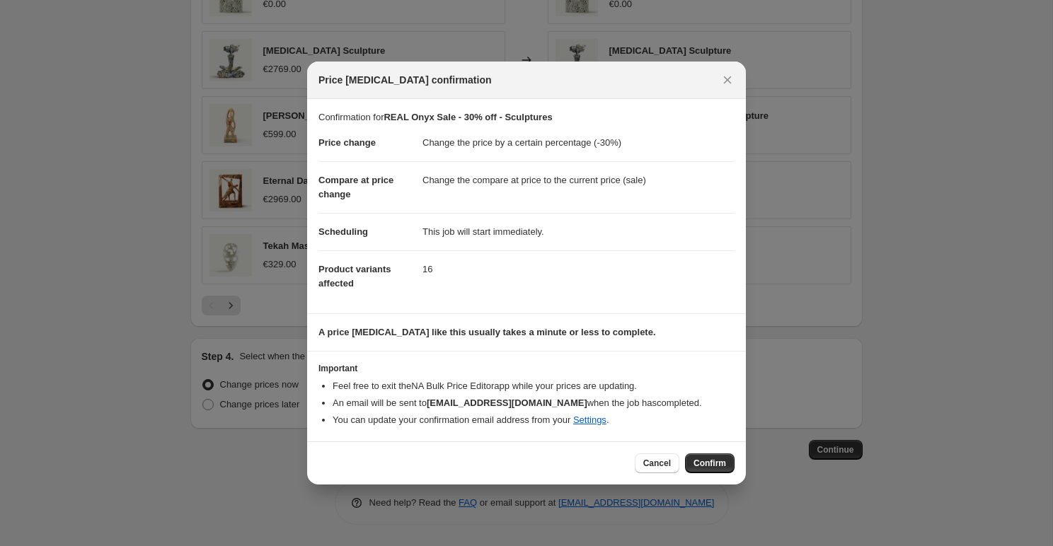
click at [711, 463] on span "Confirm" at bounding box center [709, 463] width 33 height 11
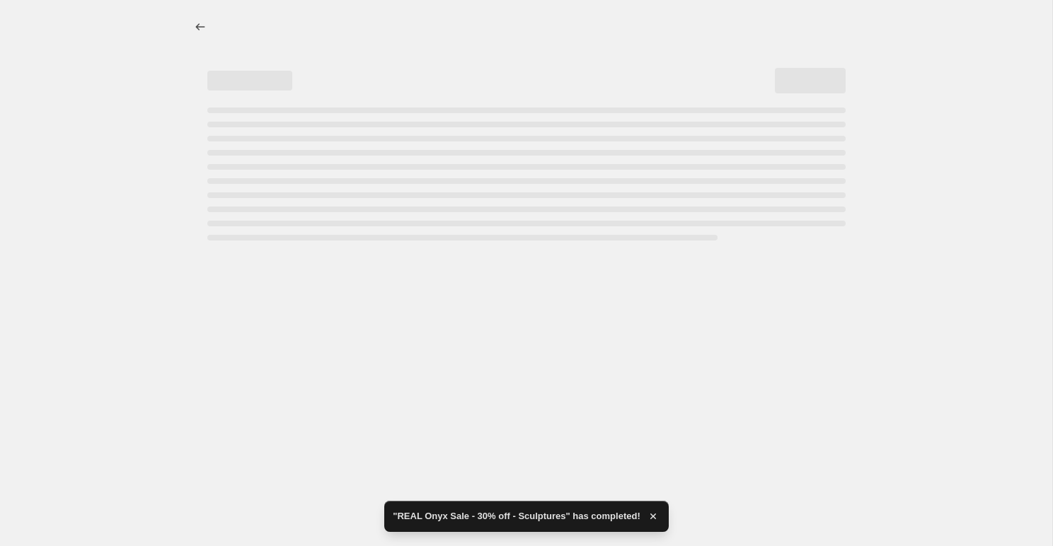
select select "percentage"
select select "collection"
select select "product_type"
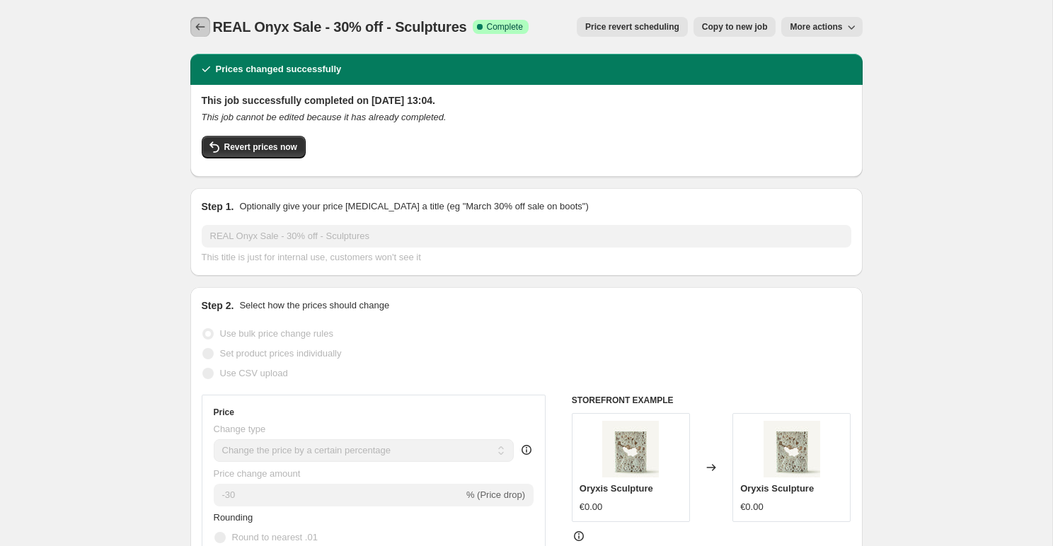
click at [200, 28] on icon "Price change jobs" at bounding box center [200, 27] width 14 height 14
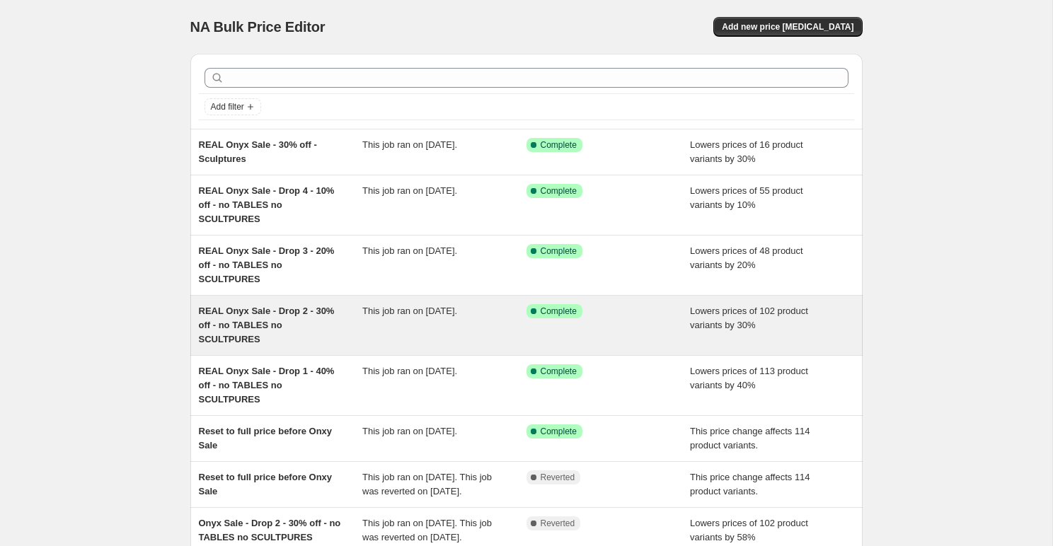
click at [333, 306] on span "REAL Onyx Sale - Drop 2 - 30% off - no TABLES no SCULTPURES" at bounding box center [267, 325] width 136 height 39
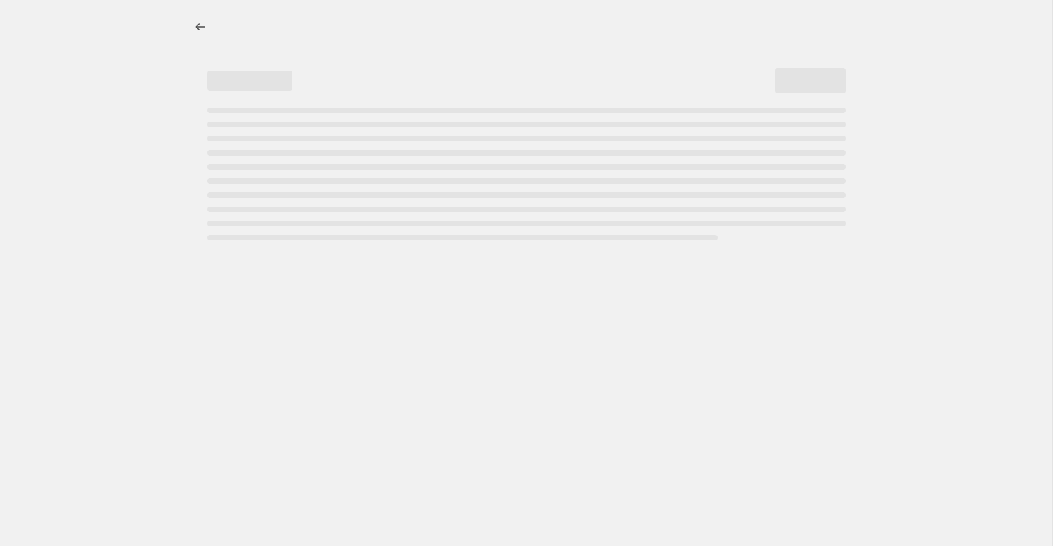
select select "percentage"
select select "tag"
select select "collection"
select select "product_type"
select select "not_equal"
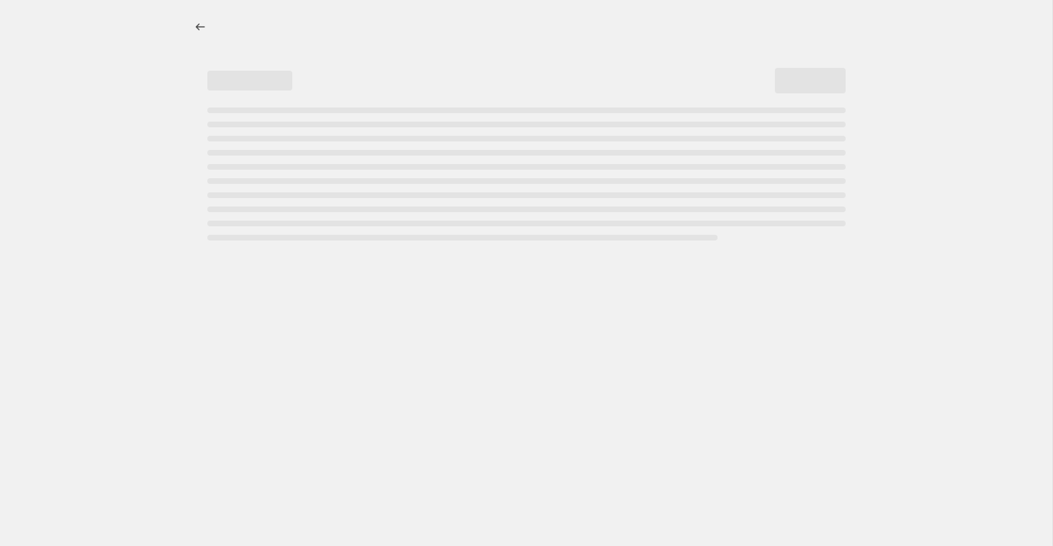
select select "product_type"
select select "not_equal"
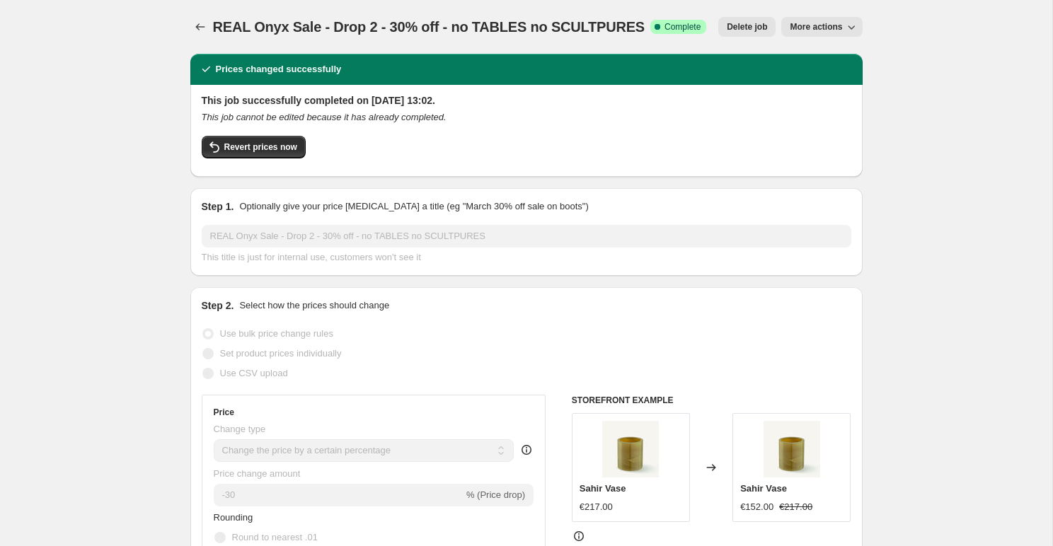
click at [821, 33] on button "More actions" at bounding box center [821, 27] width 81 height 20
click at [811, 71] on button "Copy to new job" at bounding box center [836, 80] width 102 height 23
select select "percentage"
select select "tag"
select select "collection"
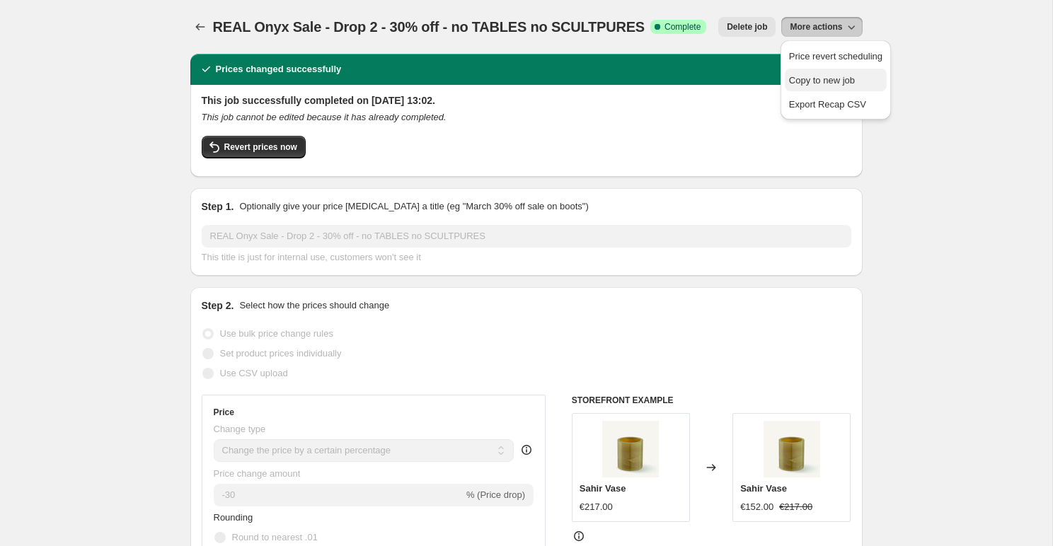
select select "product_type"
select select "not_equal"
select select "product_type"
select select "not_equal"
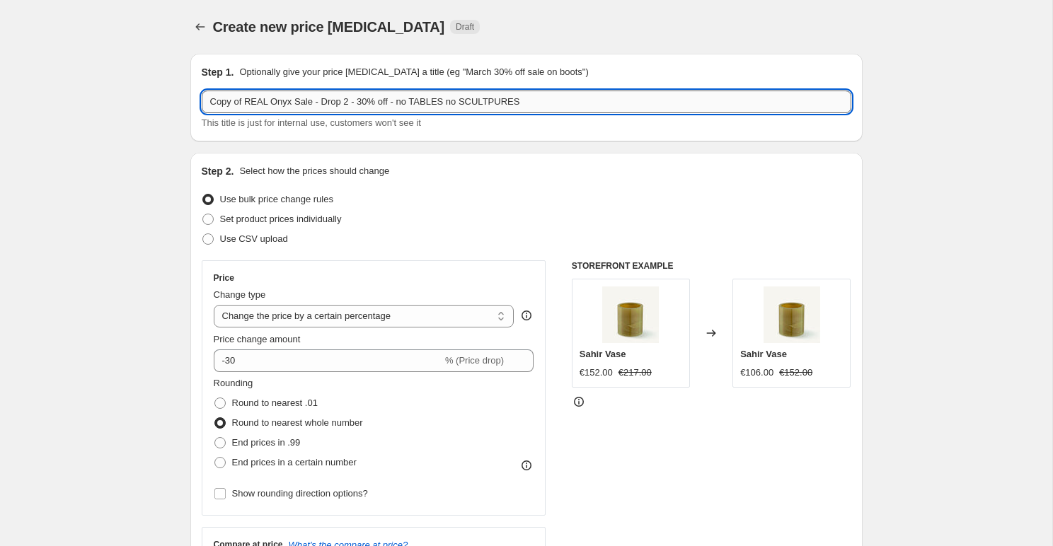
click at [243, 99] on input "Copy of REAL Onyx Sale - Drop 2 - 30% off - no TABLES no SCULTPURES" at bounding box center [527, 102] width 650 height 23
click at [249, 99] on input "Copy of REAL Onyx Sale - Drop 2 - 30% off - no TABLES no SCULTPURES" at bounding box center [527, 102] width 650 height 23
drag, startPoint x: 246, startPoint y: 99, endPoint x: 183, endPoint y: 93, distance: 62.5
click at [314, 98] on input "REAL Onyx Sale - Drop 2 - 30% off - no TABLES no SCULTPURES" at bounding box center [527, 102] width 650 height 23
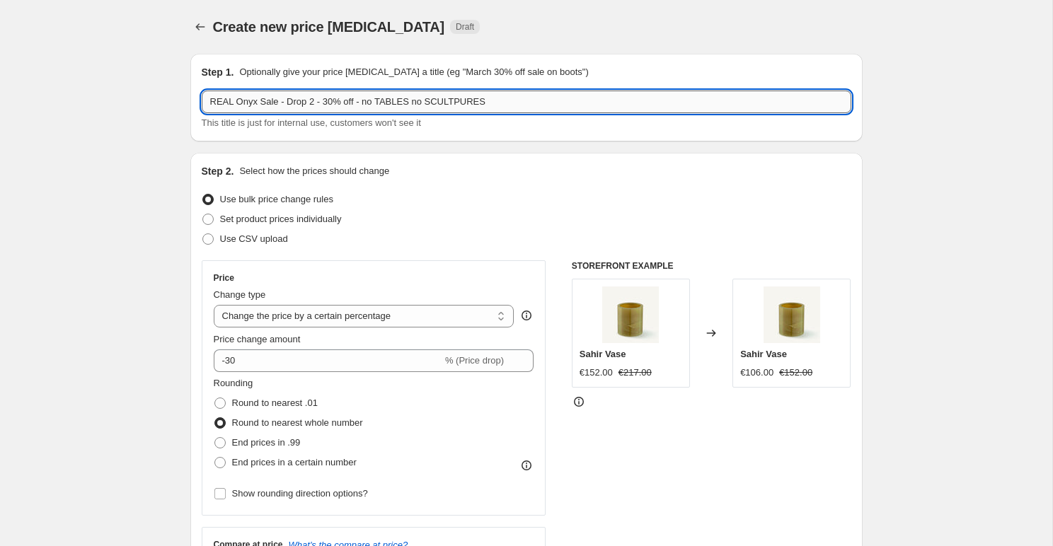
drag, startPoint x: 287, startPoint y: 98, endPoint x: 329, endPoint y: 98, distance: 42.5
click at [329, 98] on input "REAL Onyx Sale - Drop 2 - 30% off - no TABLES no SCULTPURES" at bounding box center [527, 102] width 650 height 23
click at [335, 100] on input "REAL Onyx Sale - 10% off - no TABLES no SCULTPURES" at bounding box center [527, 102] width 650 height 23
click at [346, 92] on input "REAL Onyx Sale - 10% off - no TABLES no SCULTPURES" at bounding box center [527, 102] width 650 height 23
drag, startPoint x: 328, startPoint y: 100, endPoint x: 504, endPoint y: 102, distance: 176.2
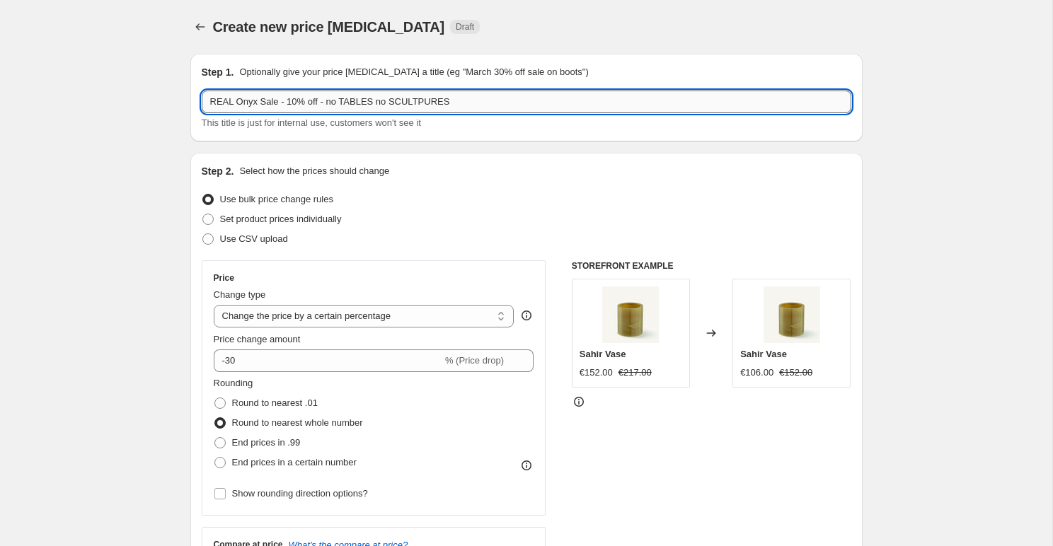
click at [504, 102] on input "REAL Onyx Sale - 10% off - no TABLES no SCULTPURES" at bounding box center [527, 102] width 650 height 23
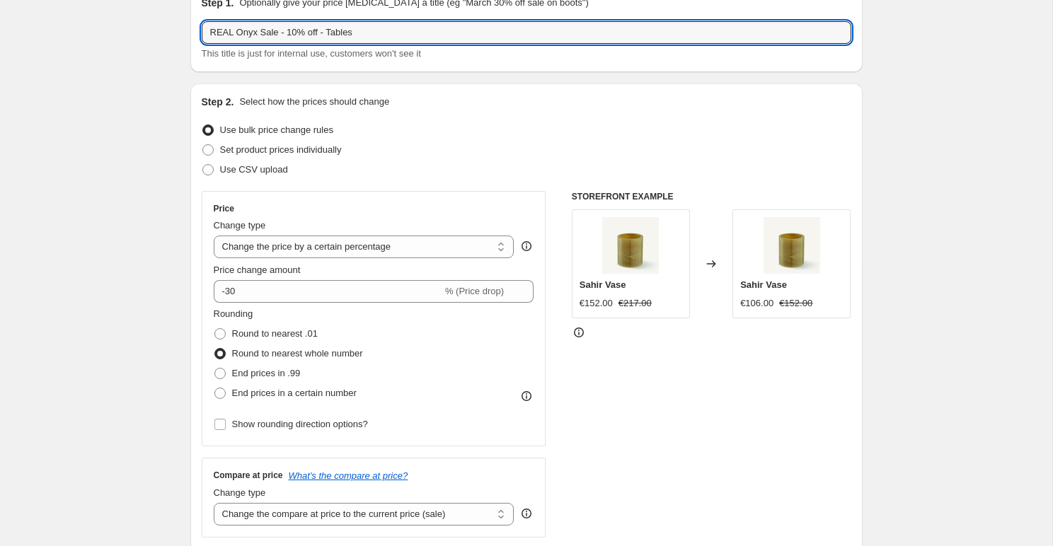
scroll to position [78, 0]
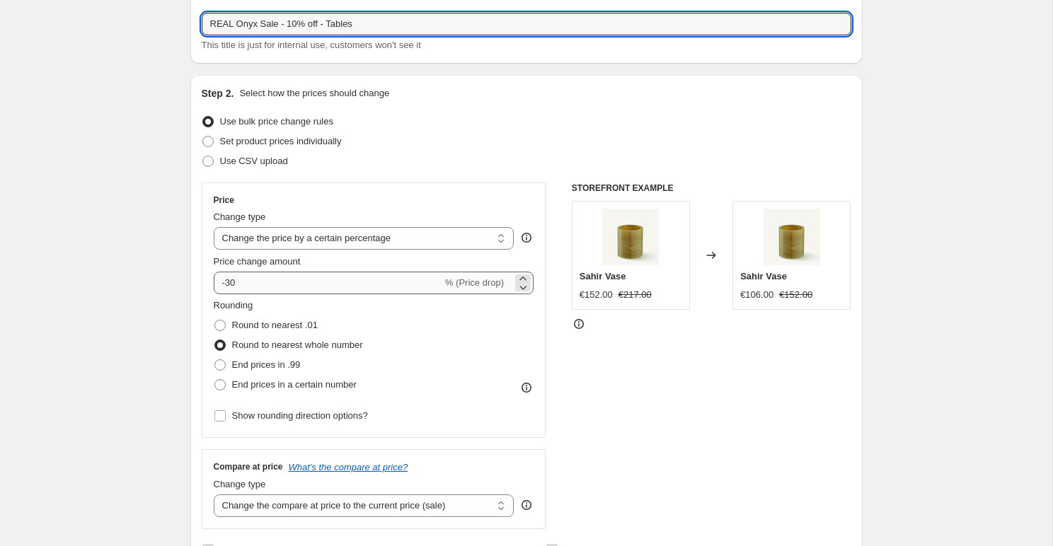
type input "REAL Onyx Sale - 10% off - Tables"
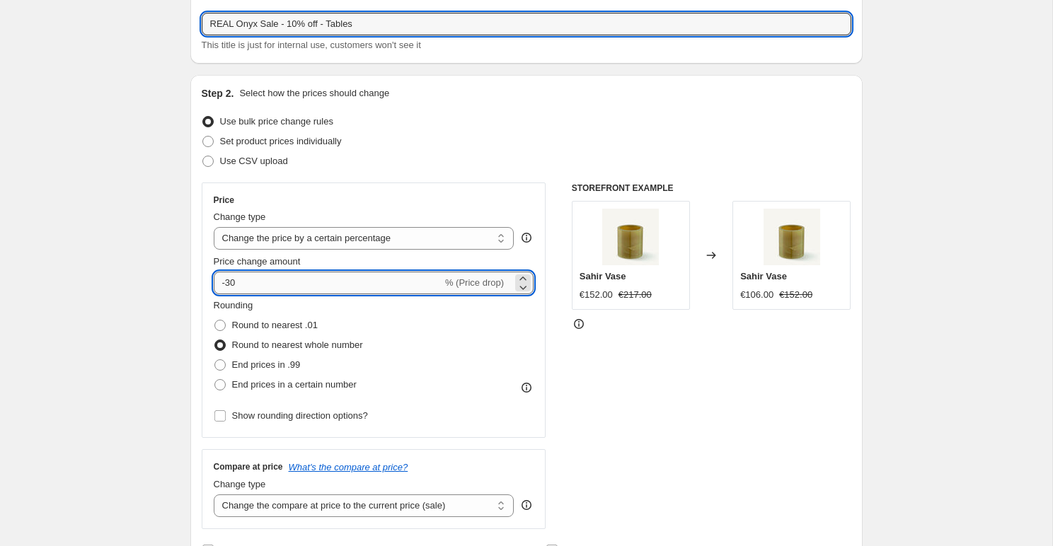
click at [271, 279] on input "-30" at bounding box center [328, 283] width 229 height 23
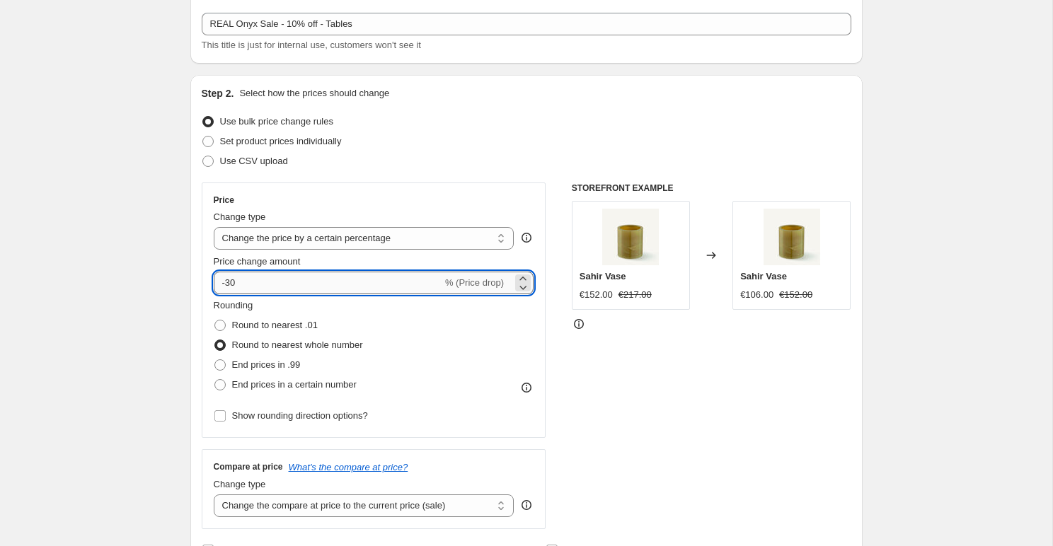
type input "-3"
type input "-10"
click at [468, 357] on div "Rounding Round to nearest .01 Round to nearest whole number End prices in .99 E…" at bounding box center [374, 347] width 321 height 96
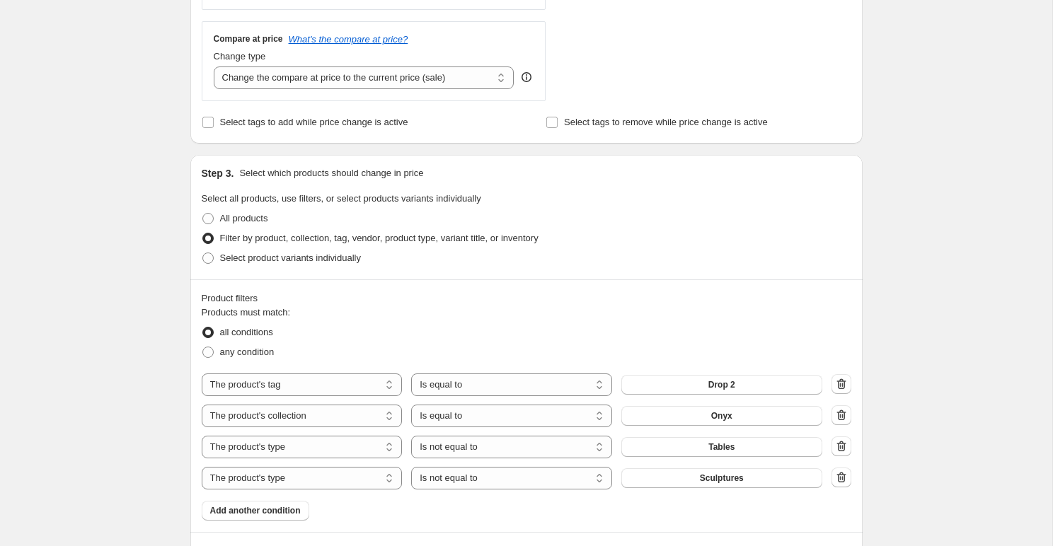
scroll to position [507, 0]
click at [573, 444] on select "Is equal to Is not equal to" at bounding box center [511, 446] width 201 height 23
select select "equal"
click at [835, 476] on icon "button" at bounding box center [841, 477] width 14 height 14
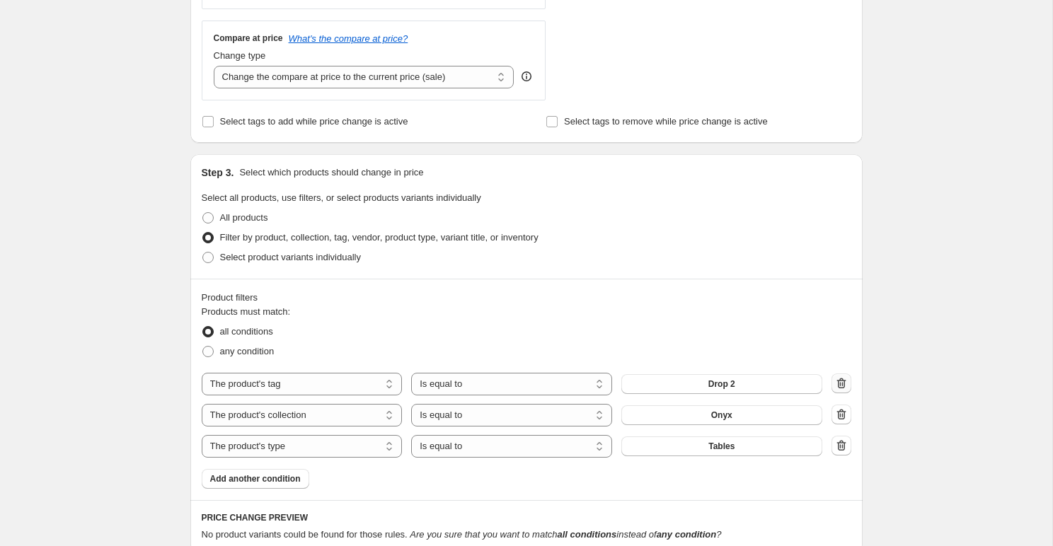
click at [836, 383] on icon "button" at bounding box center [841, 383] width 14 height 14
select select "collection"
select select "product_type"
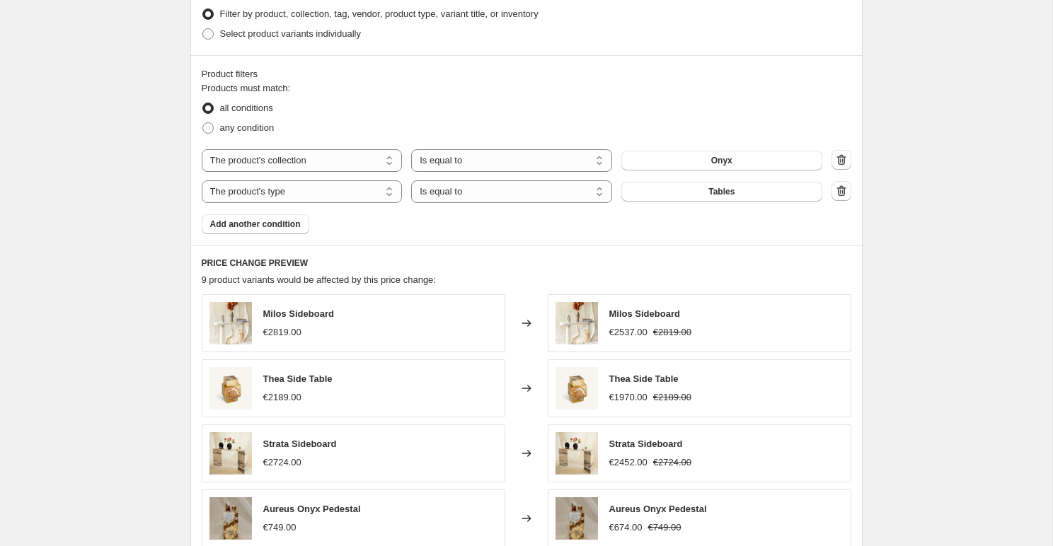
scroll to position [1058, 0]
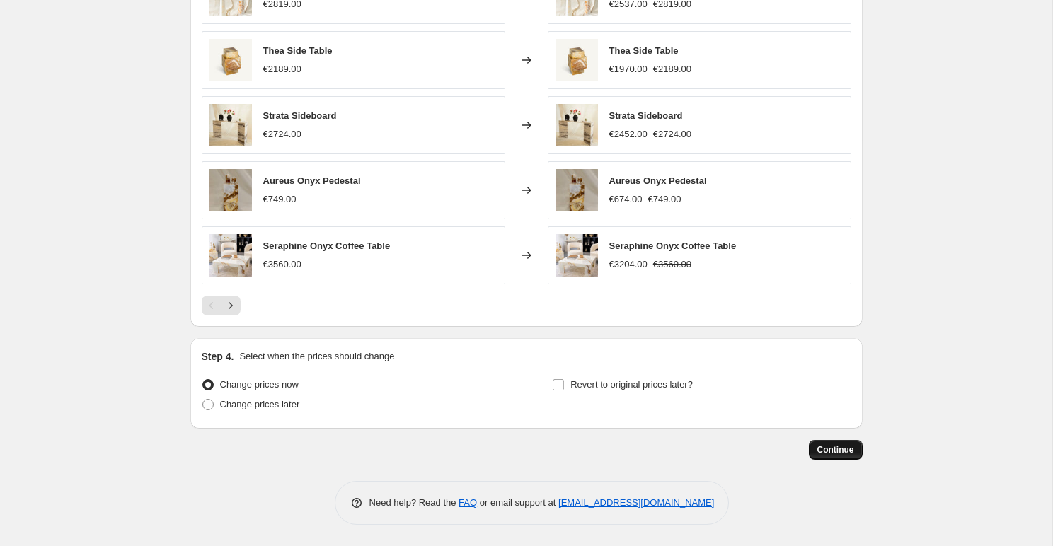
click at [826, 451] on span "Continue" at bounding box center [835, 449] width 37 height 11
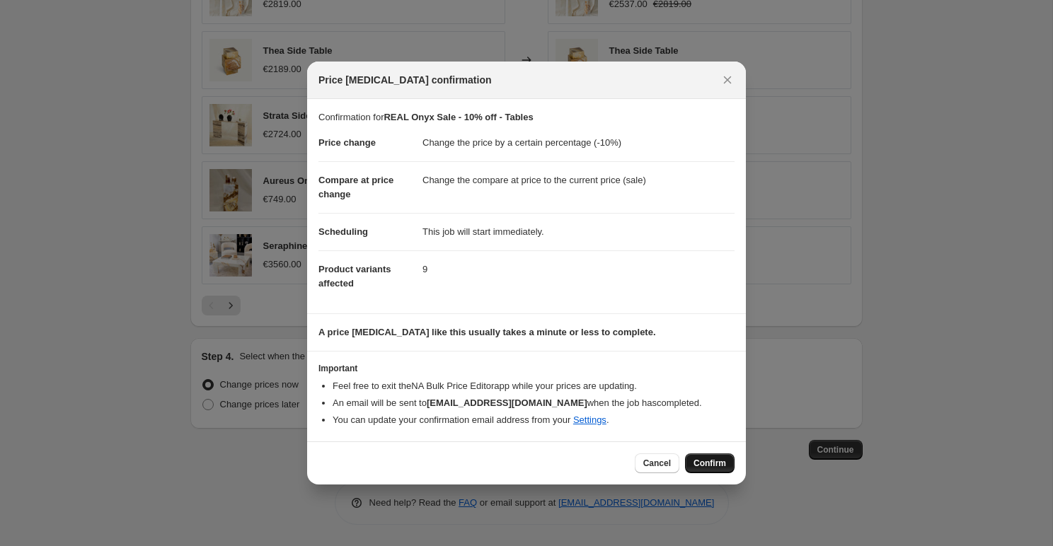
click at [709, 457] on button "Confirm" at bounding box center [710, 464] width 50 height 20
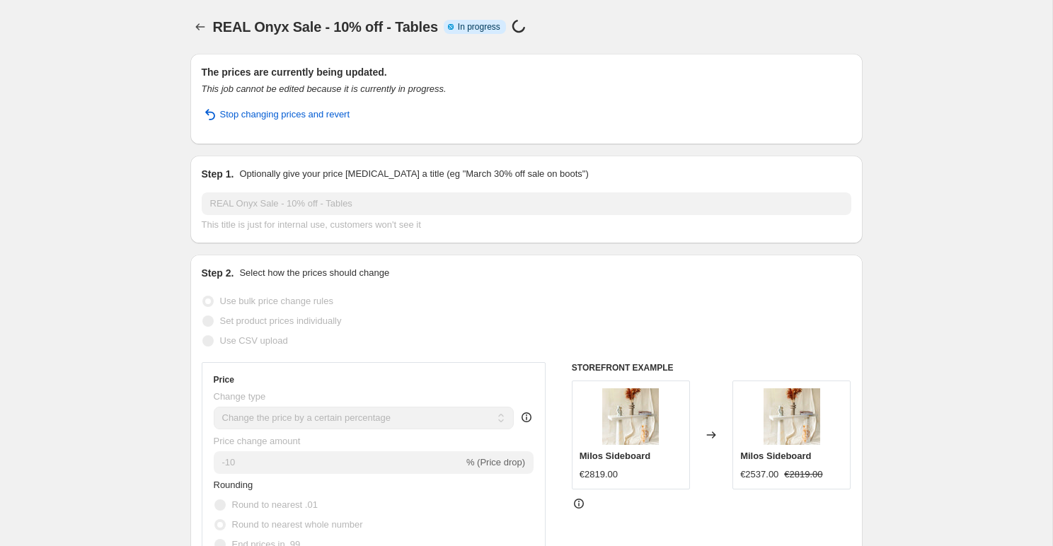
select select "percentage"
select select "collection"
select select "product_type"
